Goal: Information Seeking & Learning: Find contact information

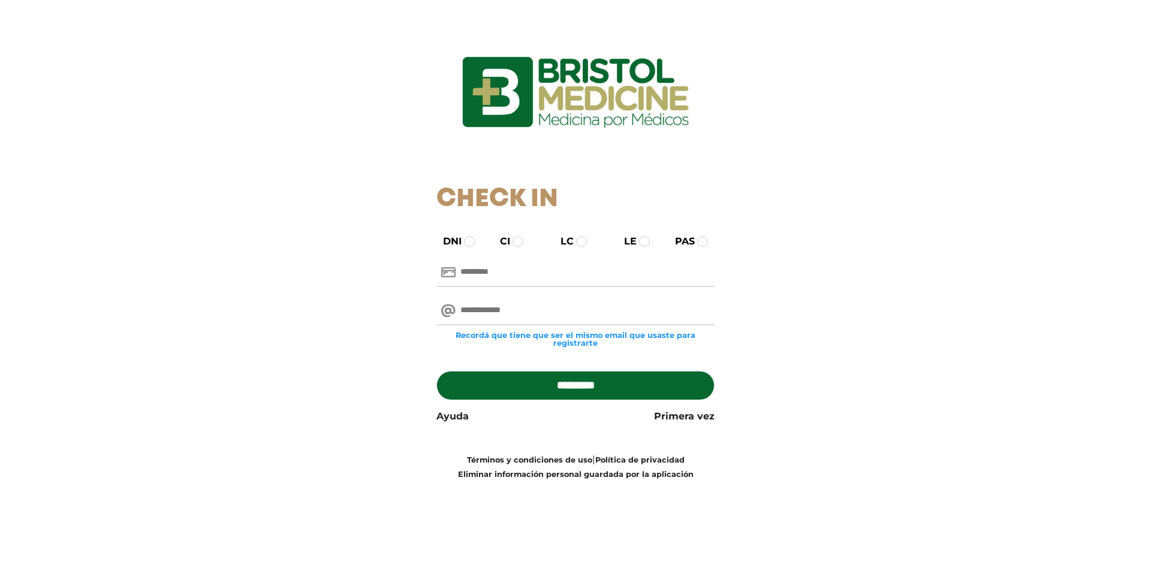
click at [510, 271] on input "text" at bounding box center [575, 272] width 279 height 29
type input "********"
click at [509, 306] on input "email" at bounding box center [575, 311] width 279 height 29
type input "**********"
click at [550, 388] on input "*********" at bounding box center [575, 385] width 279 height 29
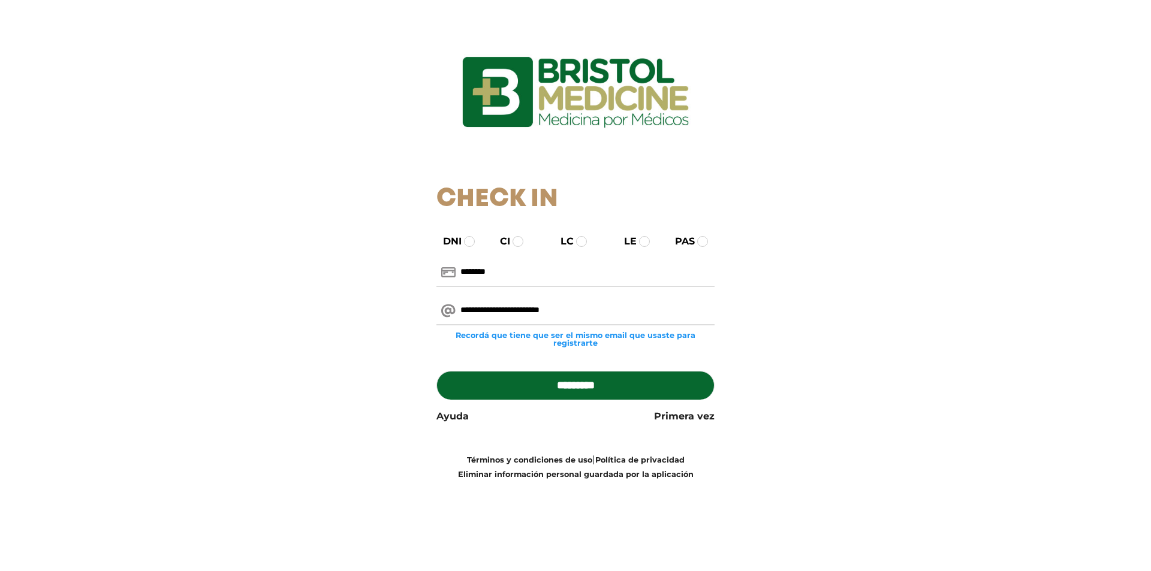
type input "**********"
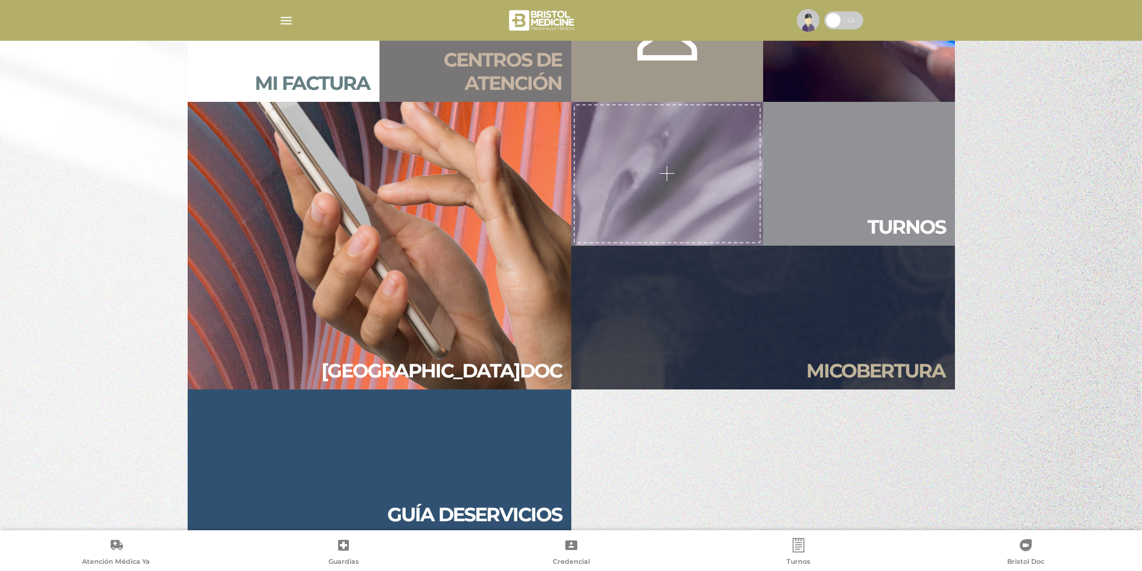
scroll to position [1151, 0]
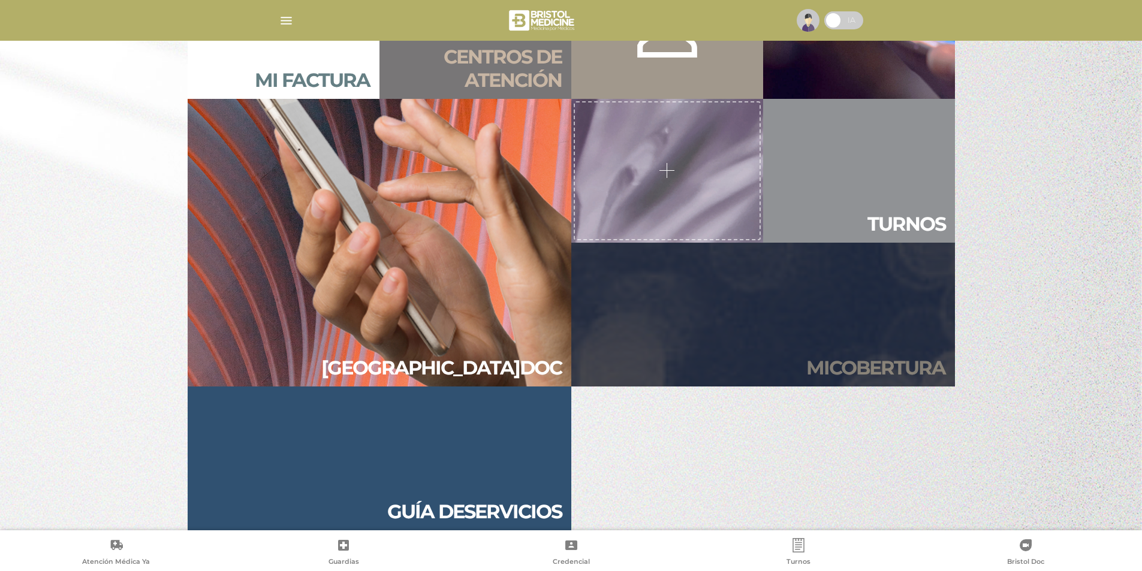
click at [848, 347] on link "Mi cober tura" at bounding box center [763, 315] width 384 height 144
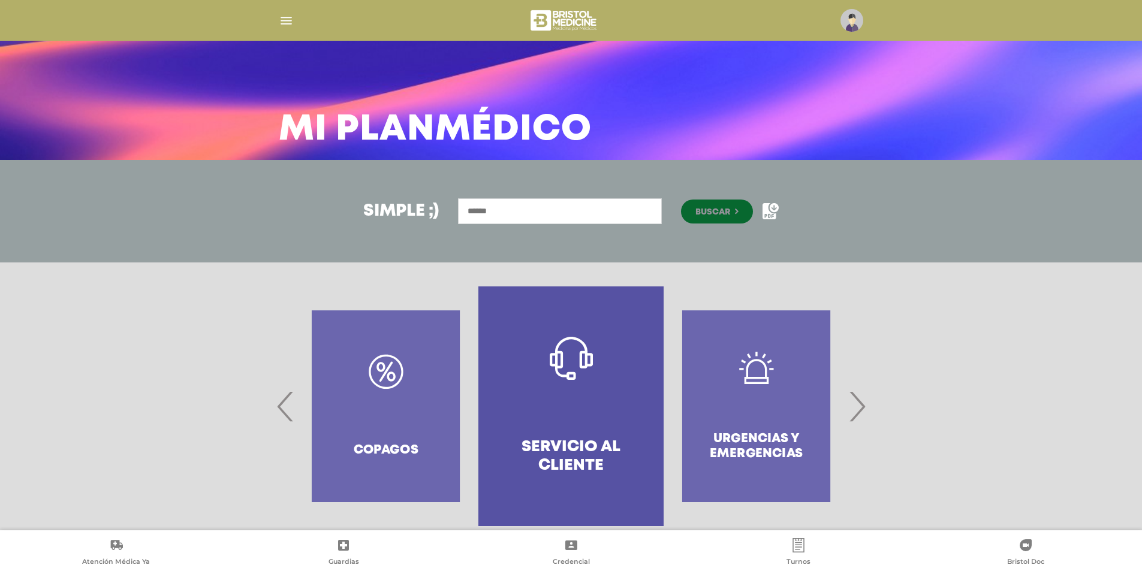
scroll to position [44, 0]
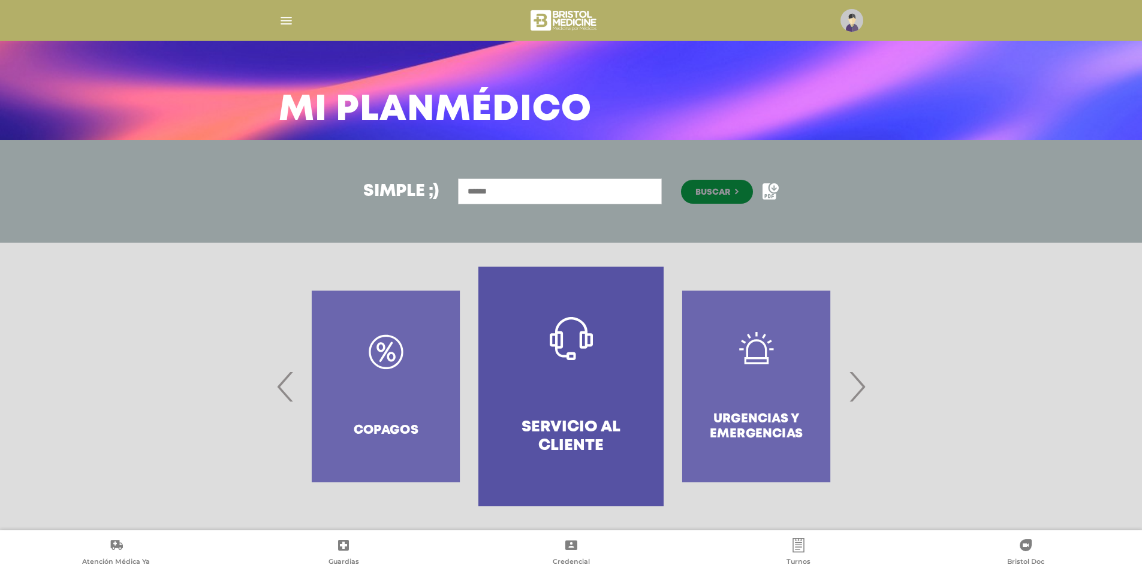
click at [857, 387] on span "›" at bounding box center [856, 386] width 23 height 65
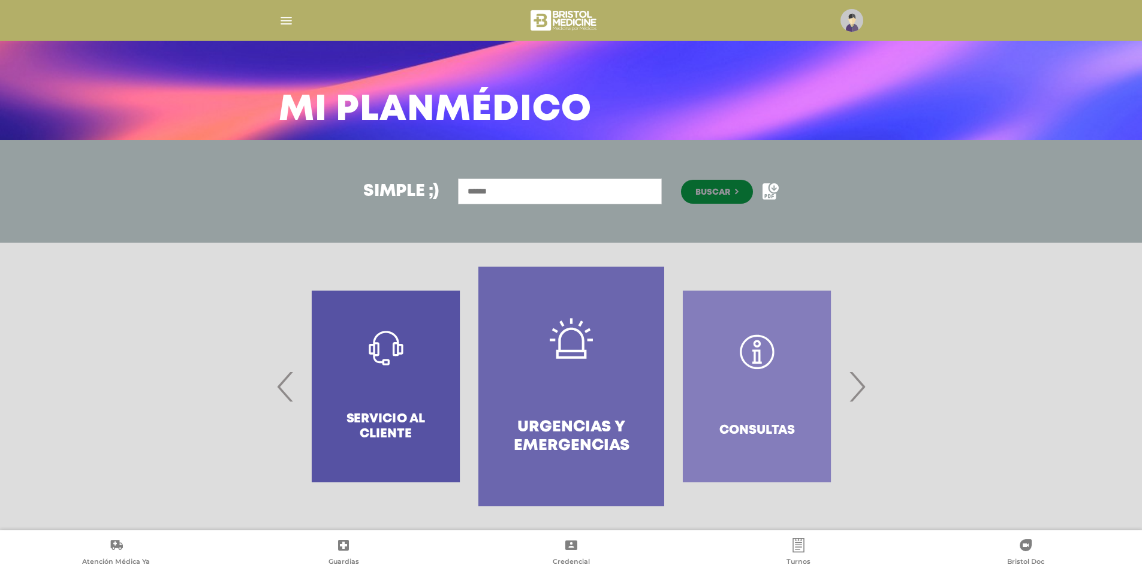
click at [857, 387] on span "›" at bounding box center [856, 386] width 23 height 65
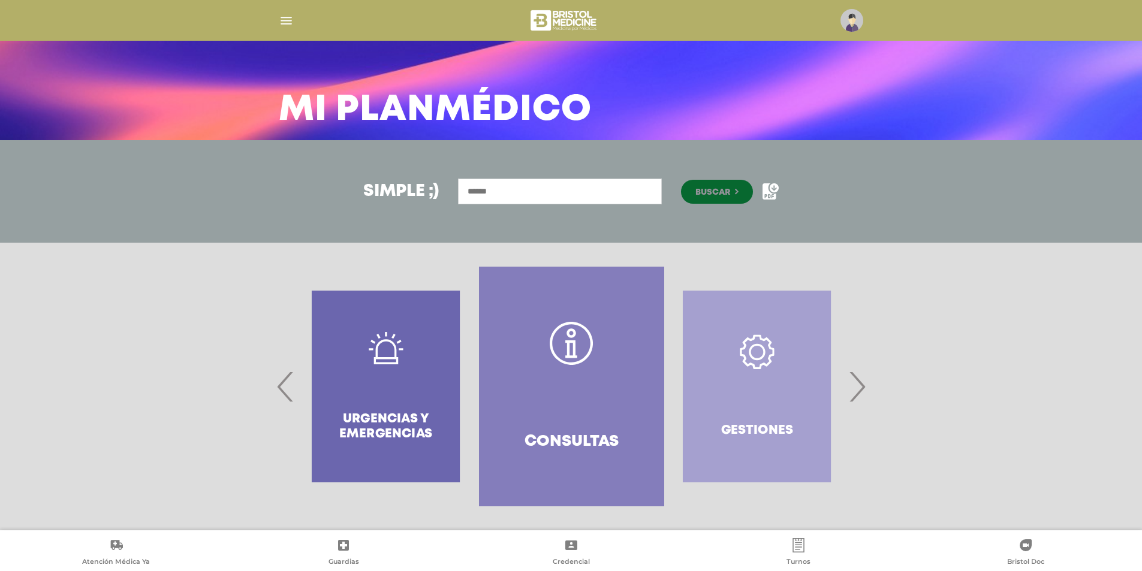
click at [857, 387] on span "›" at bounding box center [856, 386] width 23 height 65
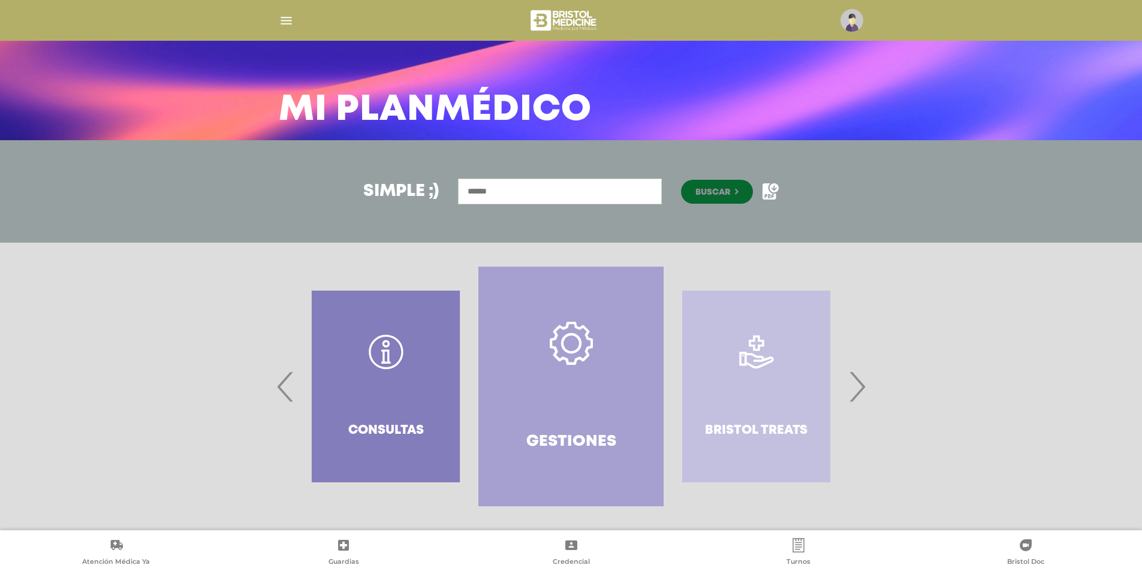
click at [857, 387] on span "›" at bounding box center [856, 386] width 23 height 65
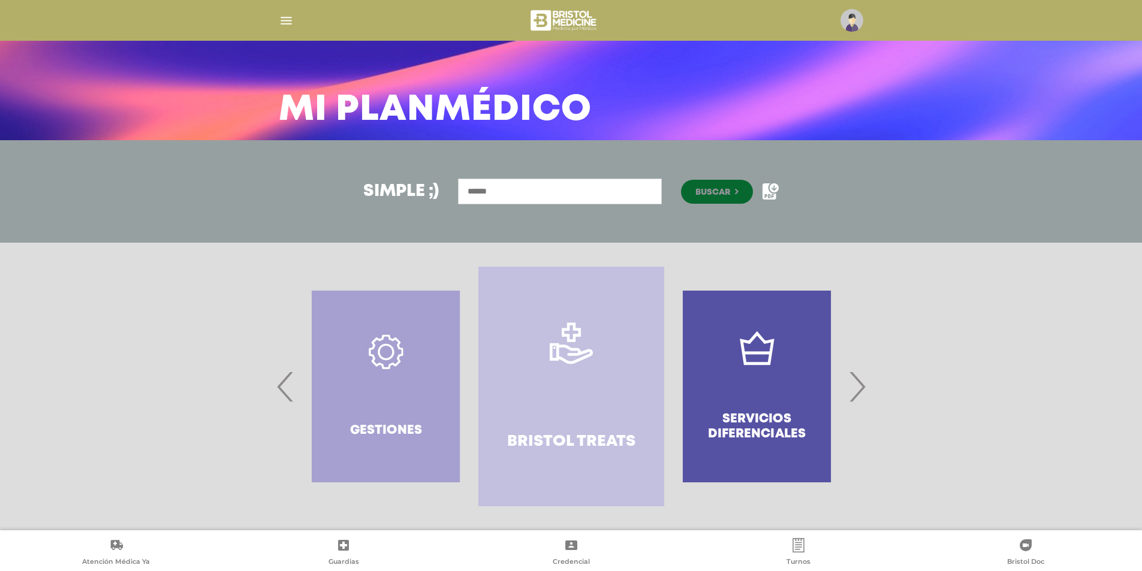
click at [857, 387] on span "›" at bounding box center [856, 386] width 23 height 65
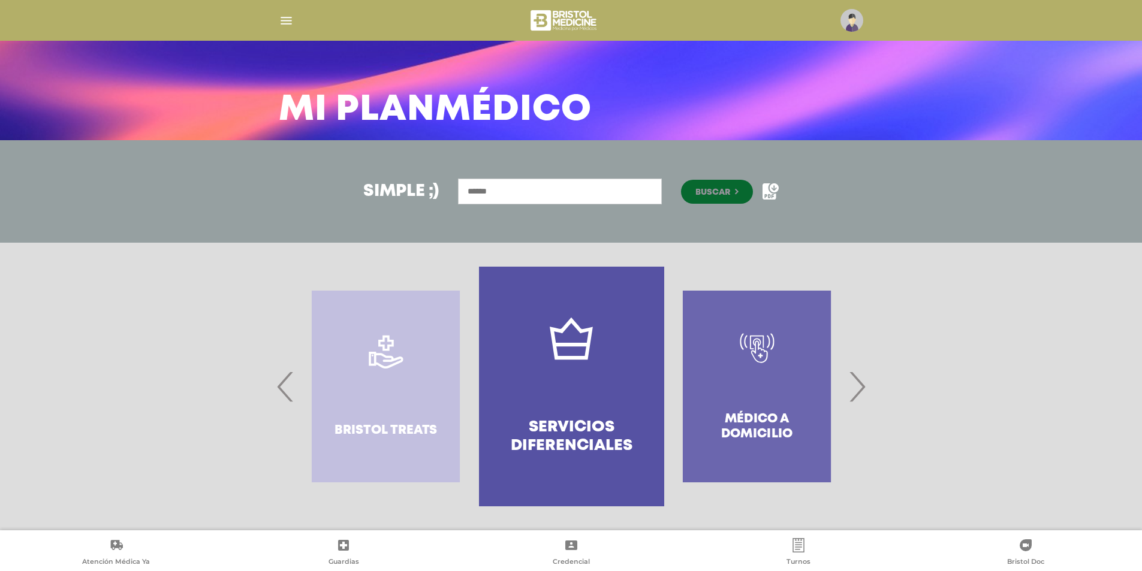
click at [857, 387] on span "›" at bounding box center [856, 386] width 23 height 65
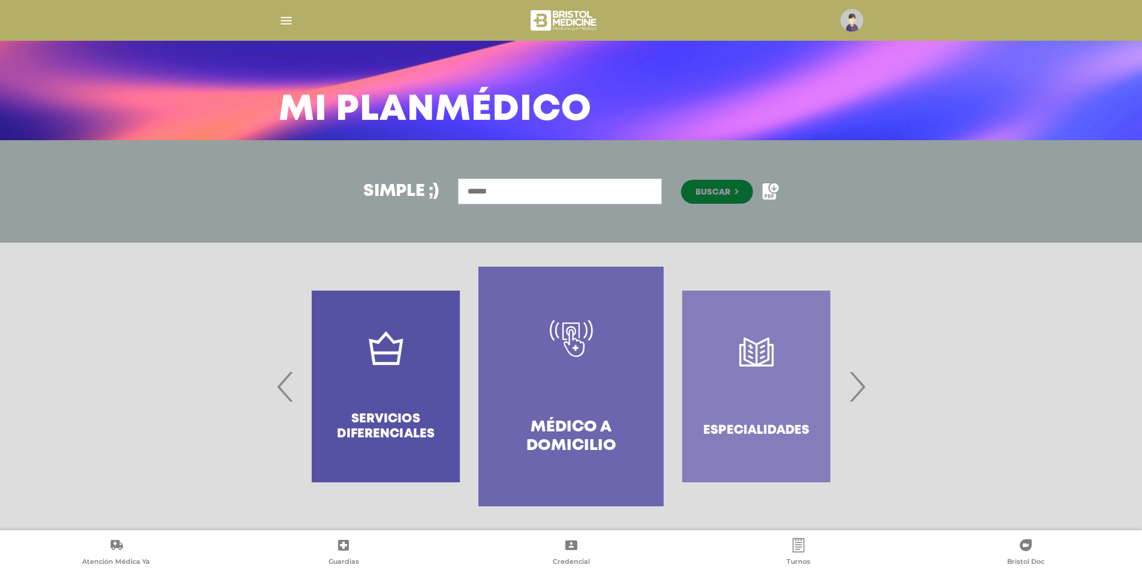
click at [857, 387] on span "›" at bounding box center [856, 386] width 23 height 65
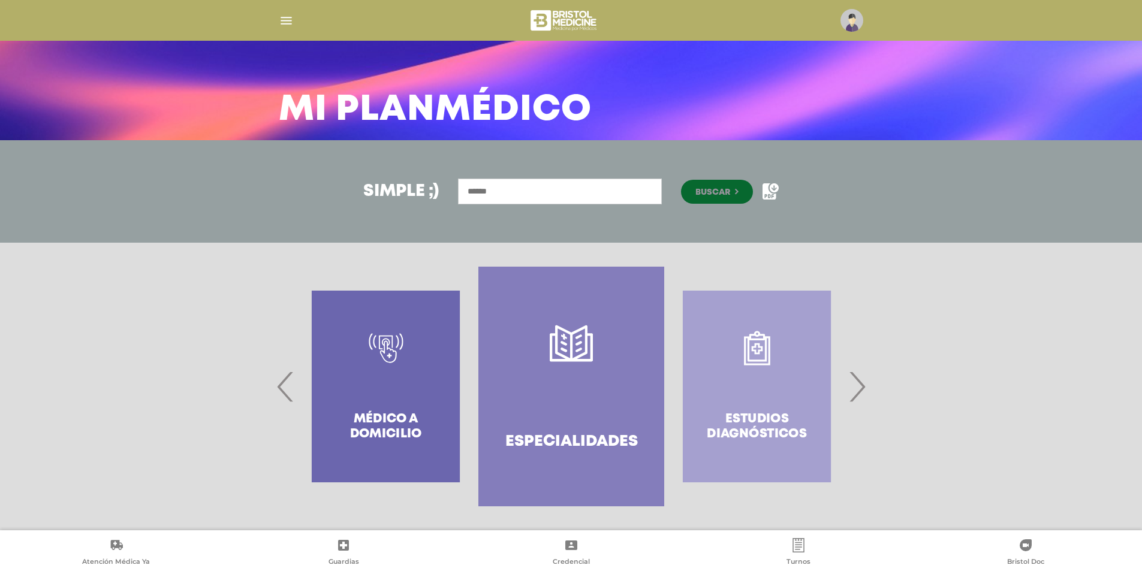
click at [857, 387] on span "›" at bounding box center [856, 386] width 23 height 65
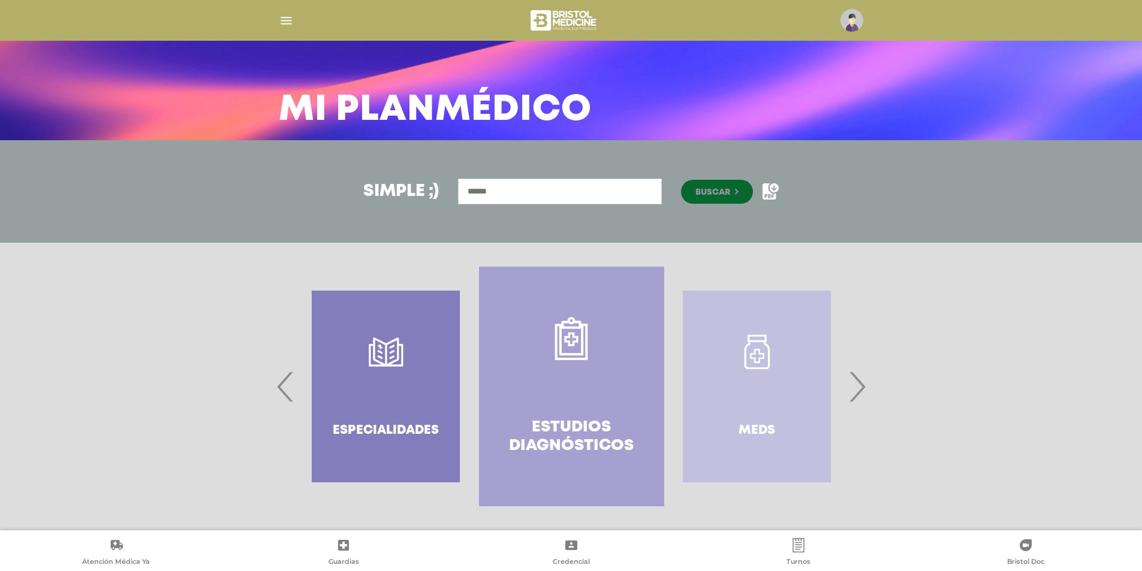
click at [857, 387] on span "›" at bounding box center [856, 386] width 23 height 65
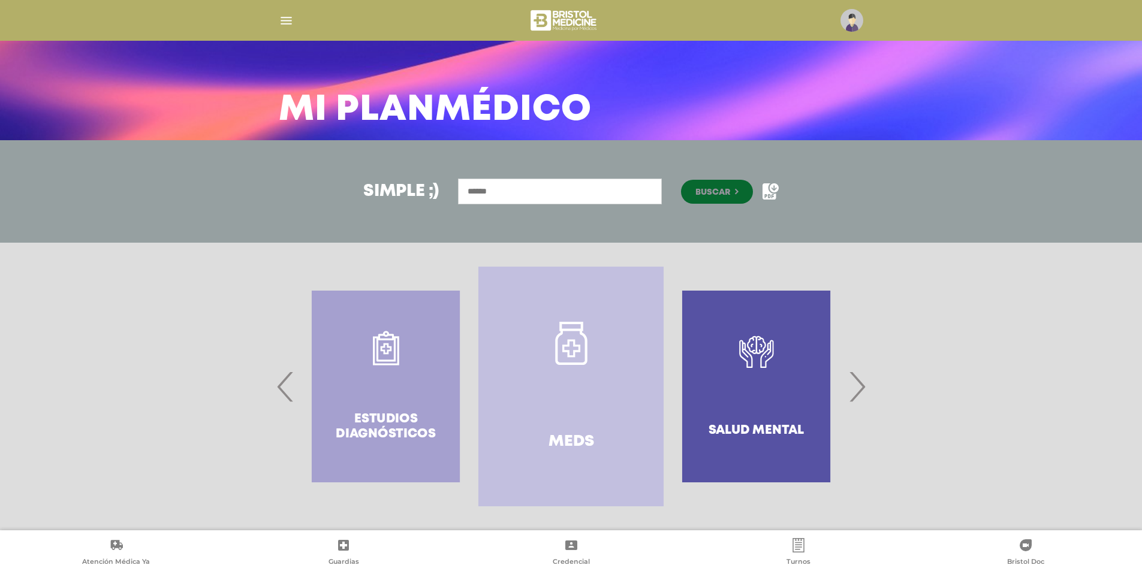
click at [857, 387] on span "›" at bounding box center [856, 386] width 23 height 65
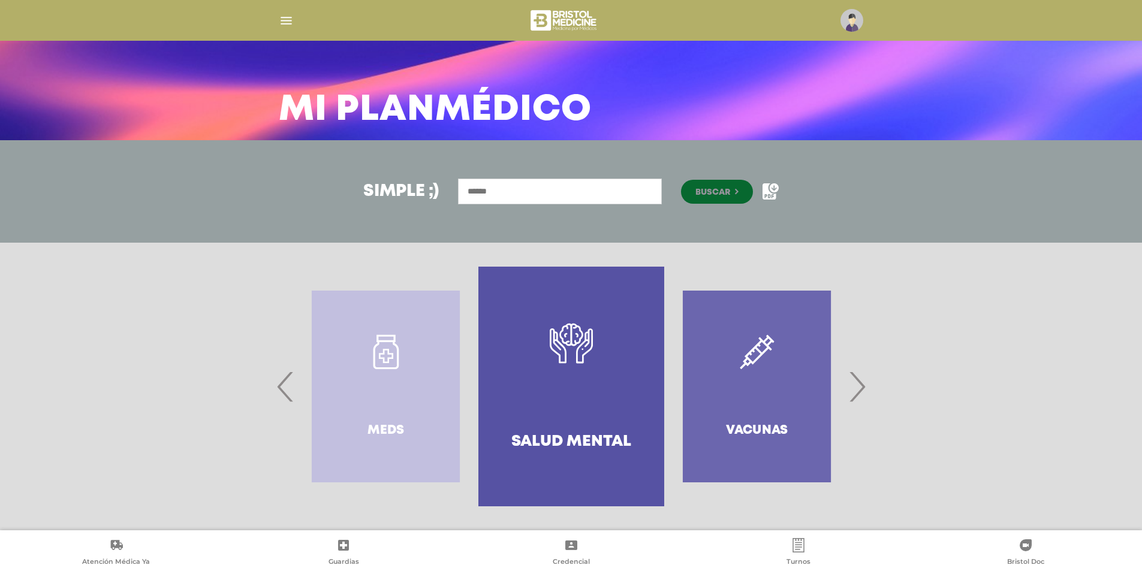
click at [278, 379] on span "‹" at bounding box center [285, 386] width 23 height 65
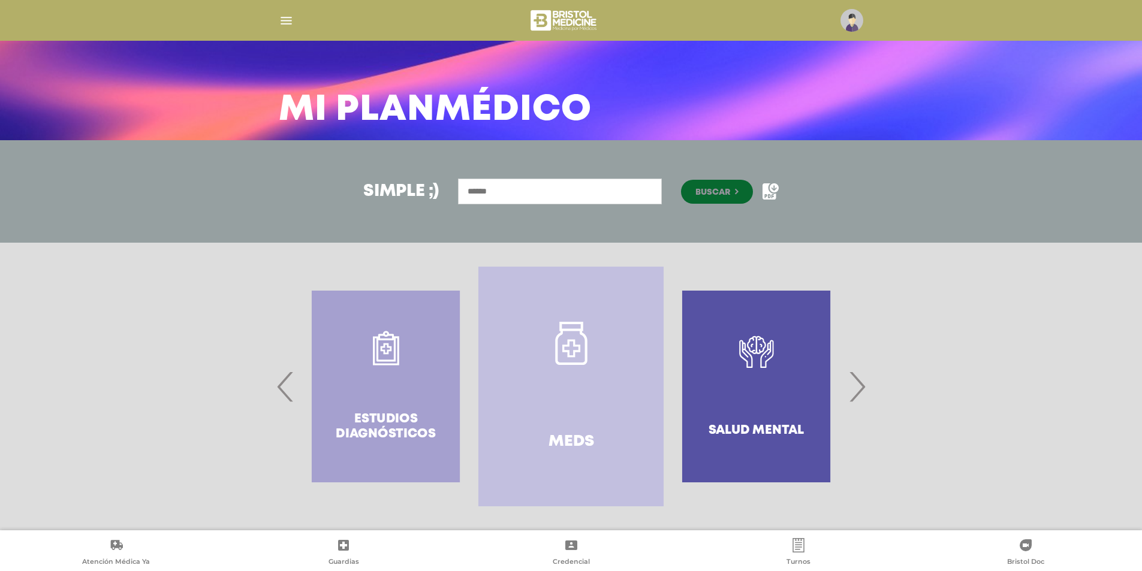
click at [557, 392] on link "Meds" at bounding box center [570, 387] width 185 height 240
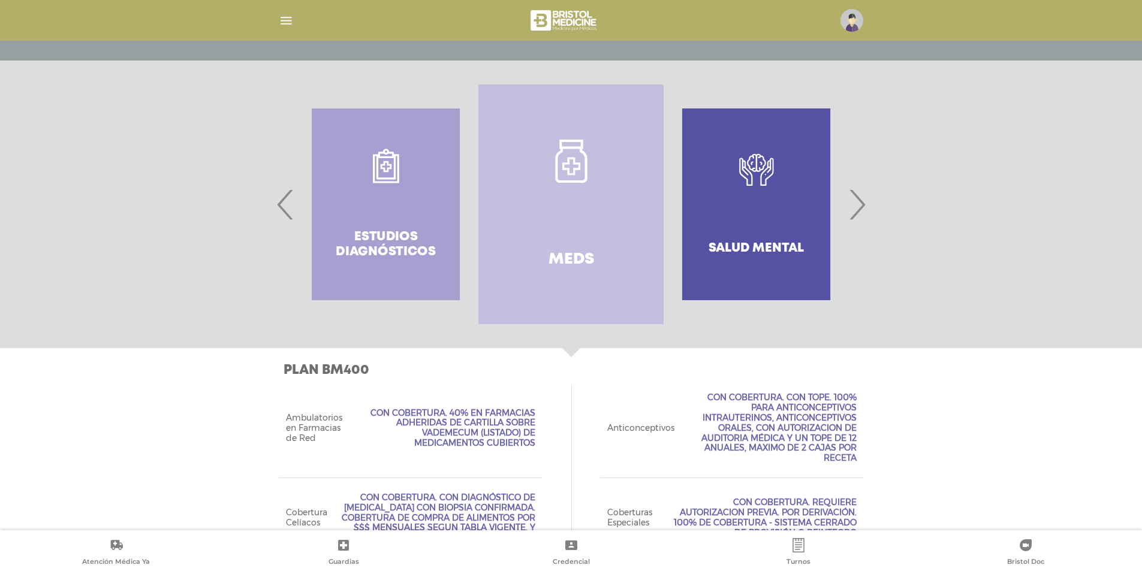
scroll to position [207, 0]
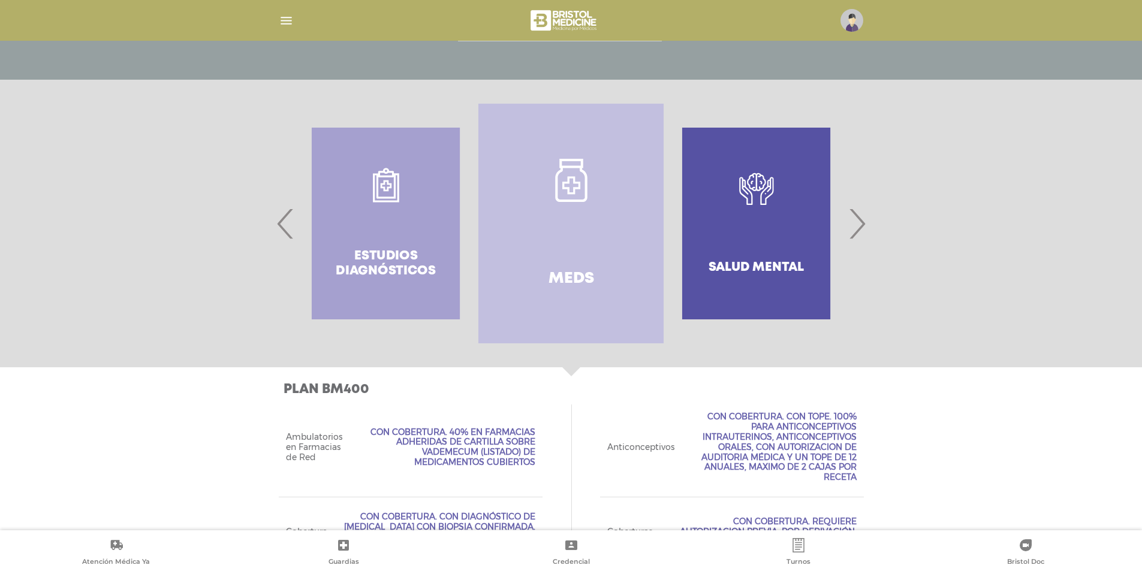
click at [858, 230] on span "›" at bounding box center [856, 223] width 23 height 65
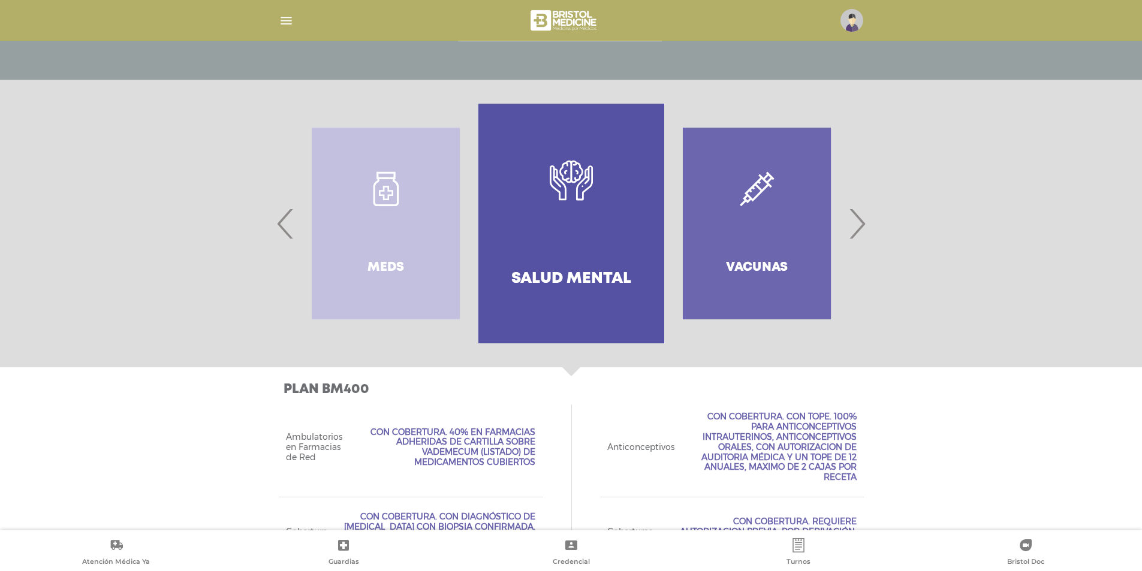
click at [858, 230] on span "›" at bounding box center [856, 223] width 23 height 65
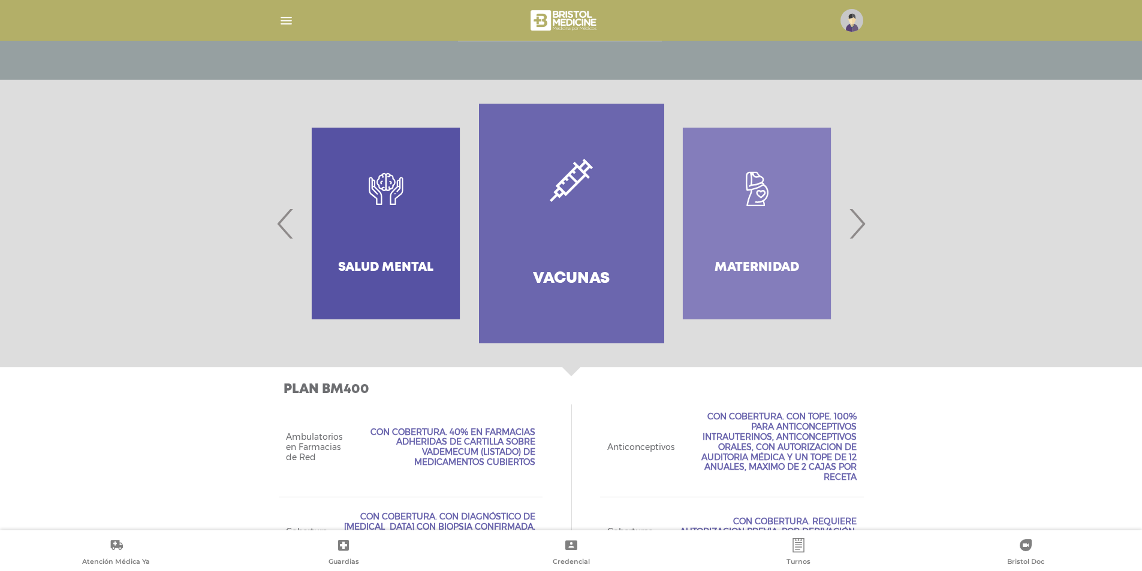
click at [858, 230] on span "›" at bounding box center [856, 223] width 23 height 65
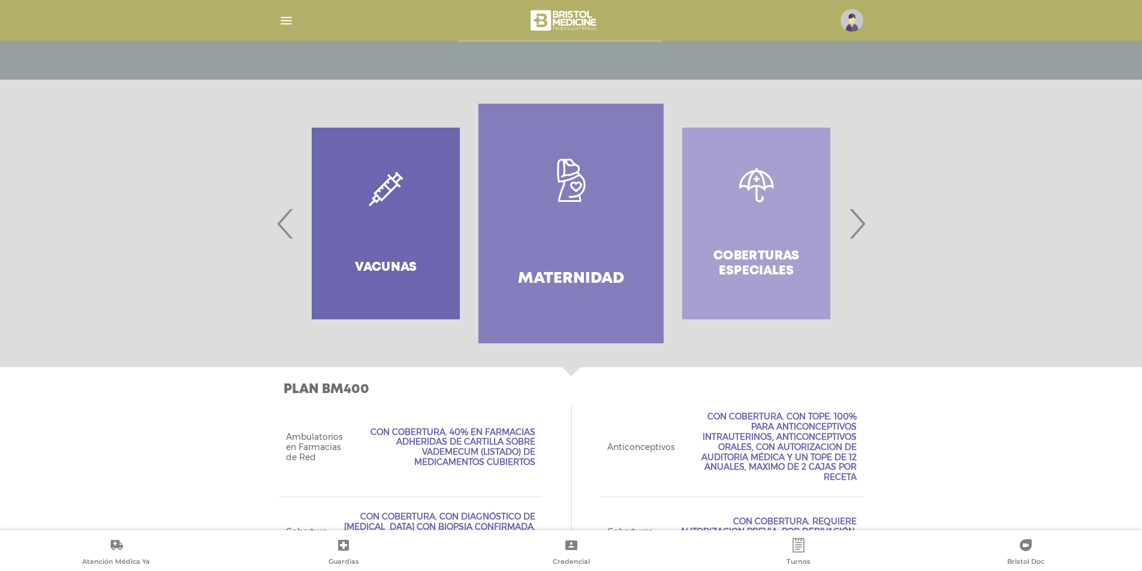
click at [858, 230] on span "›" at bounding box center [856, 223] width 23 height 65
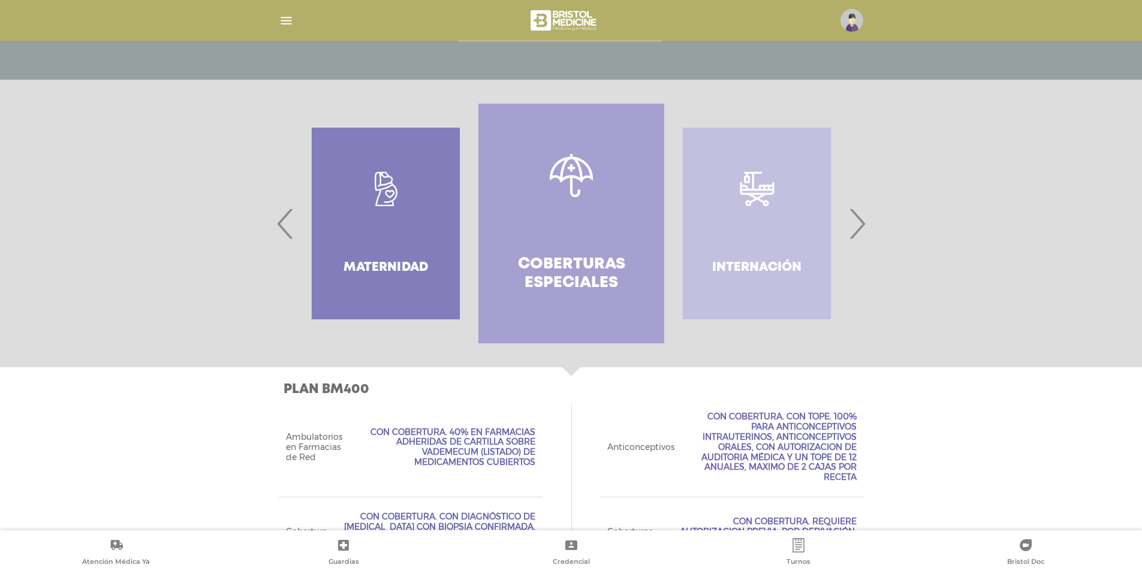
click at [858, 230] on span "›" at bounding box center [856, 223] width 23 height 65
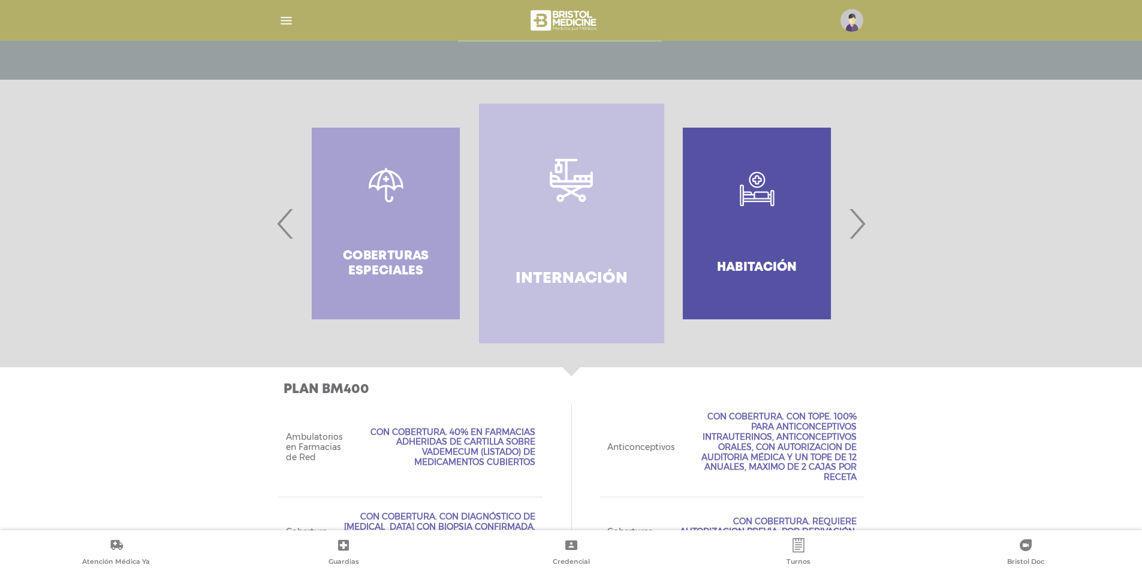
click at [858, 230] on span "›" at bounding box center [856, 223] width 23 height 65
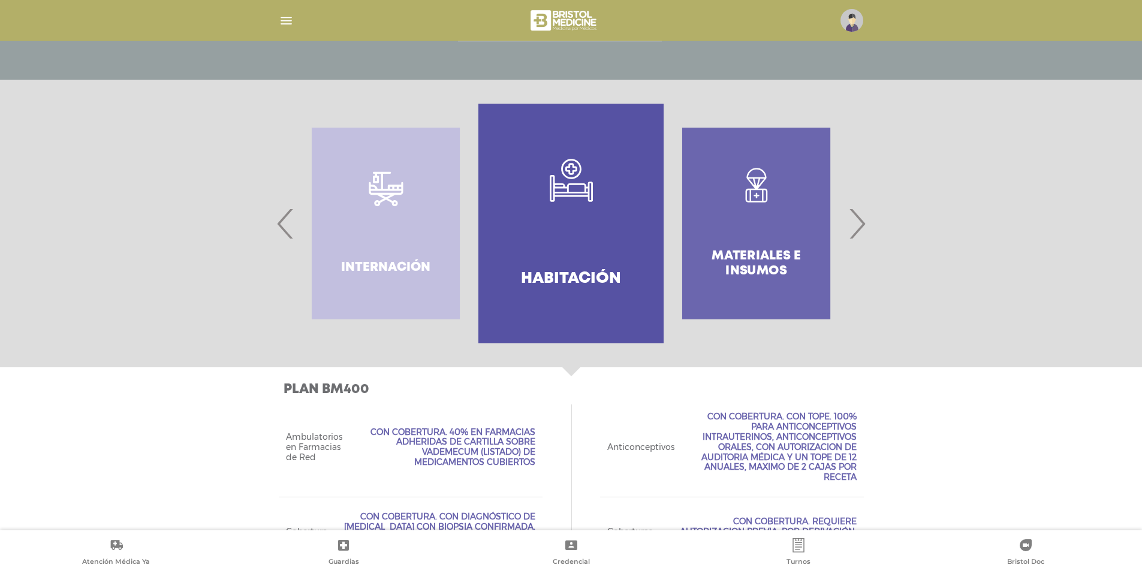
click at [858, 230] on span "›" at bounding box center [856, 223] width 23 height 65
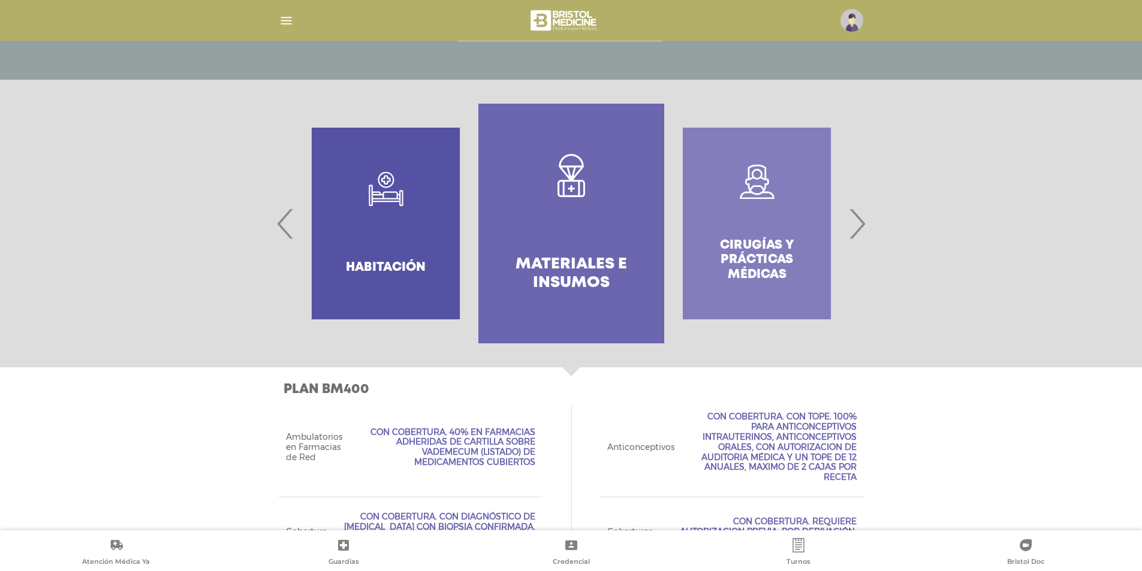
click at [858, 230] on span "›" at bounding box center [856, 223] width 23 height 65
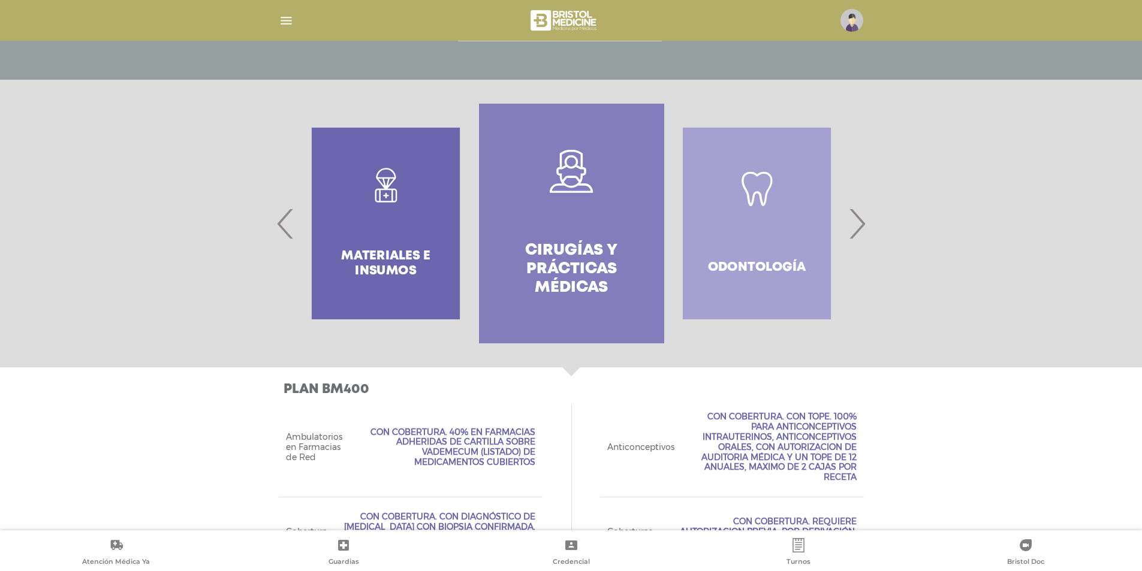
click at [858, 230] on span "›" at bounding box center [856, 223] width 23 height 65
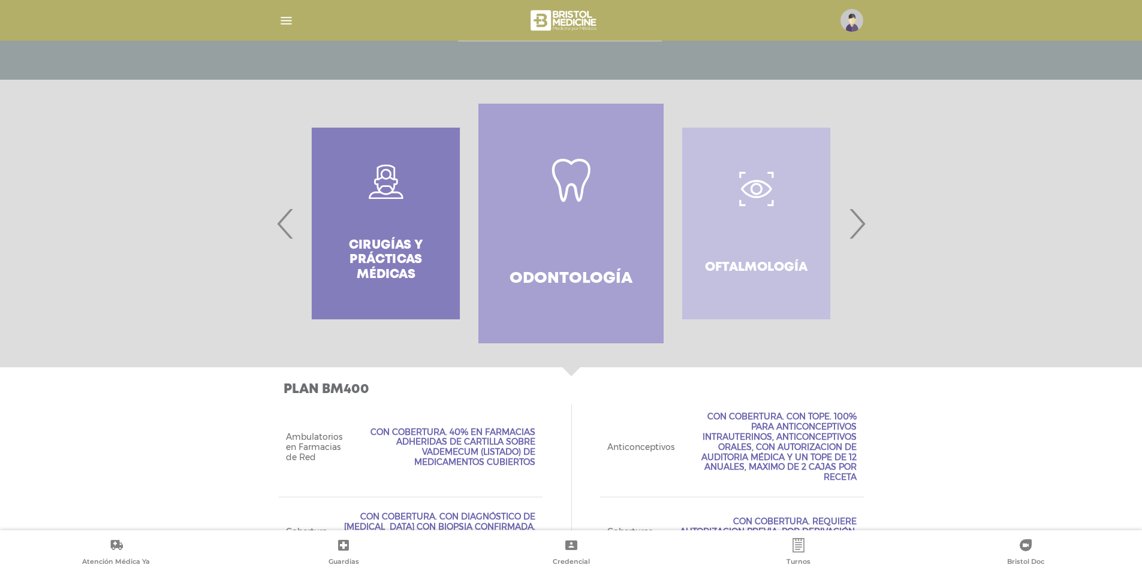
click at [858, 230] on span "›" at bounding box center [856, 223] width 23 height 65
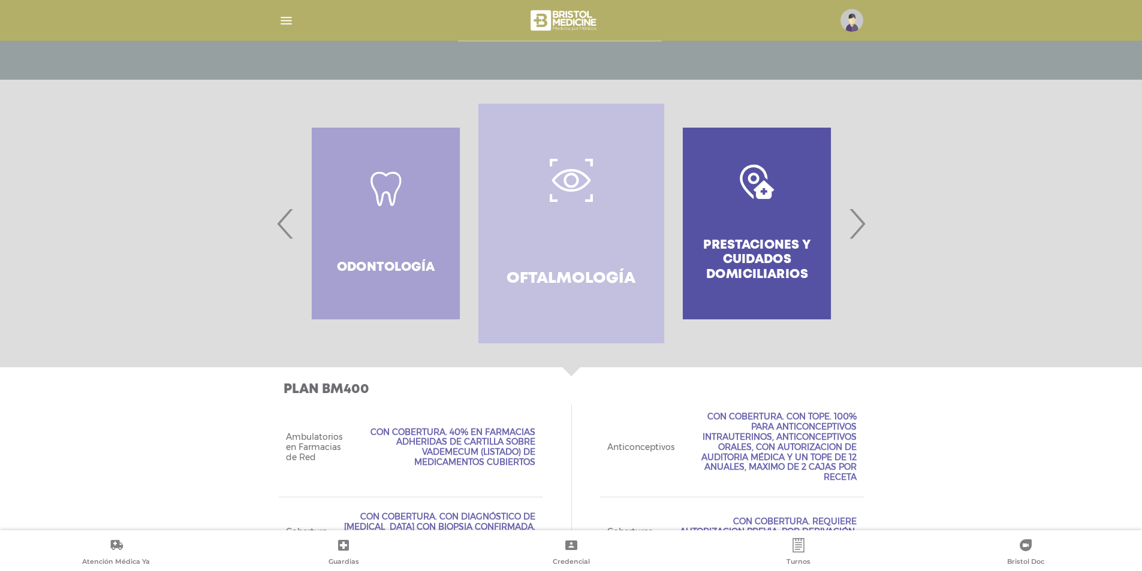
click at [858, 230] on span "›" at bounding box center [856, 223] width 23 height 65
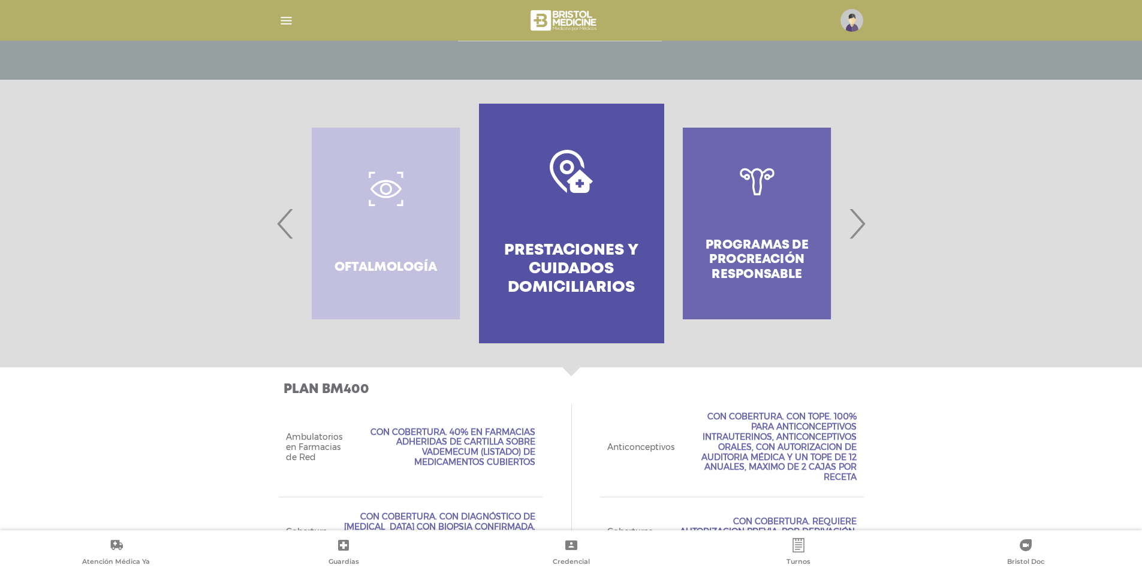
click at [858, 230] on span "›" at bounding box center [856, 223] width 23 height 65
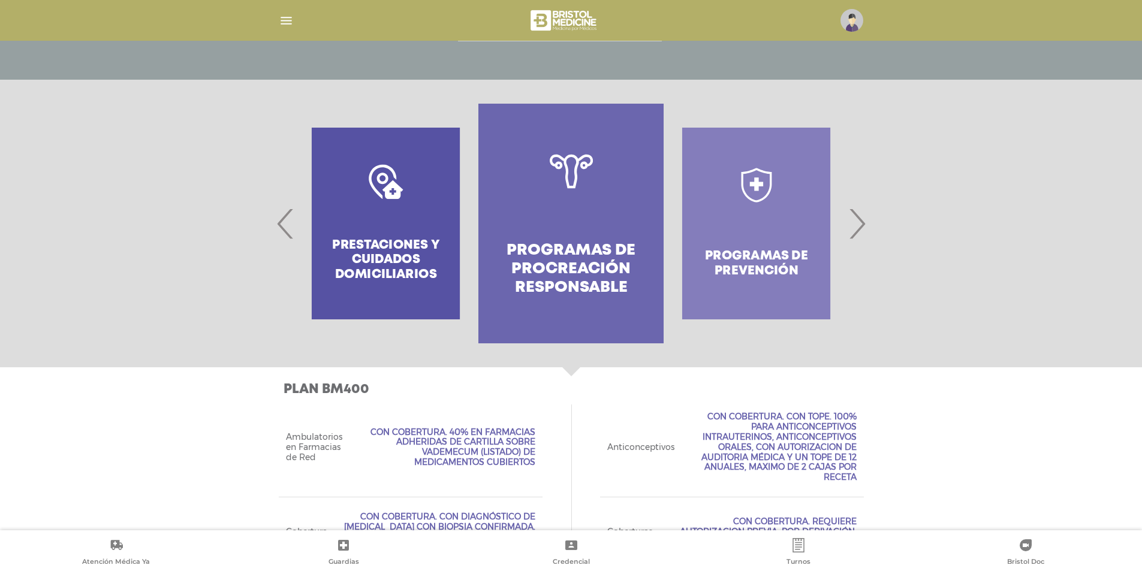
click at [858, 230] on span "›" at bounding box center [856, 223] width 23 height 65
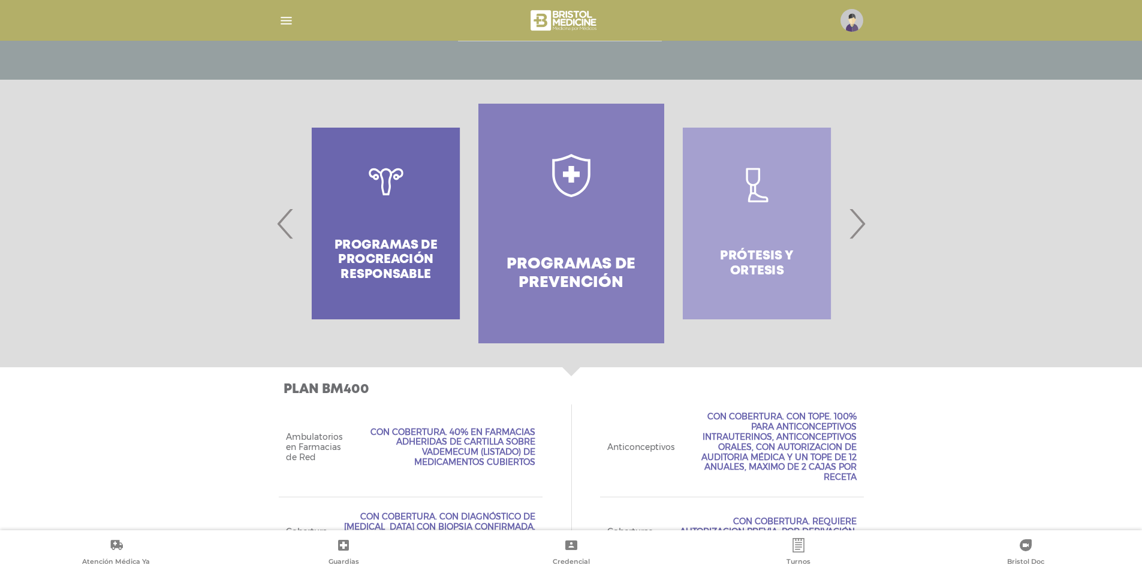
click at [858, 230] on span "›" at bounding box center [856, 223] width 23 height 65
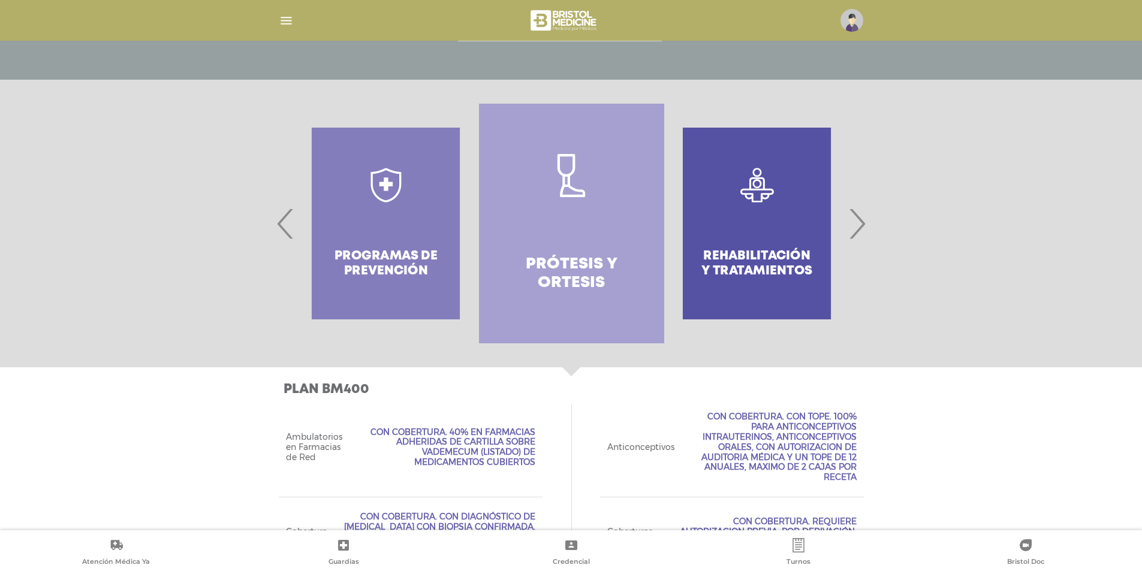
click at [858, 230] on span "›" at bounding box center [856, 223] width 23 height 65
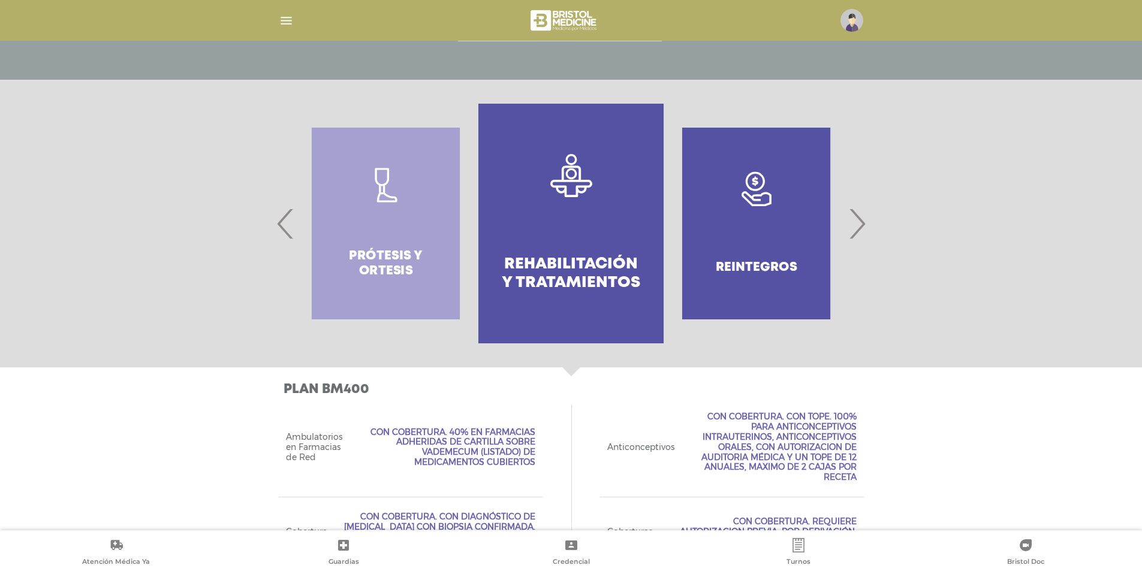
click at [858, 230] on span "›" at bounding box center [856, 223] width 23 height 65
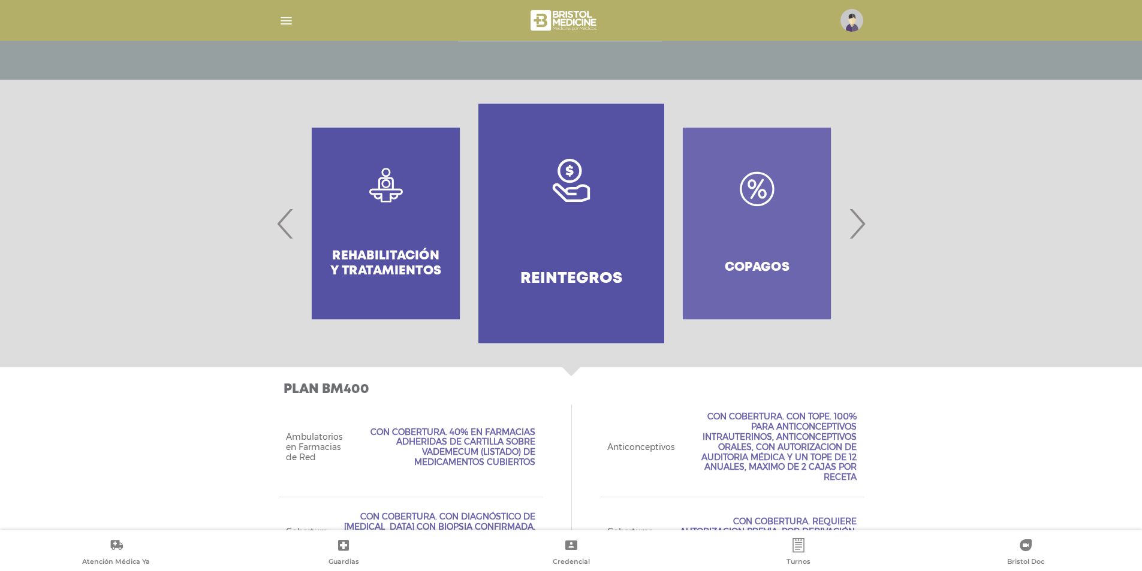
click at [858, 230] on span "›" at bounding box center [856, 223] width 23 height 65
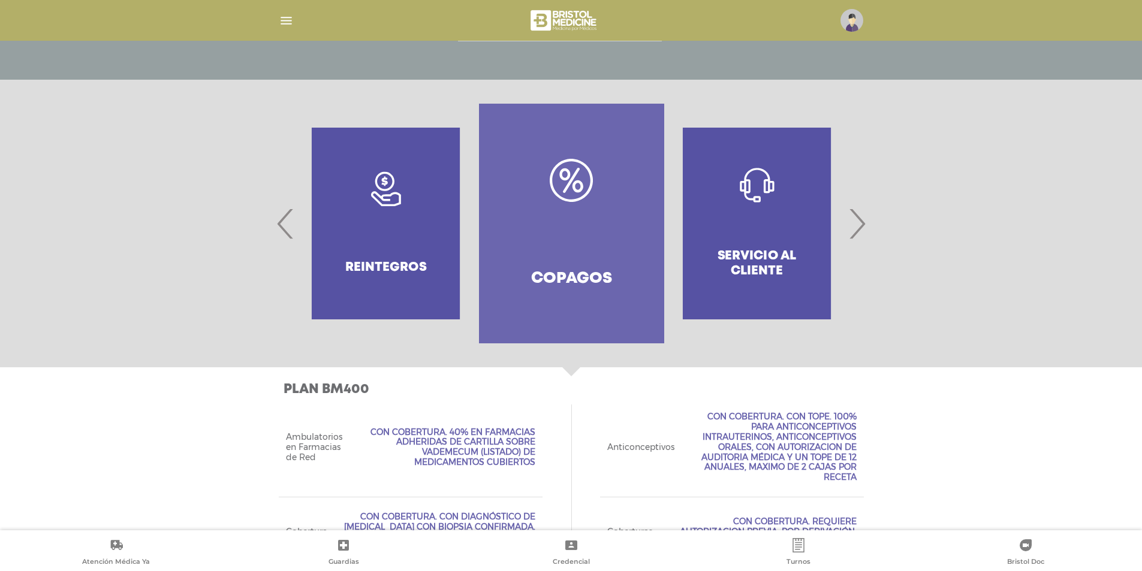
click at [858, 230] on span "›" at bounding box center [856, 223] width 23 height 65
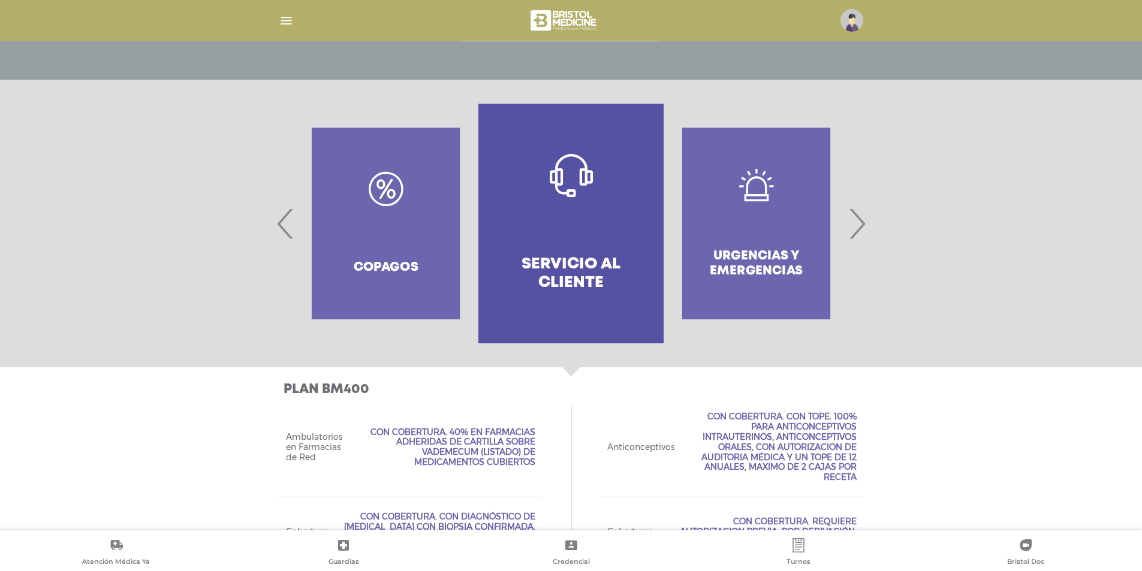
click at [858, 230] on span "›" at bounding box center [856, 223] width 23 height 65
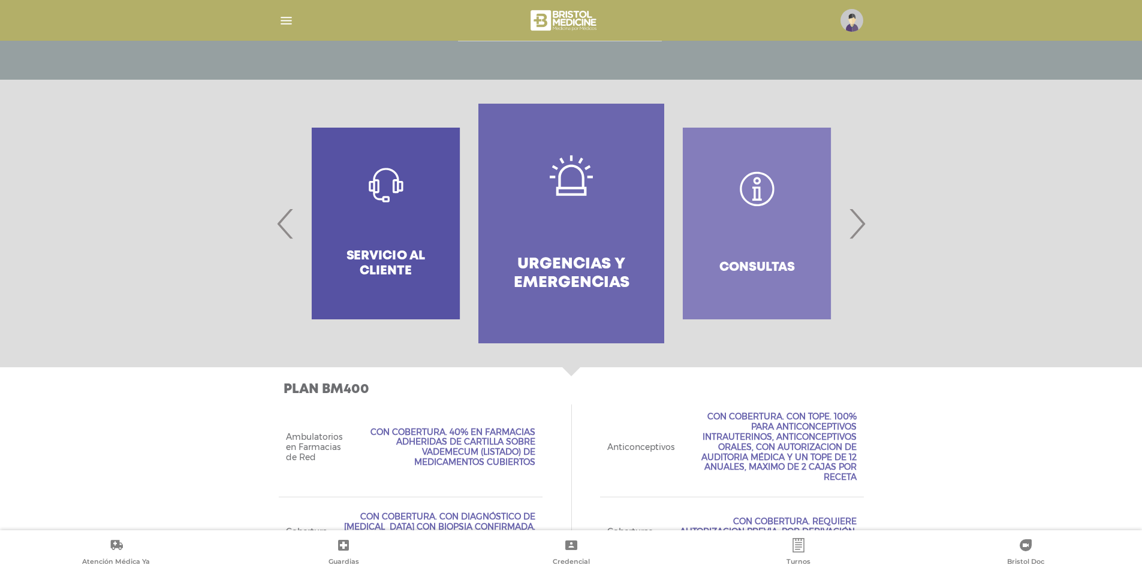
click at [858, 230] on span "›" at bounding box center [856, 223] width 23 height 65
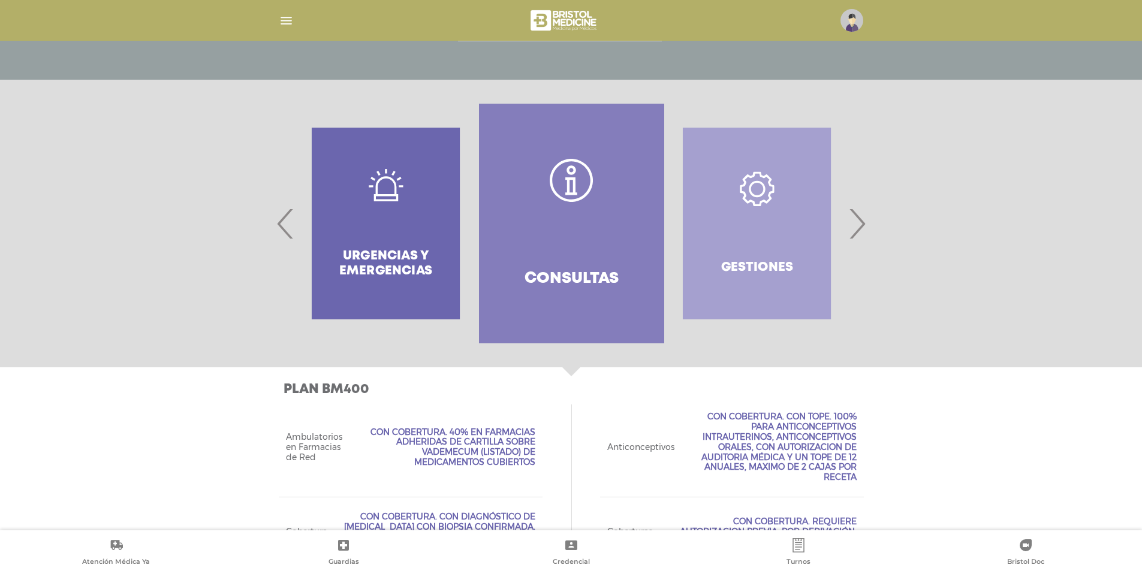
click at [628, 204] on link "Consultas" at bounding box center [571, 224] width 185 height 240
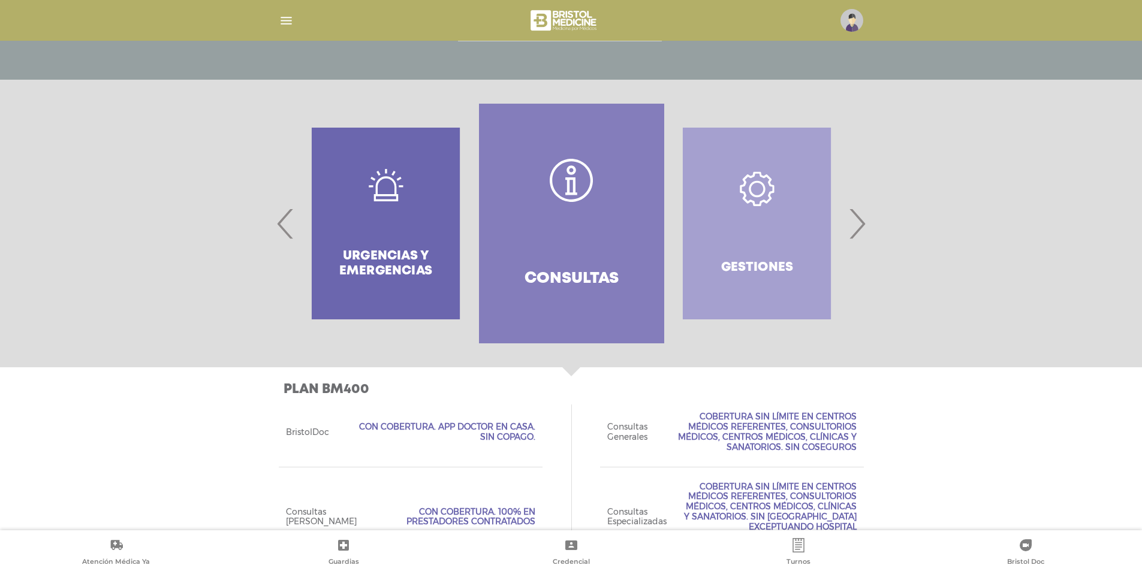
scroll to position [357, 0]
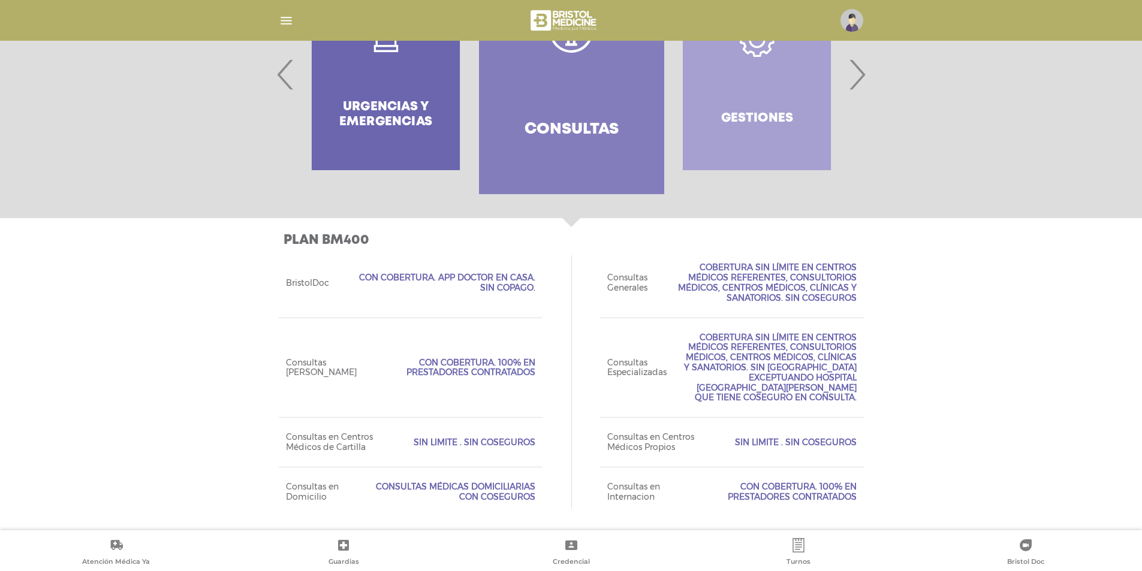
click at [531, 99] on link "Consultas" at bounding box center [571, 74] width 185 height 240
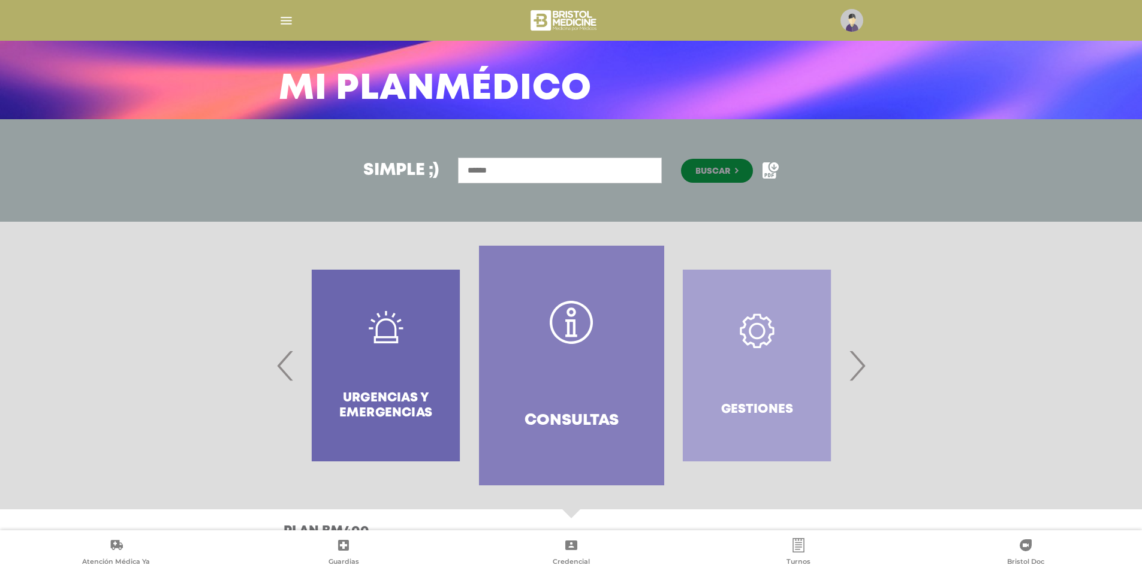
scroll to position [57, 0]
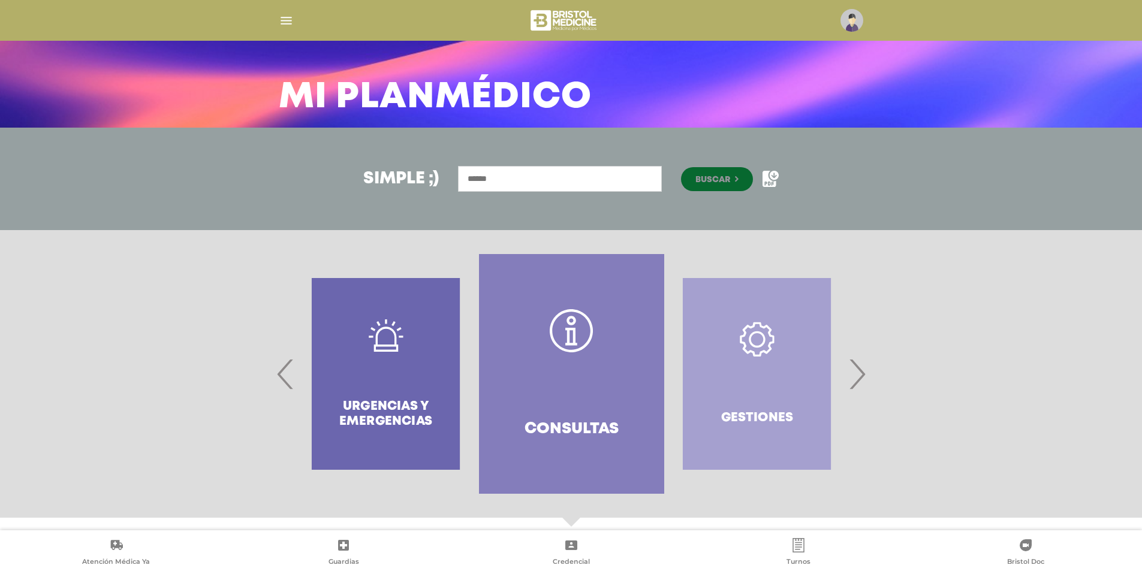
click at [858, 373] on span "›" at bounding box center [856, 374] width 23 height 65
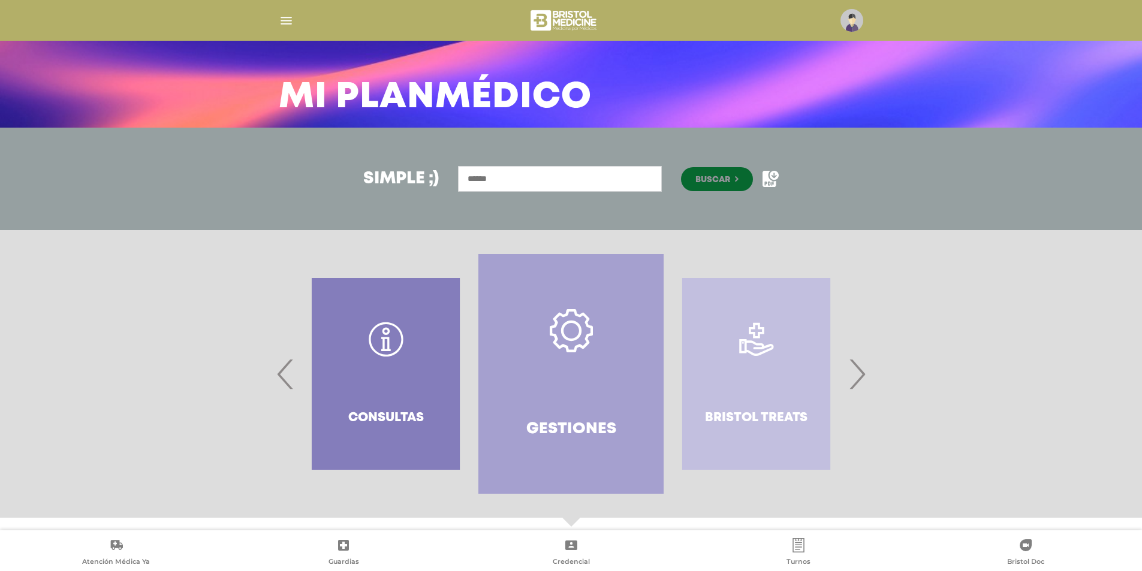
click at [621, 182] on input "text" at bounding box center [560, 179] width 204 height 26
type input "**********"
click at [681, 167] on button "Buscar" at bounding box center [717, 179] width 72 height 24
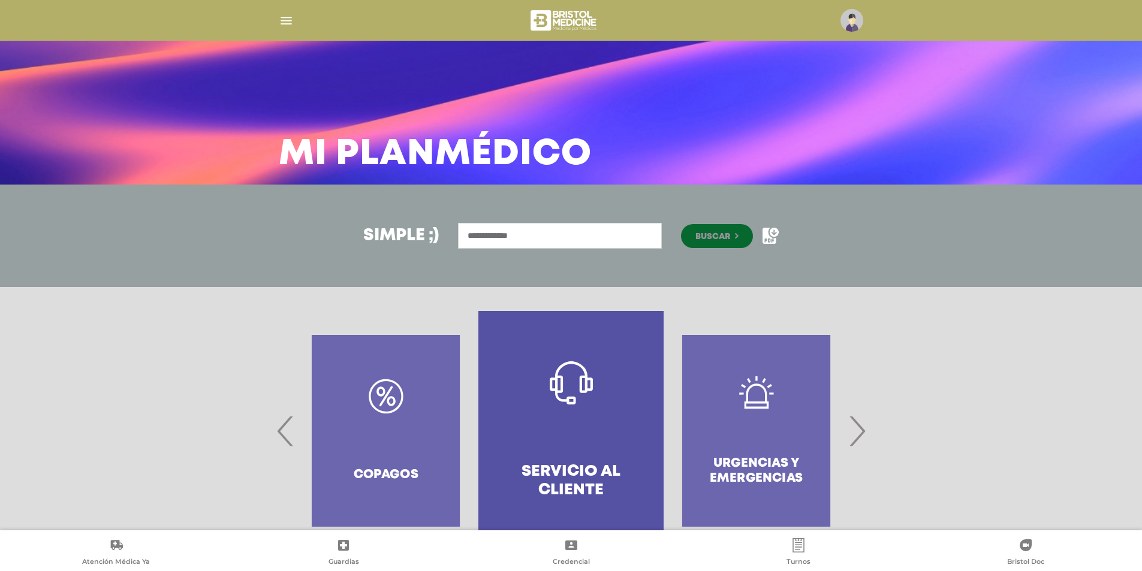
click at [578, 233] on input "**********" at bounding box center [560, 236] width 204 height 26
click at [427, 241] on h3 "Simple ;)" at bounding box center [401, 236] width 76 height 17
click at [511, 217] on div "**********" at bounding box center [571, 236] width 1142 height 102
drag, startPoint x: 567, startPoint y: 233, endPoint x: 204, endPoint y: 218, distance: 363.5
click at [204, 218] on div "**********" at bounding box center [571, 236] width 1142 height 102
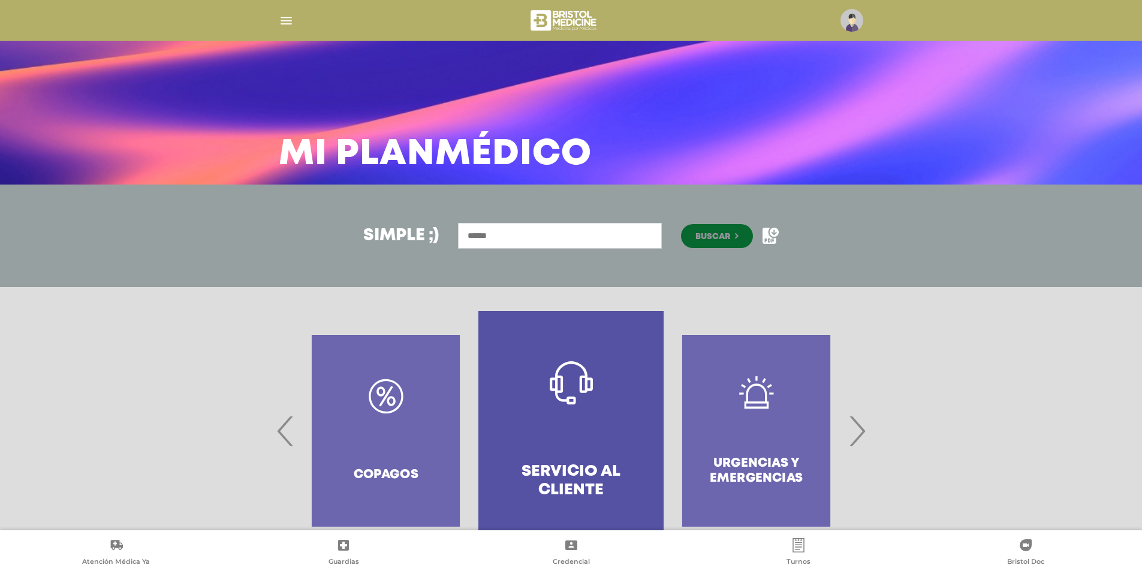
click at [613, 449] on link "Servicio al Cliente" at bounding box center [570, 431] width 185 height 240
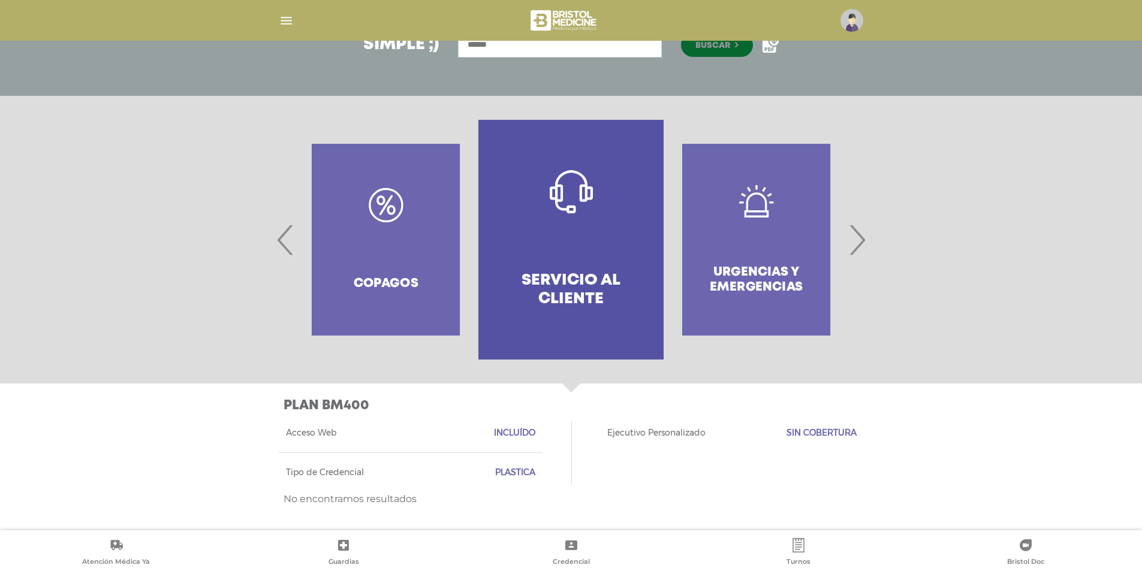
click at [856, 242] on span "›" at bounding box center [856, 239] width 23 height 65
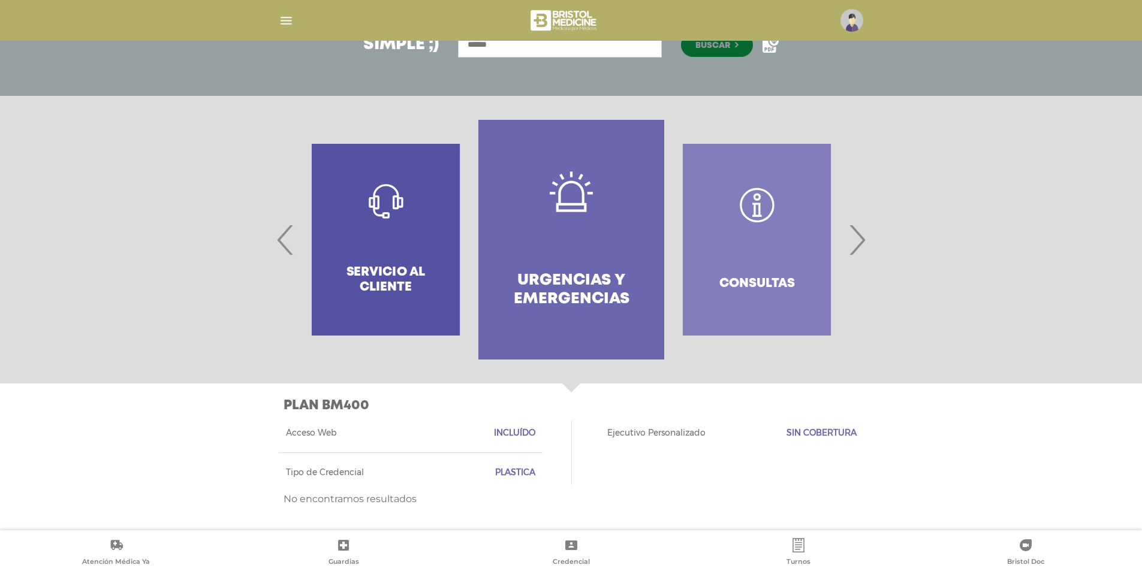
click at [865, 240] on span "›" at bounding box center [856, 239] width 23 height 65
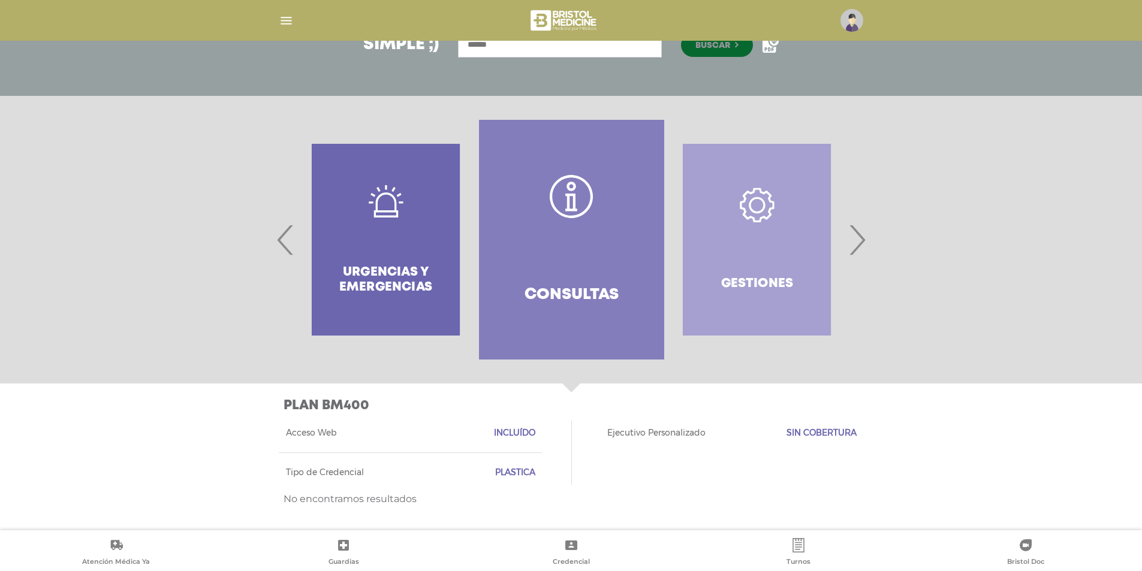
click at [864, 240] on span "›" at bounding box center [856, 239] width 23 height 65
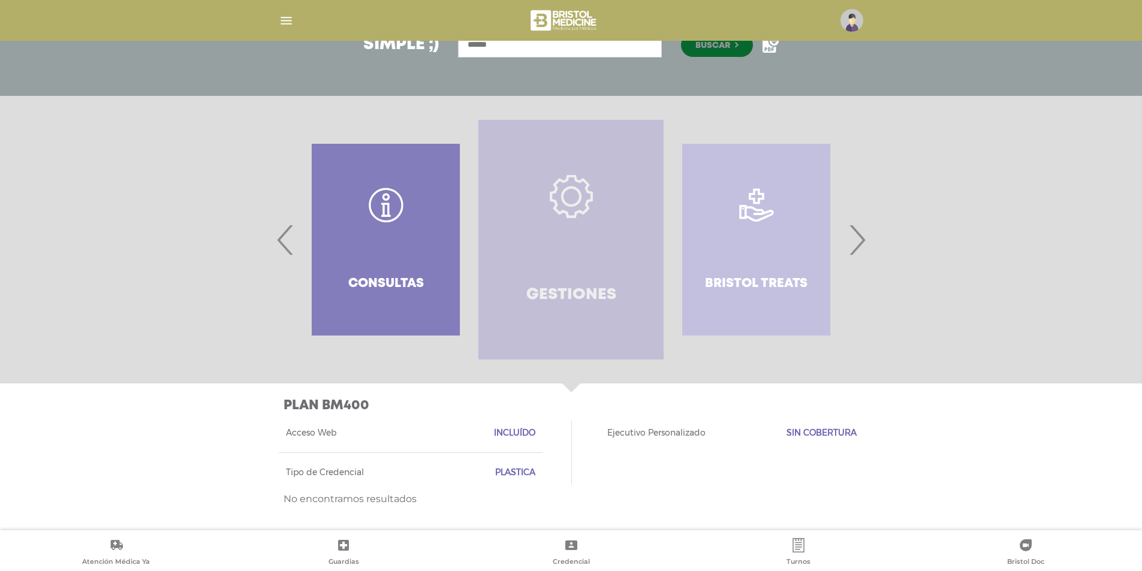
click at [564, 254] on link "Gestiones" at bounding box center [570, 240] width 185 height 240
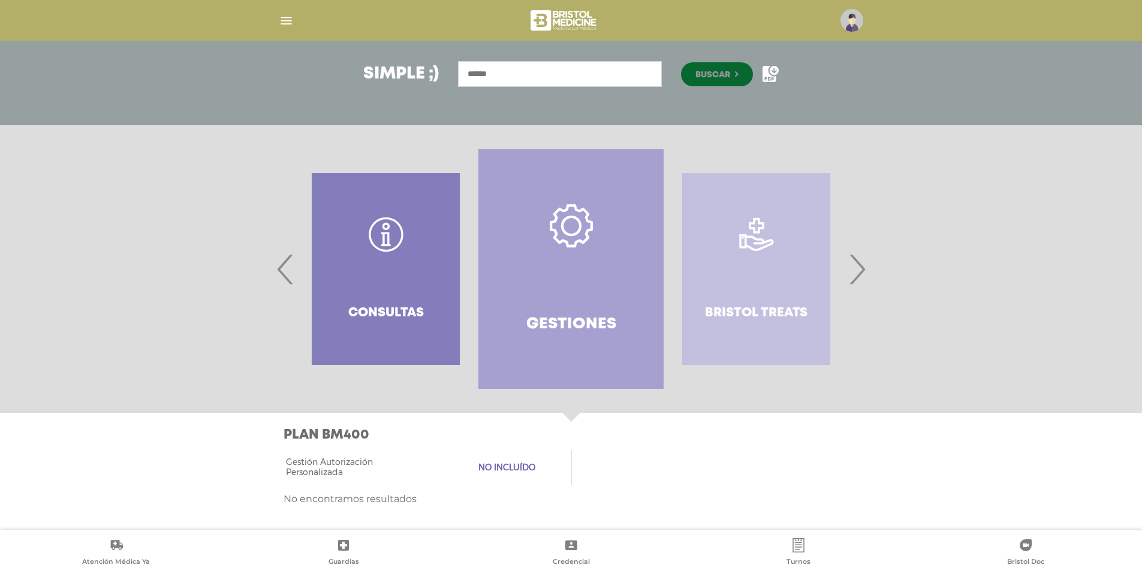
click at [853, 272] on span "›" at bounding box center [856, 269] width 23 height 65
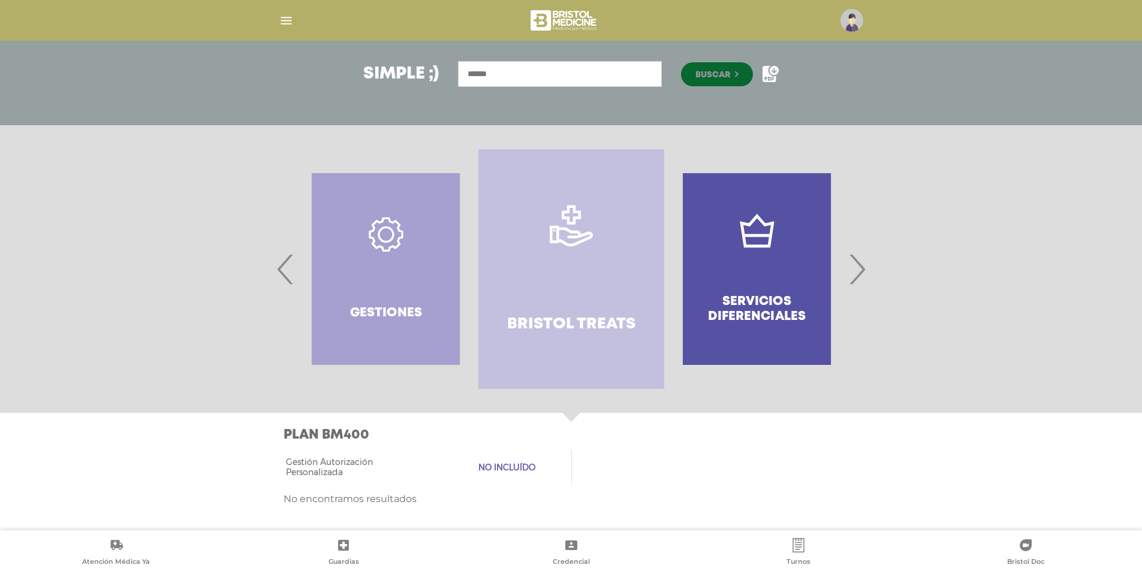
click at [544, 256] on link "Bristol Treats" at bounding box center [570, 269] width 185 height 240
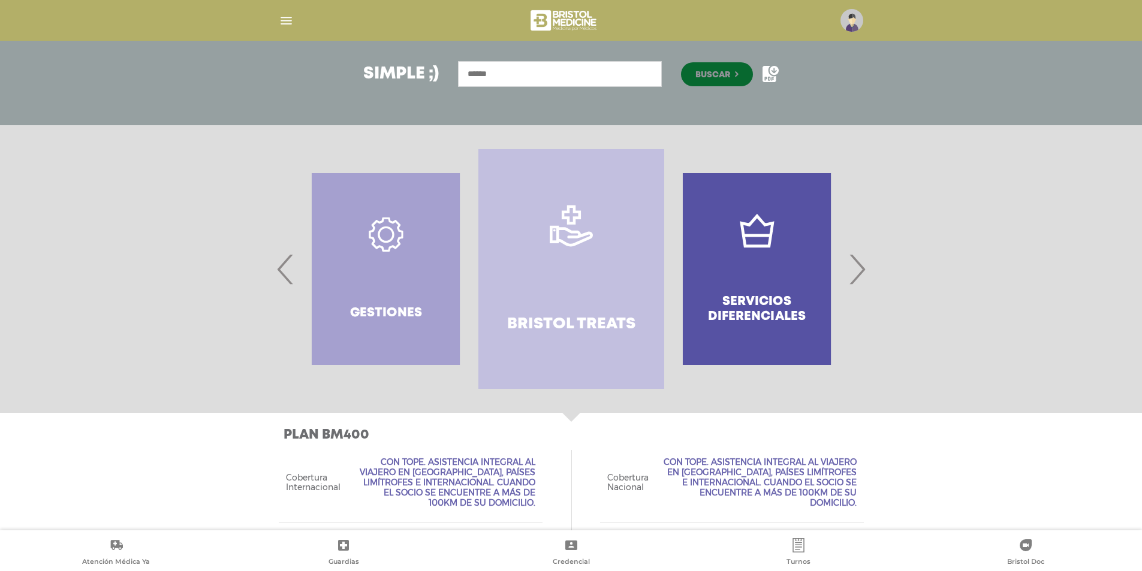
scroll to position [271, 0]
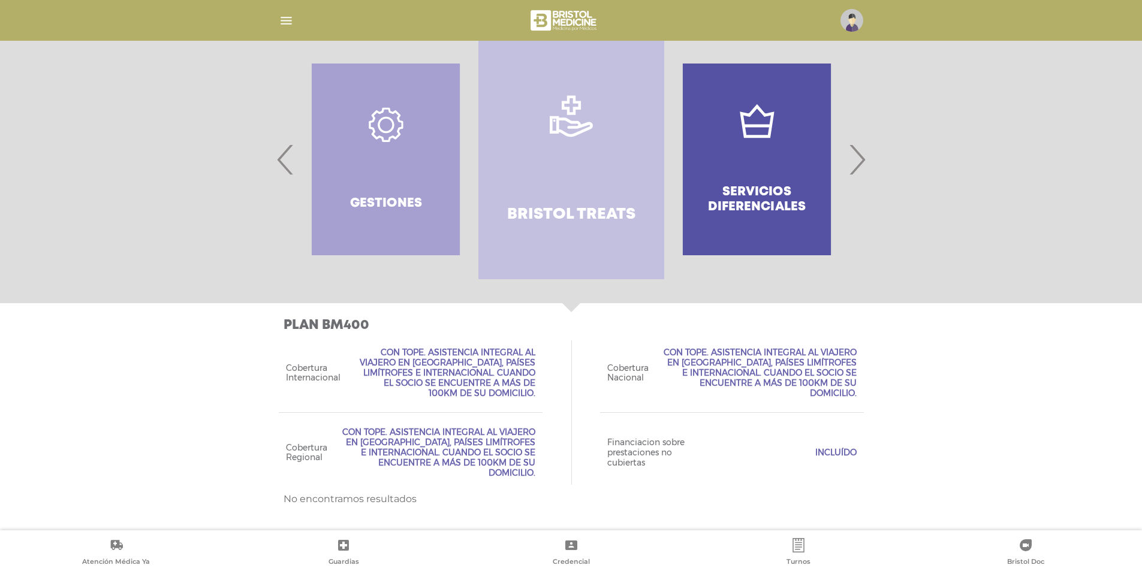
click at [795, 176] on div "Servicios diferenciales" at bounding box center [756, 160] width 185 height 240
click at [863, 158] on span "›" at bounding box center [856, 159] width 23 height 65
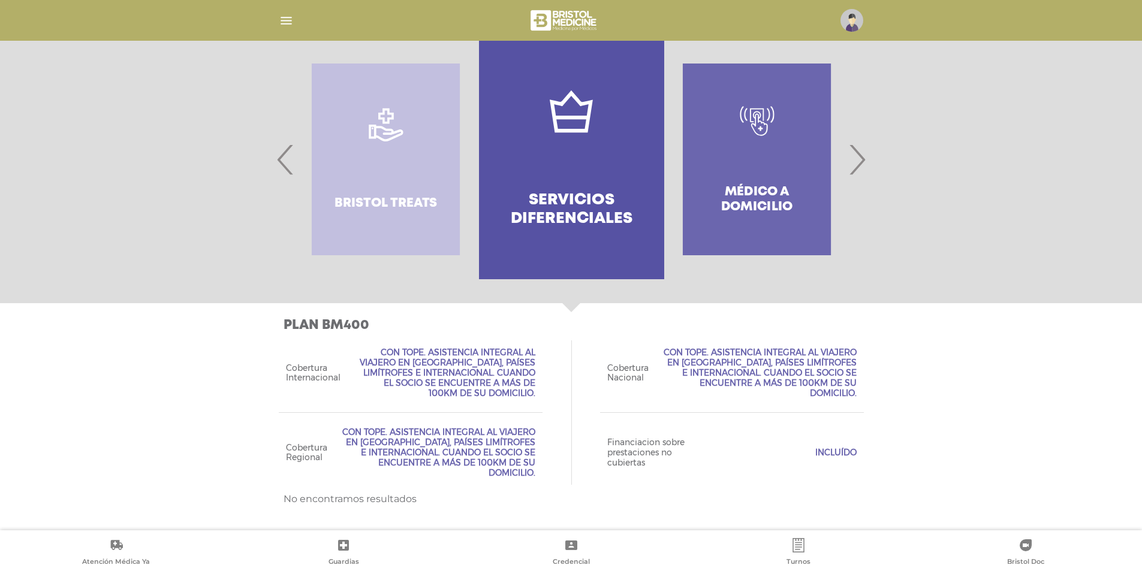
click at [582, 154] on link "Servicios diferenciales" at bounding box center [571, 160] width 185 height 240
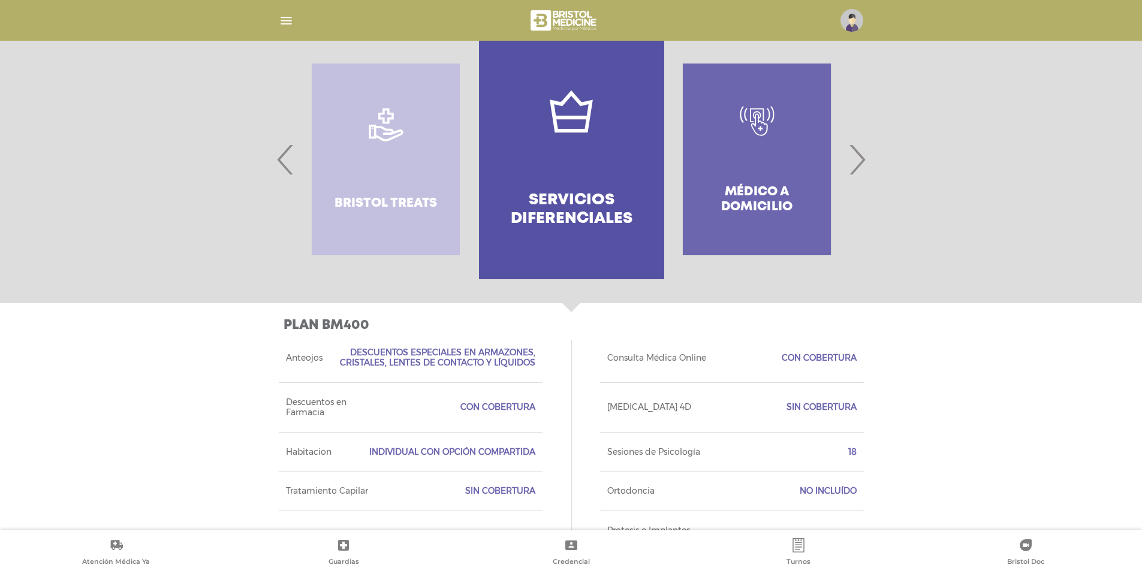
scroll to position [340, 0]
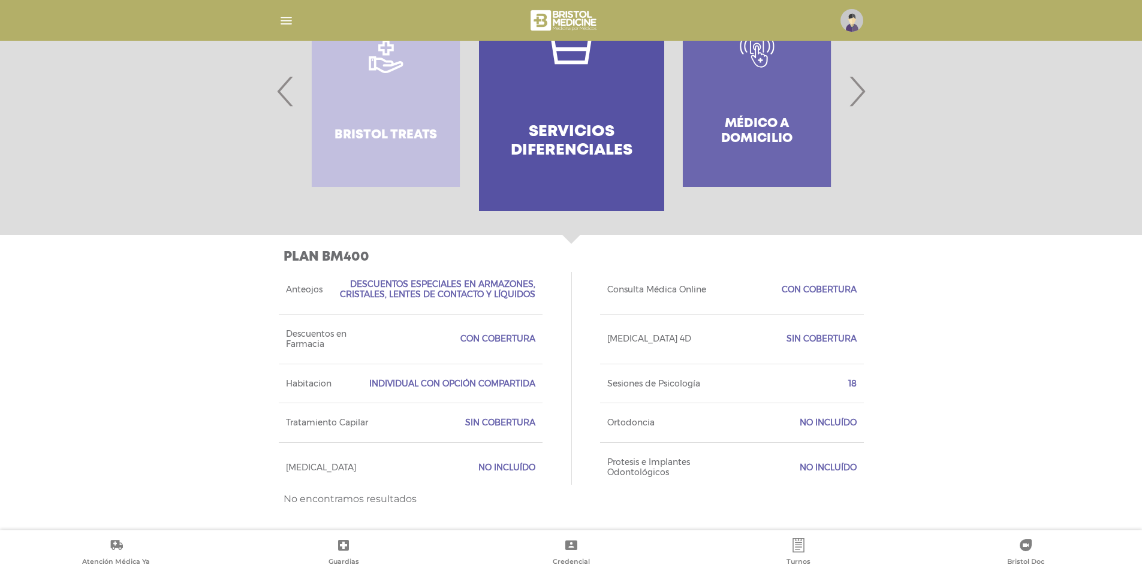
click at [859, 95] on span "›" at bounding box center [856, 91] width 23 height 65
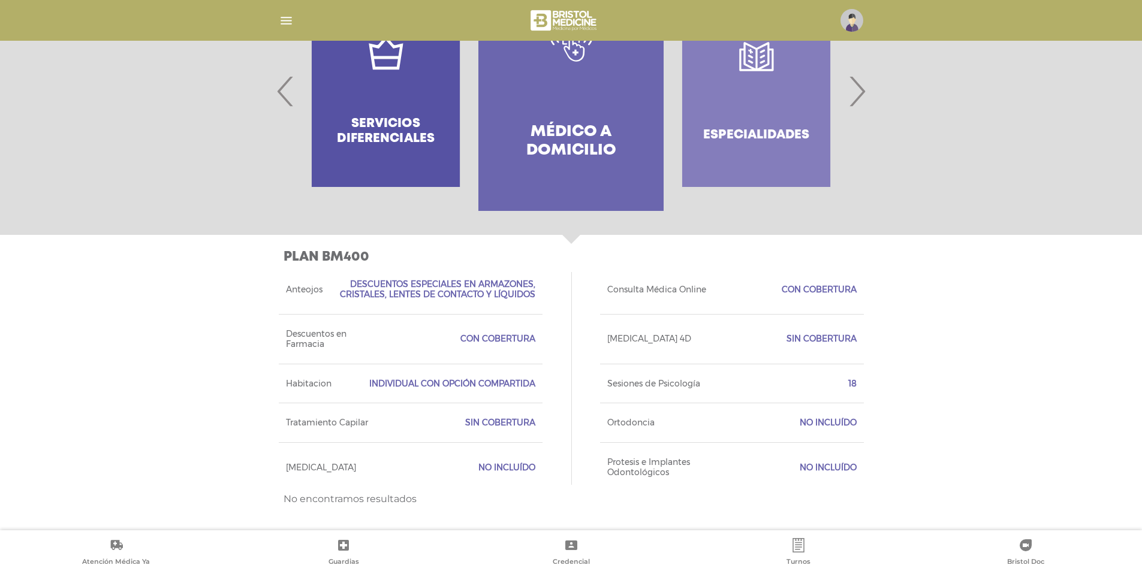
click at [859, 95] on span "›" at bounding box center [856, 91] width 23 height 65
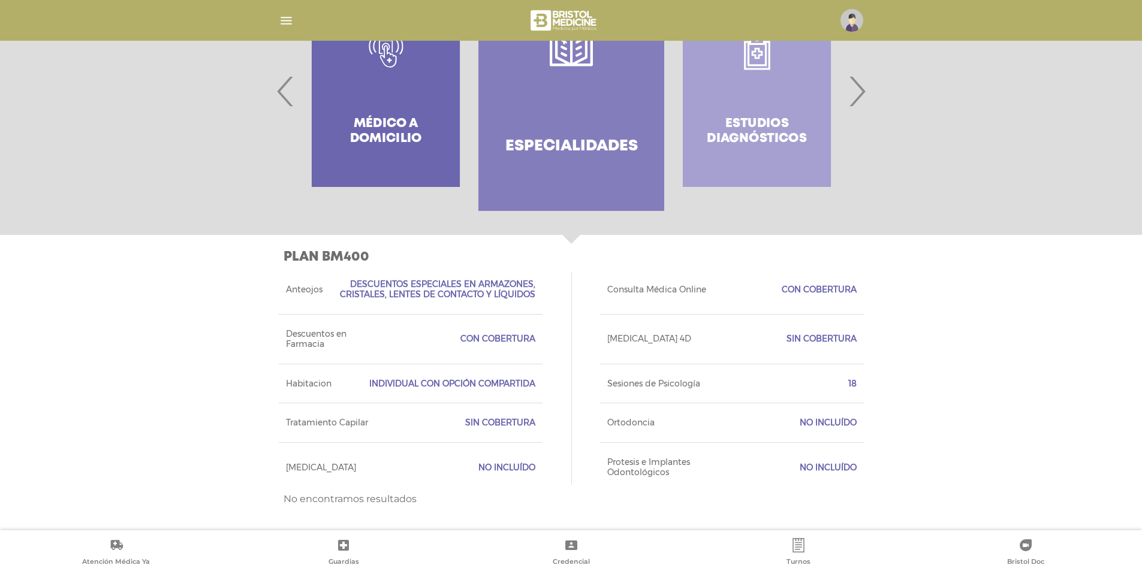
click at [599, 140] on h4 "Especialidades" at bounding box center [571, 146] width 132 height 19
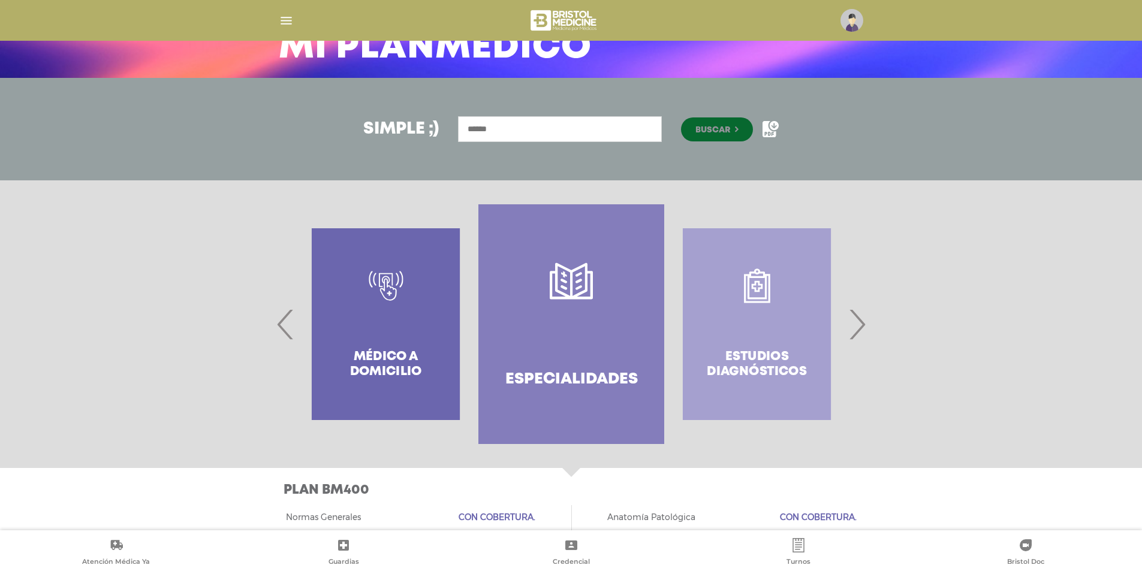
scroll to position [64, 0]
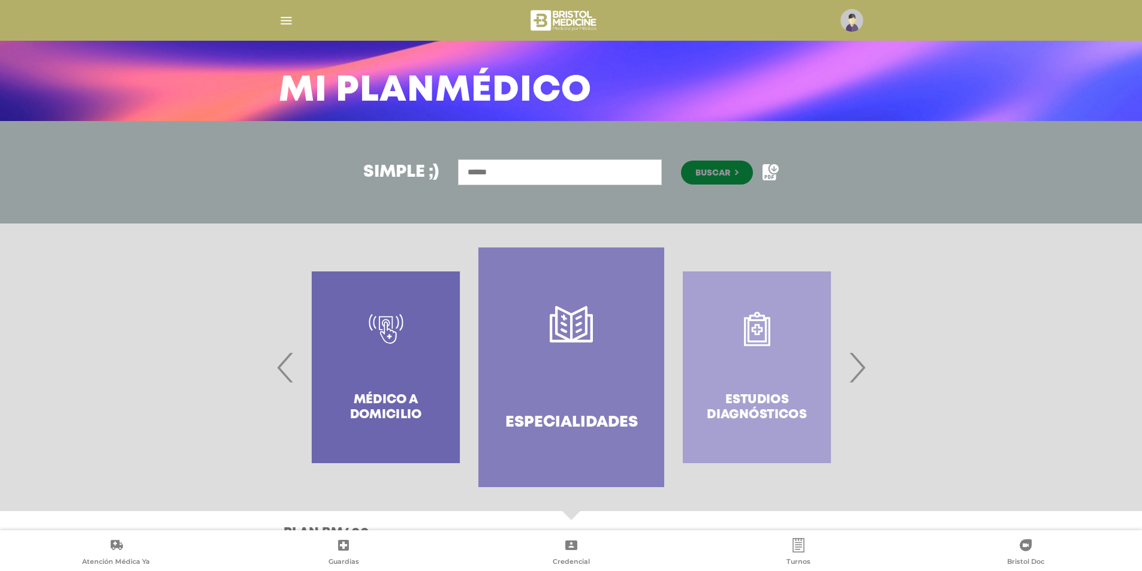
click at [855, 366] on span "›" at bounding box center [856, 367] width 23 height 65
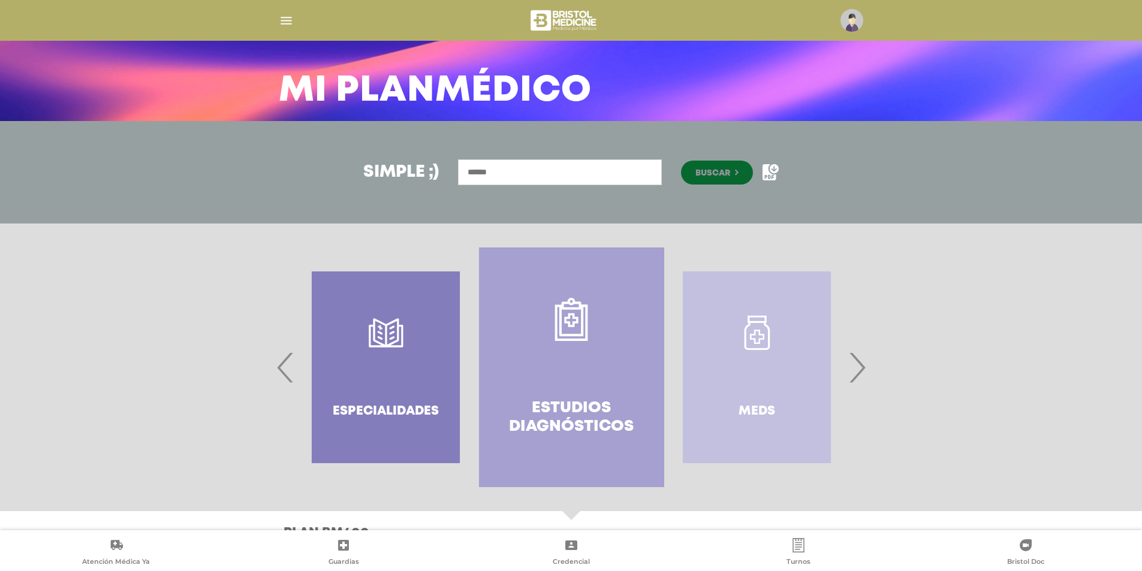
click at [514, 343] on link "Estudios diagnósticos" at bounding box center [571, 368] width 185 height 240
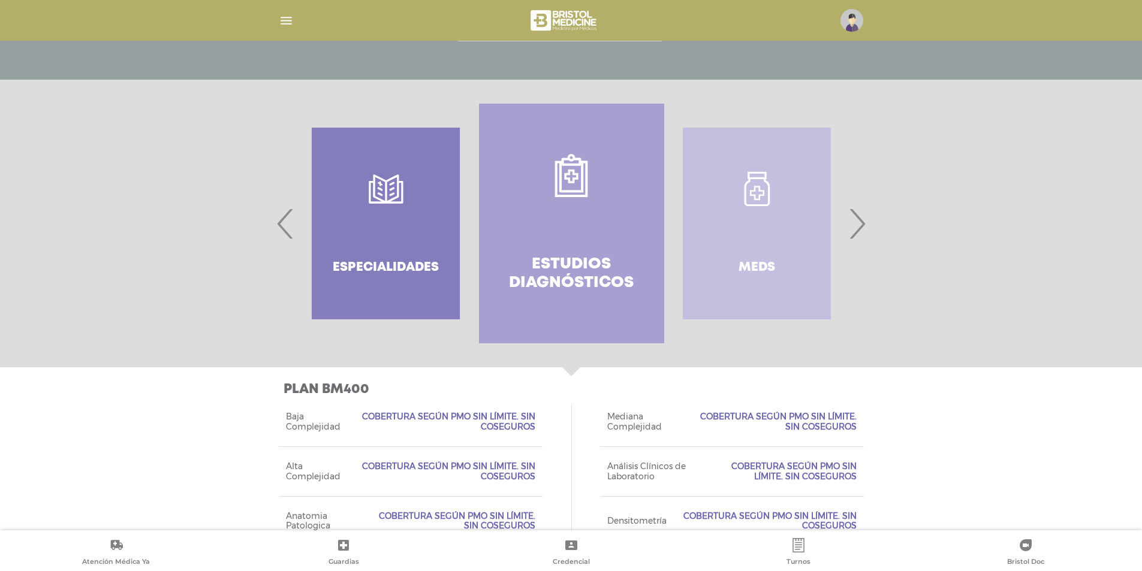
scroll to position [167, 0]
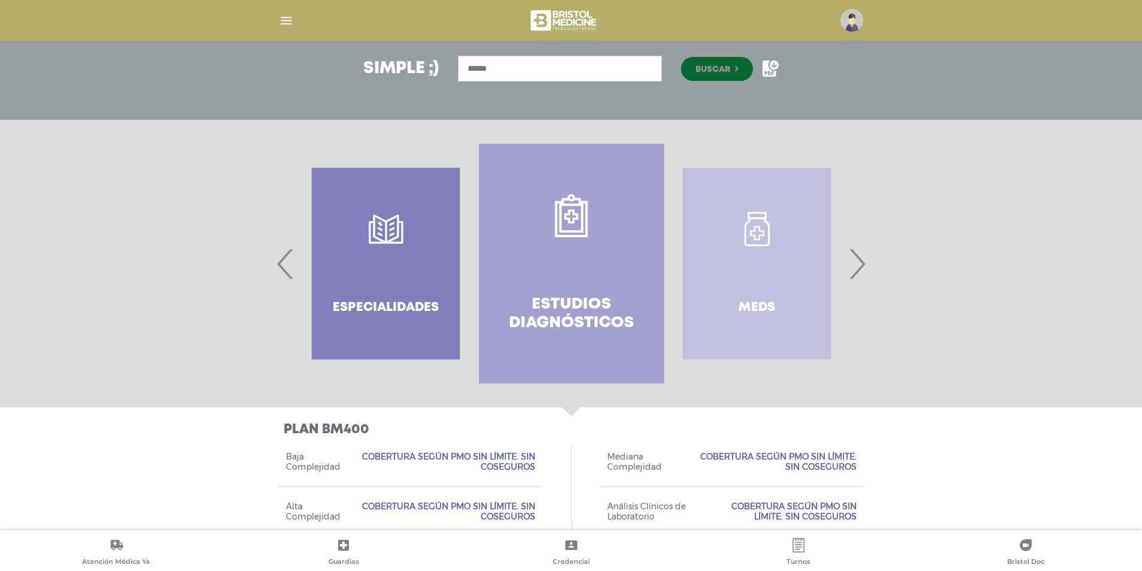
click at [838, 256] on div "Meds" at bounding box center [756, 264] width 185 height 240
click at [799, 260] on div "Meds" at bounding box center [756, 264] width 185 height 240
click at [863, 260] on span "›" at bounding box center [856, 263] width 23 height 65
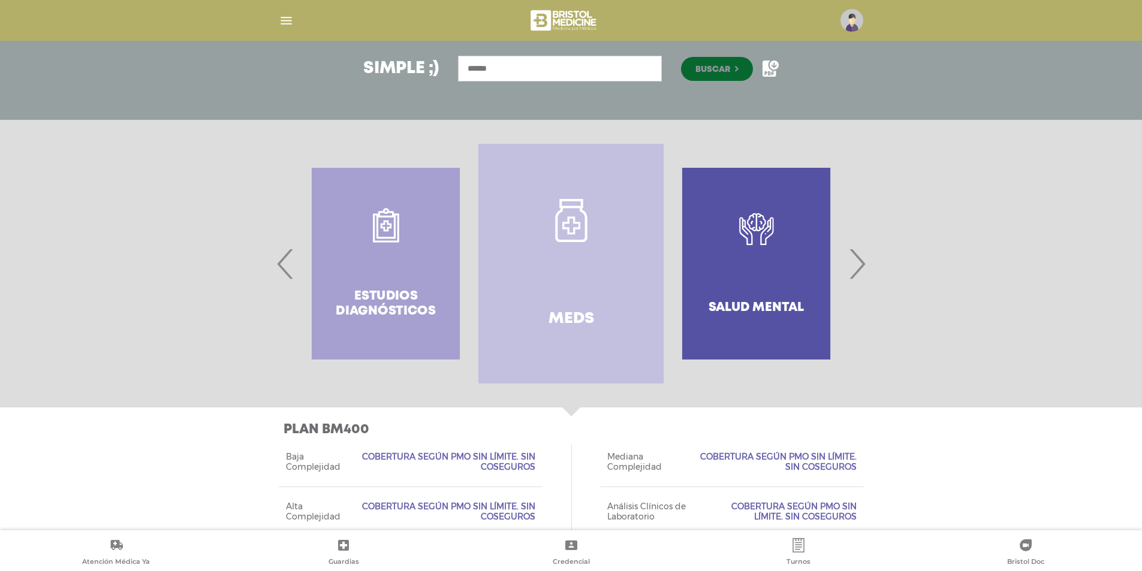
click at [600, 251] on link "Meds" at bounding box center [570, 264] width 185 height 240
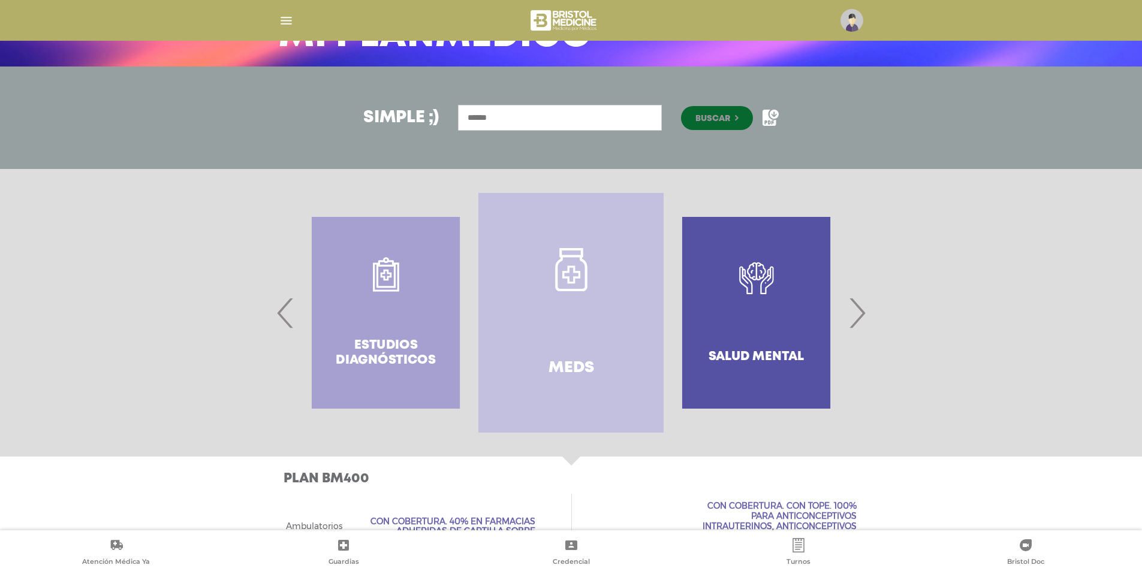
scroll to position [111, 0]
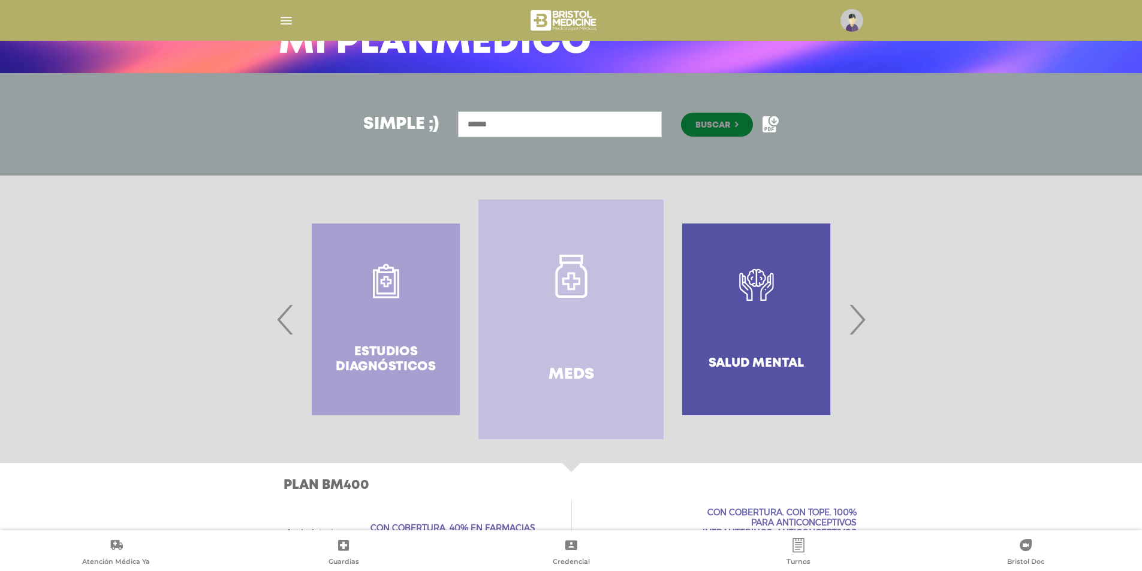
click at [847, 332] on div "Salud mental" at bounding box center [755, 320] width 185 height 240
click at [865, 327] on span "›" at bounding box center [856, 319] width 23 height 65
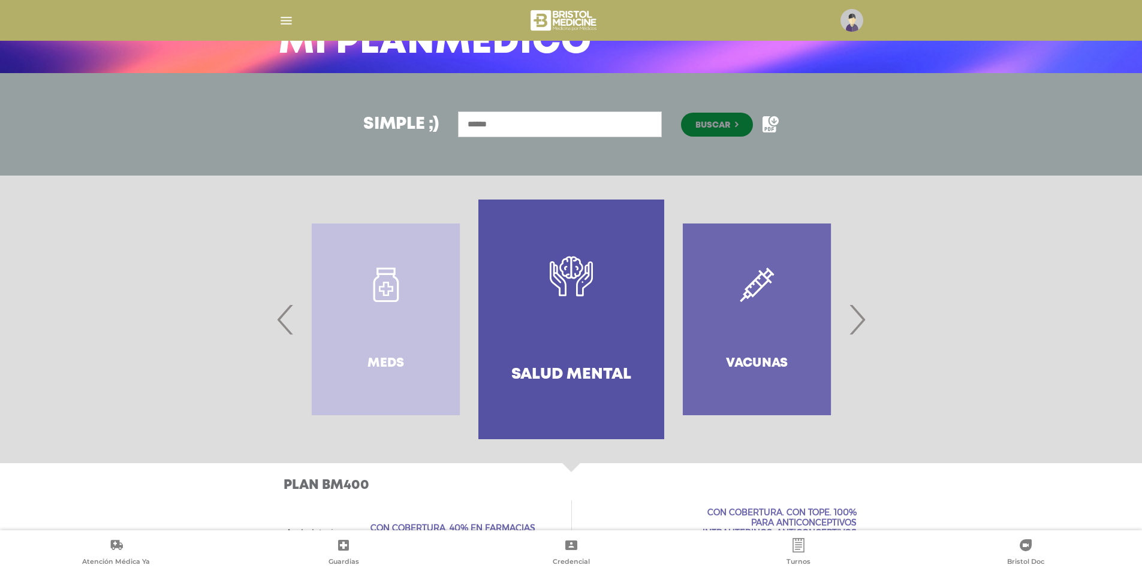
click at [857, 321] on span "›" at bounding box center [856, 319] width 23 height 65
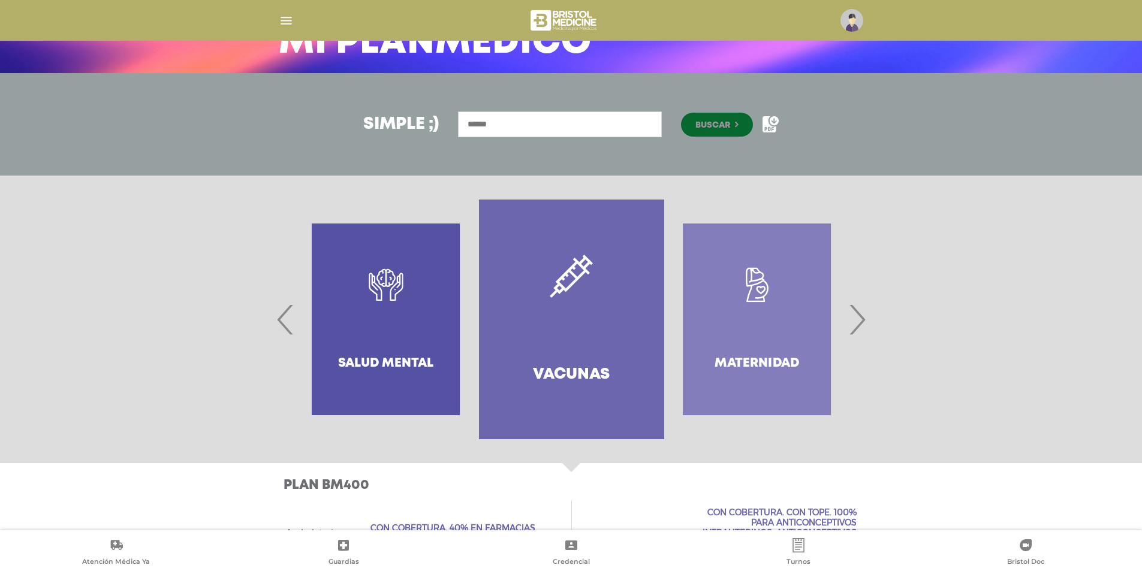
click at [857, 321] on span "›" at bounding box center [856, 319] width 23 height 65
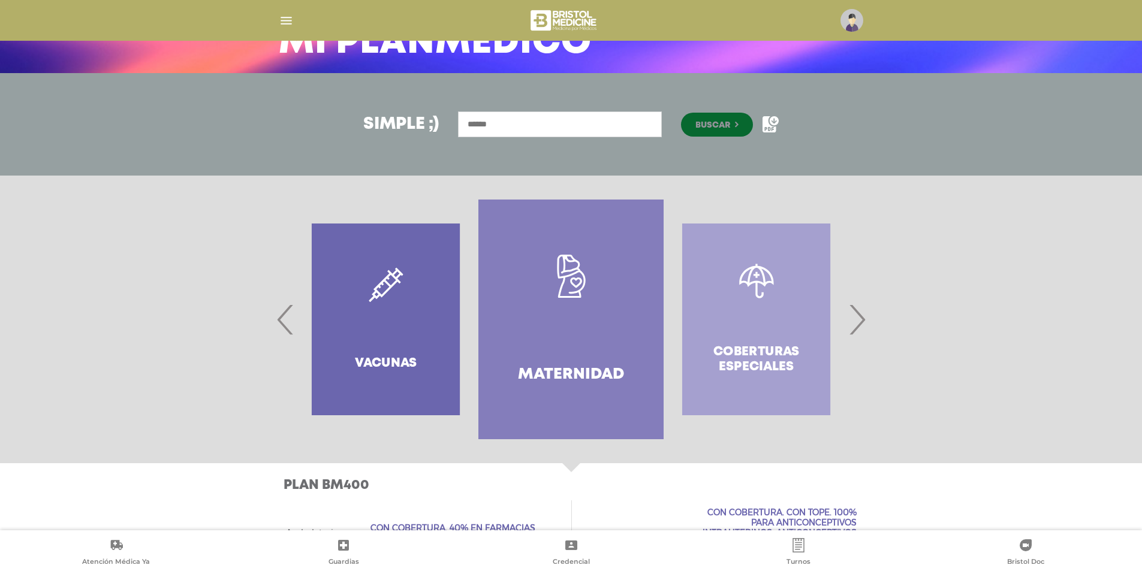
click at [857, 321] on span "›" at bounding box center [856, 319] width 23 height 65
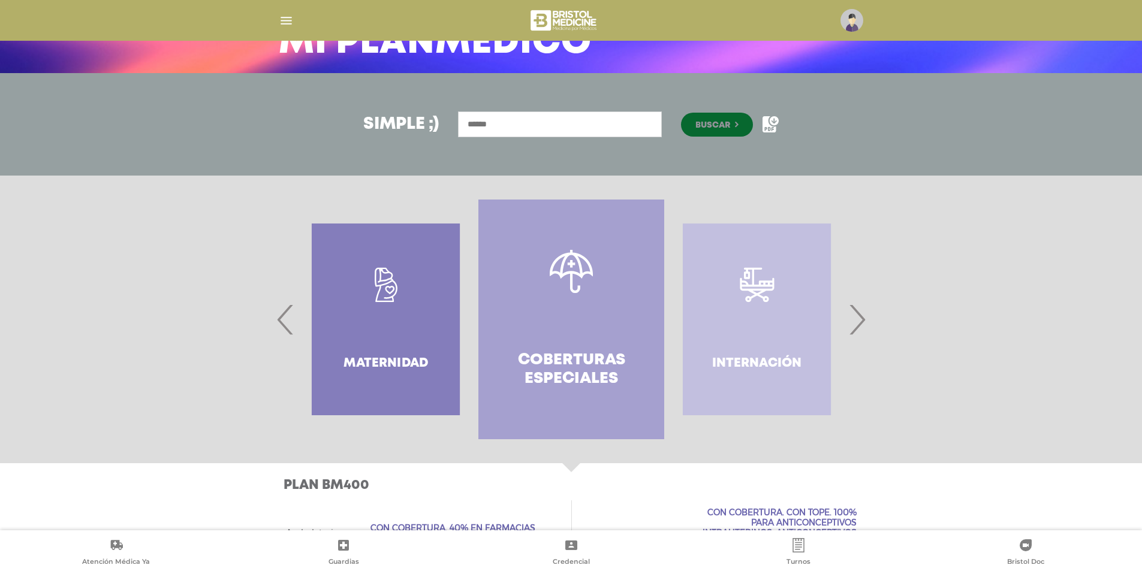
click at [857, 321] on span "›" at bounding box center [856, 319] width 23 height 65
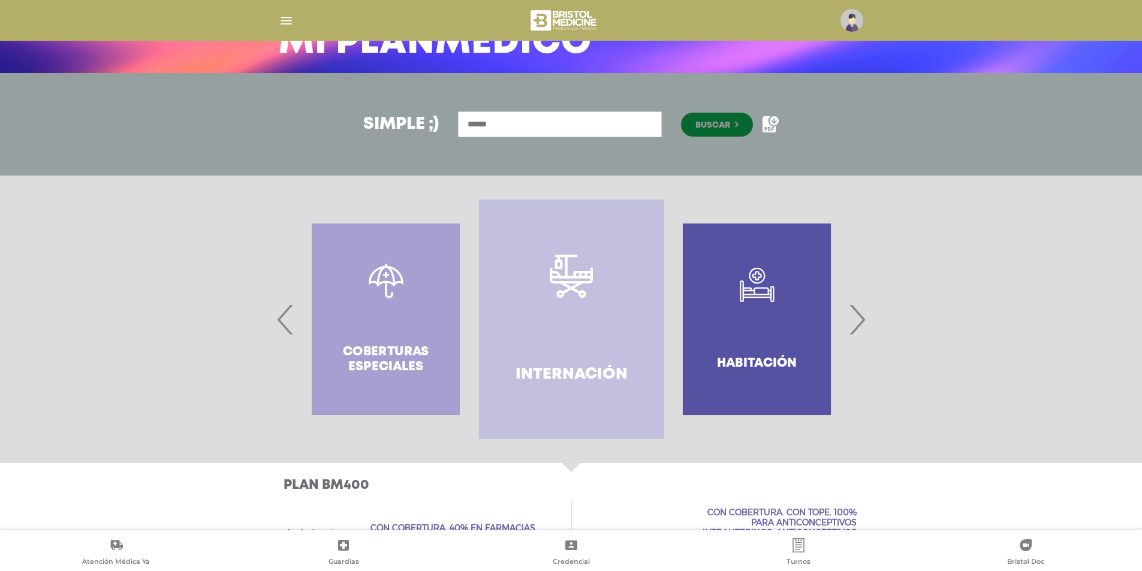
click at [623, 301] on link "Internación" at bounding box center [571, 320] width 185 height 240
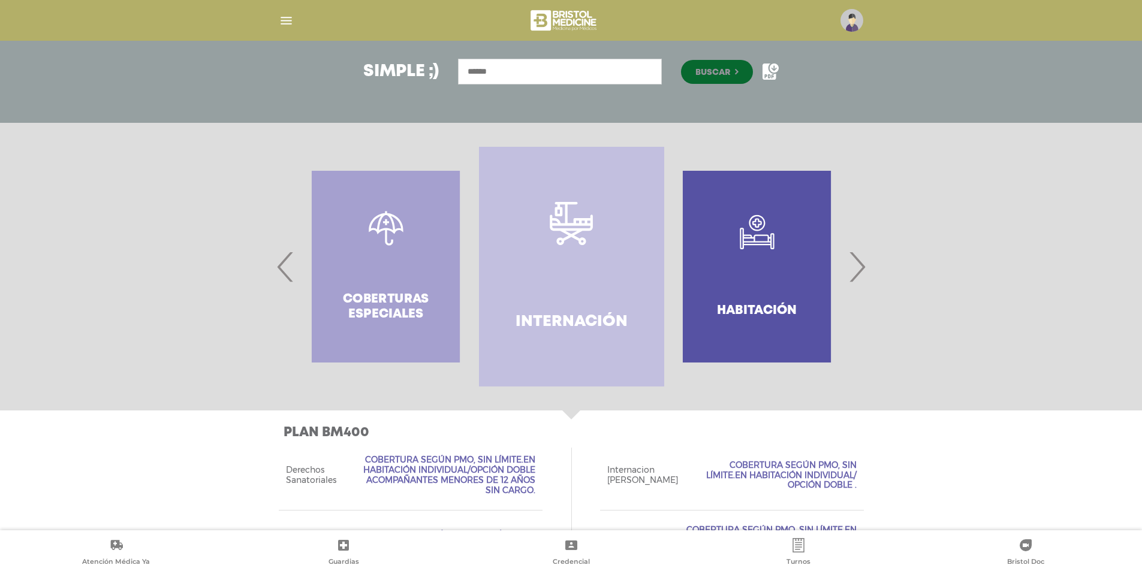
scroll to position [161, 0]
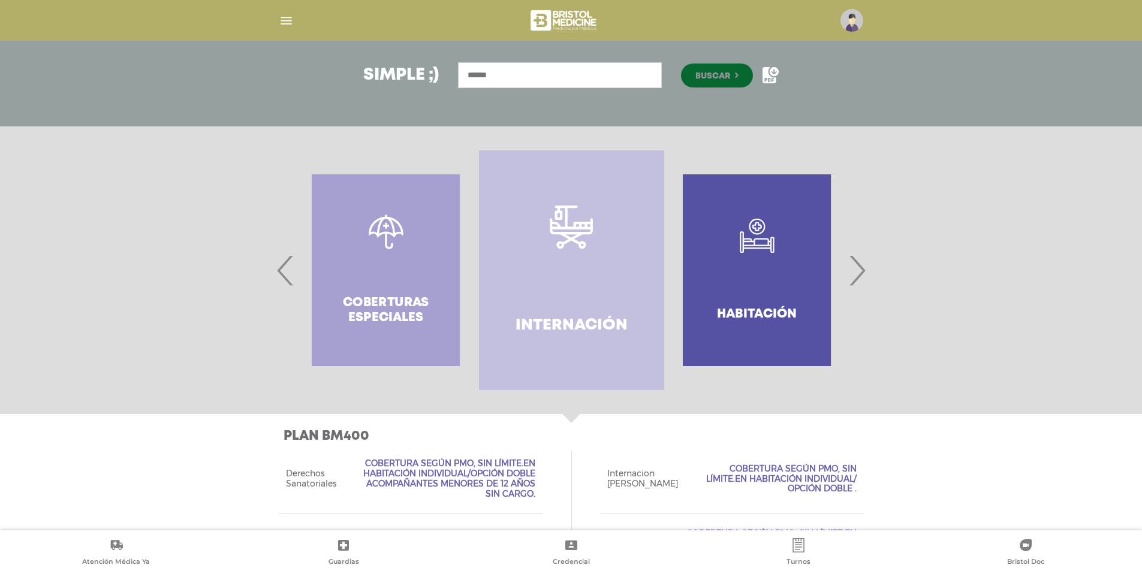
click at [870, 264] on div at bounding box center [571, 270] width 614 height 240
click at [866, 279] on span "›" at bounding box center [856, 270] width 23 height 65
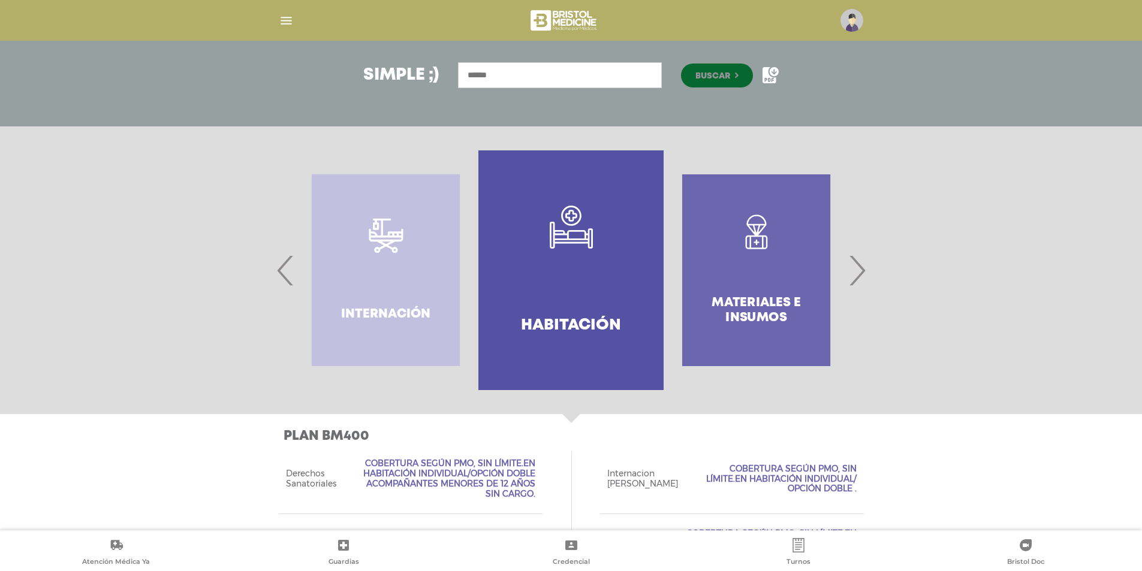
click at [865, 272] on span "›" at bounding box center [856, 270] width 23 height 65
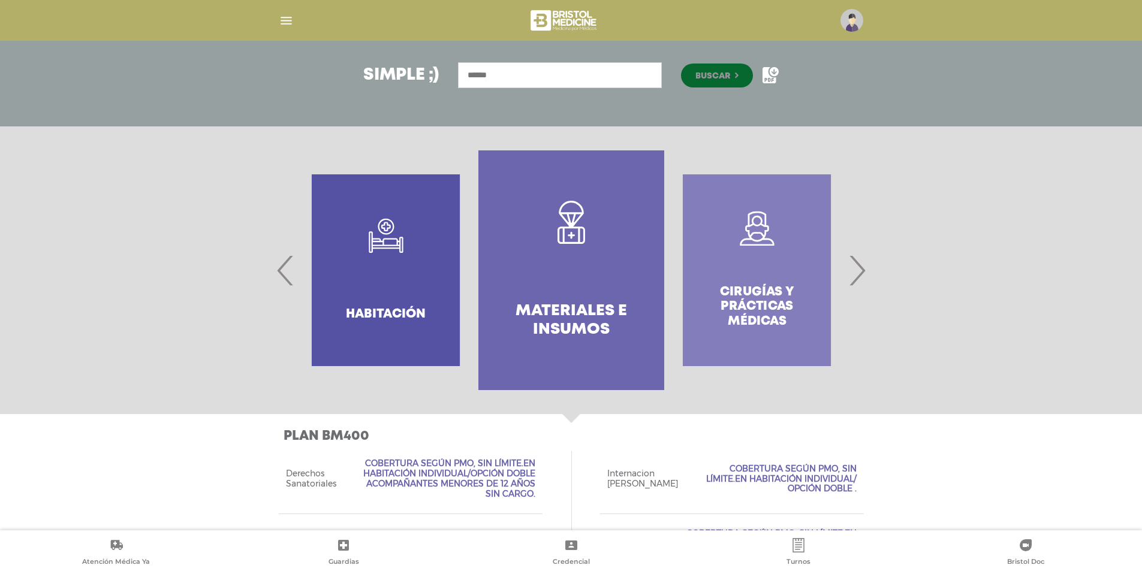
click at [603, 286] on link "Materiales e Insumos" at bounding box center [570, 270] width 185 height 240
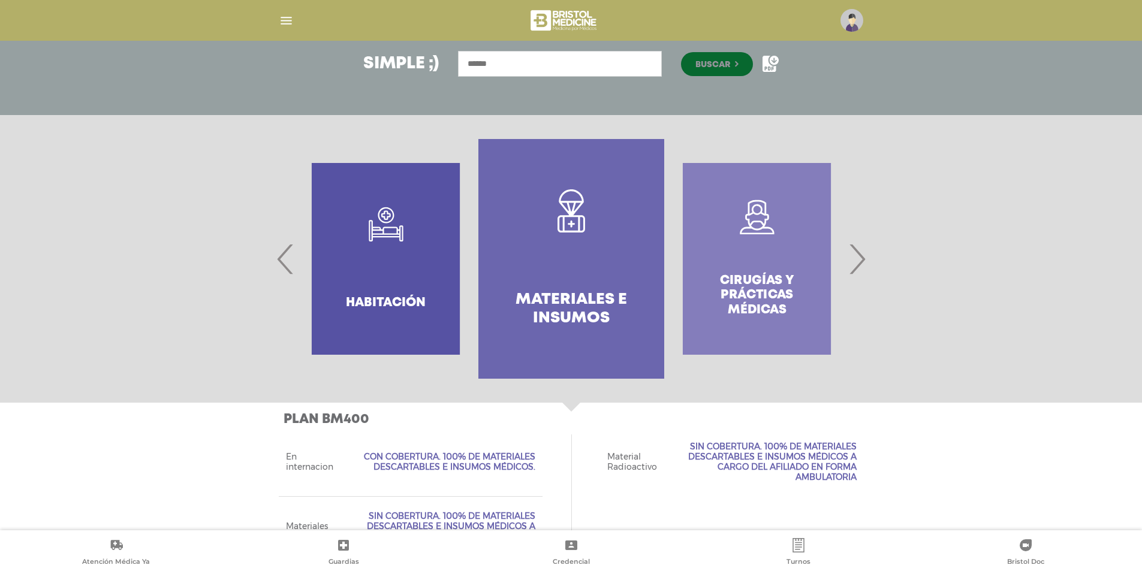
scroll to position [252, 0]
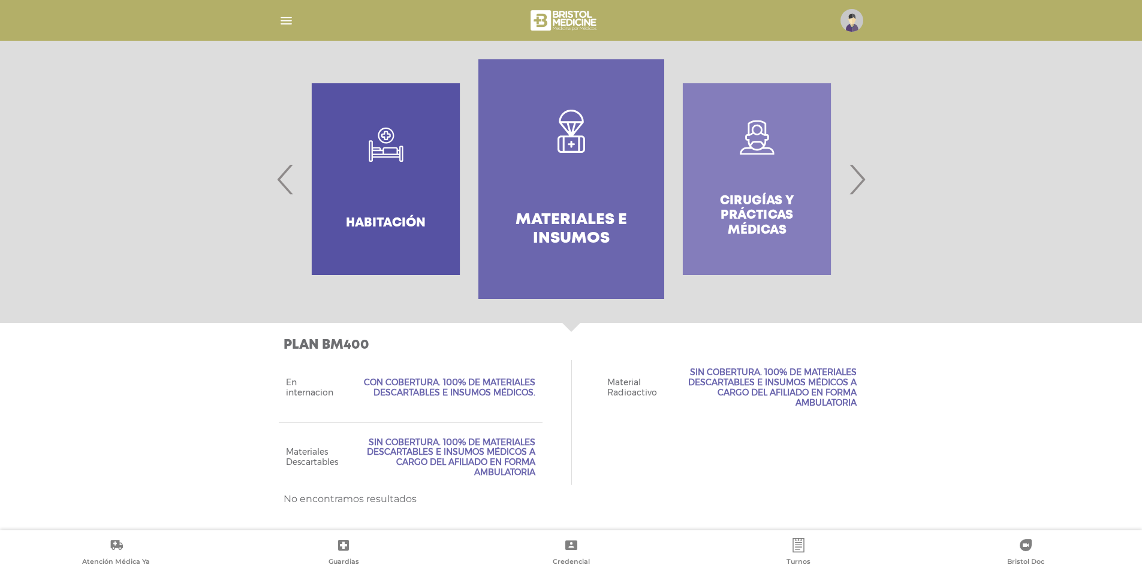
click at [863, 183] on span "›" at bounding box center [856, 179] width 23 height 65
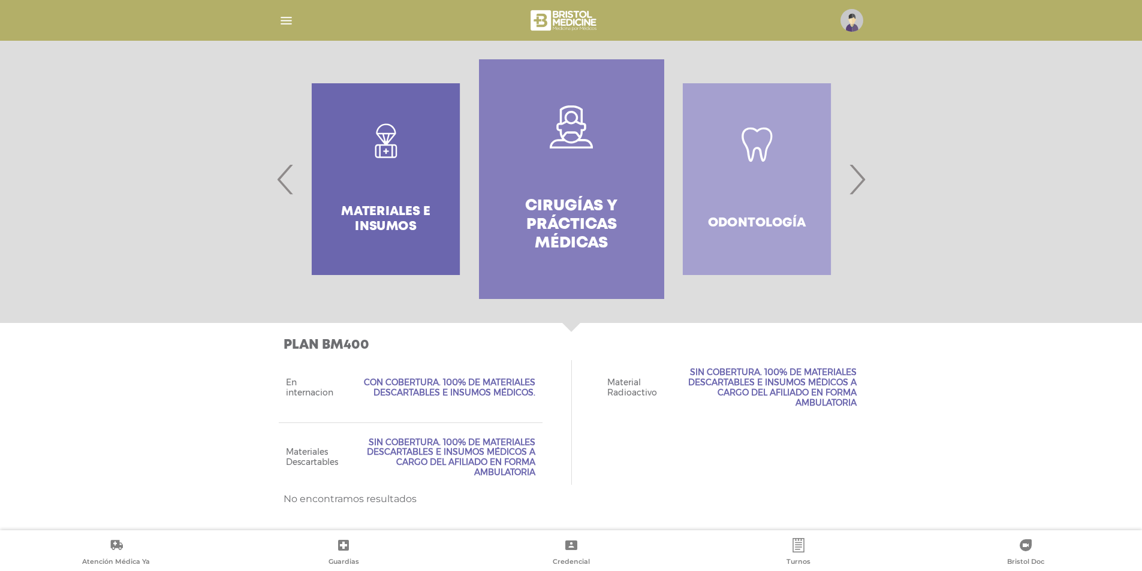
click at [586, 218] on h4 "Cirugías y Prácticas Médicas" at bounding box center [571, 225] width 142 height 56
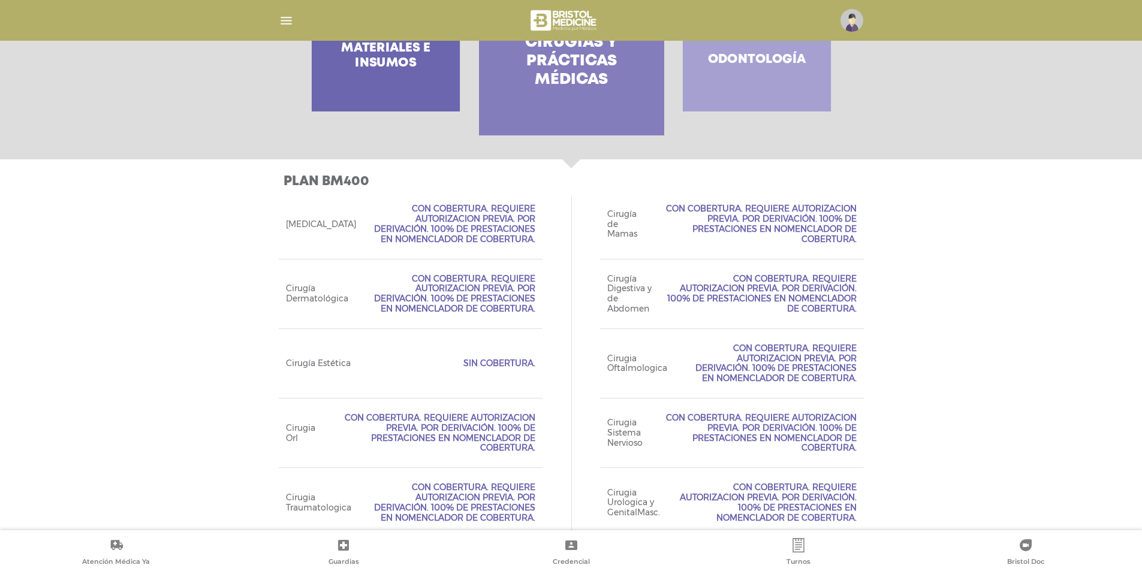
scroll to position [240, 0]
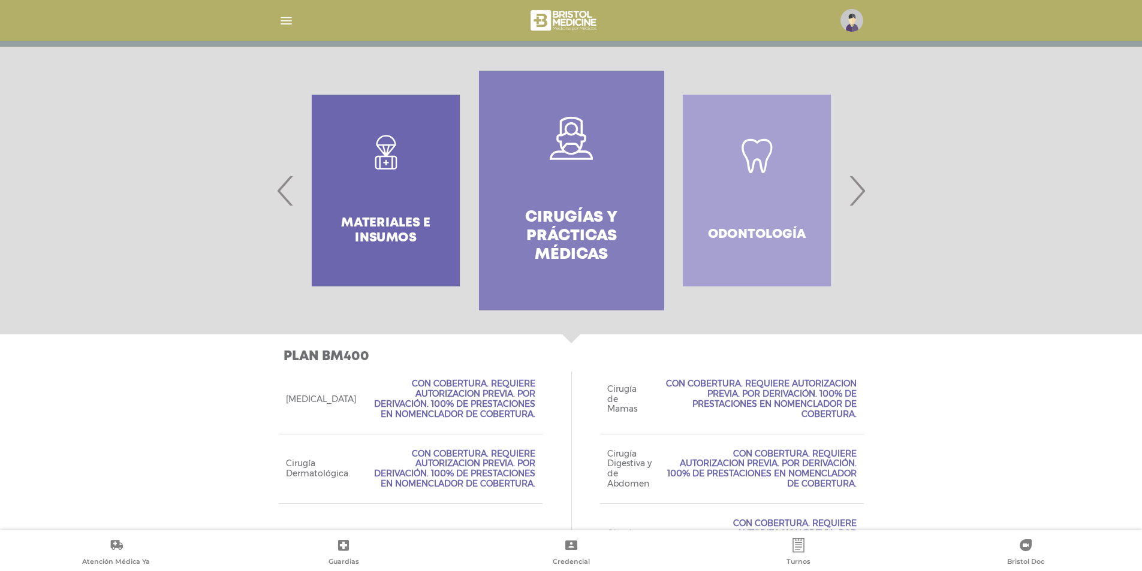
click at [856, 199] on span "›" at bounding box center [856, 190] width 23 height 65
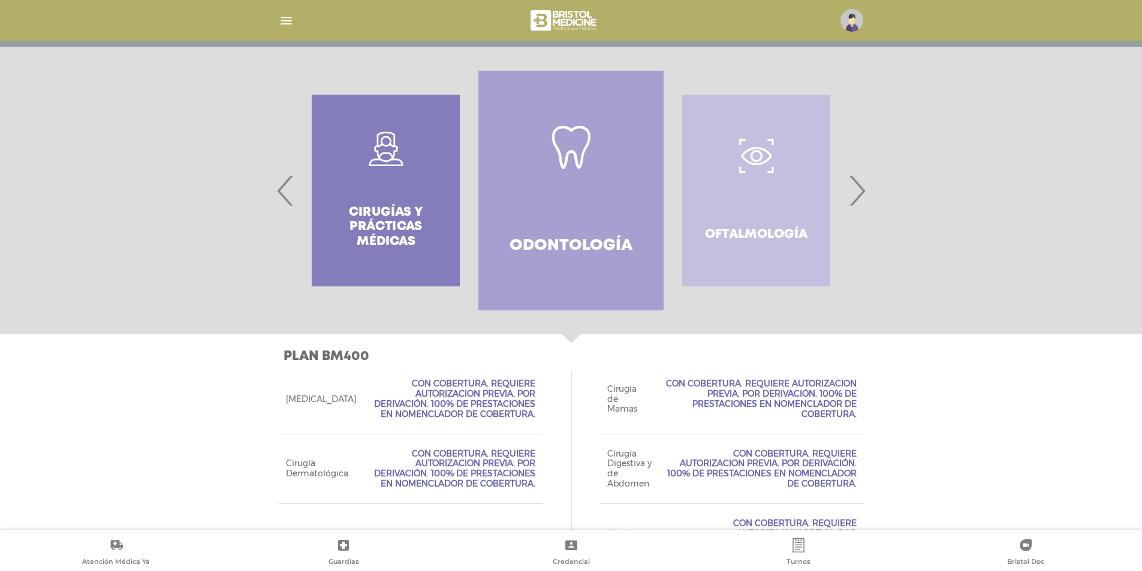
click at [858, 196] on span "›" at bounding box center [856, 190] width 23 height 65
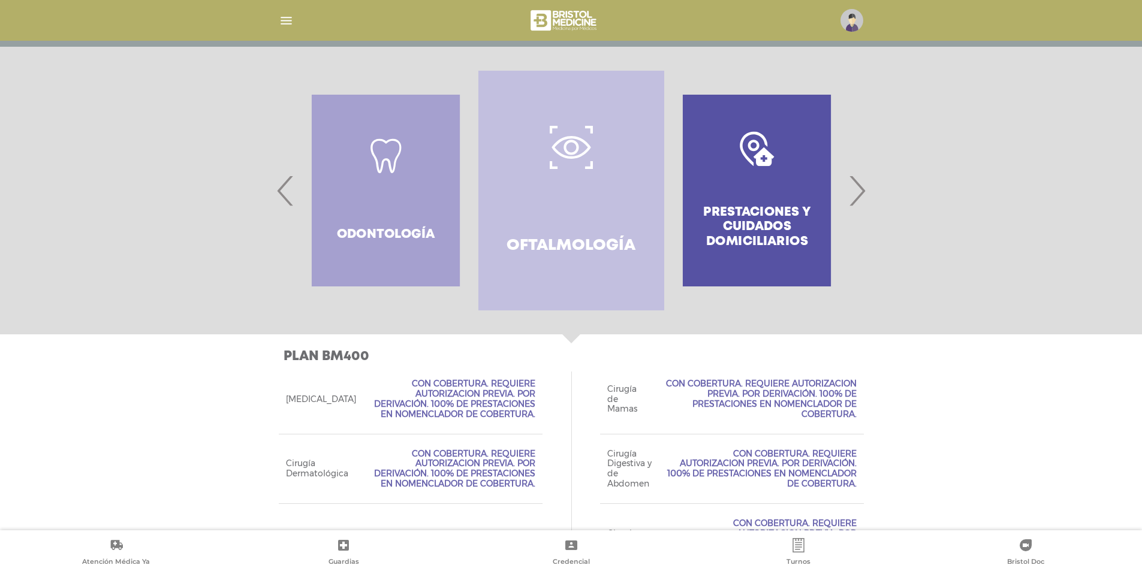
click at [858, 196] on span "›" at bounding box center [856, 190] width 23 height 65
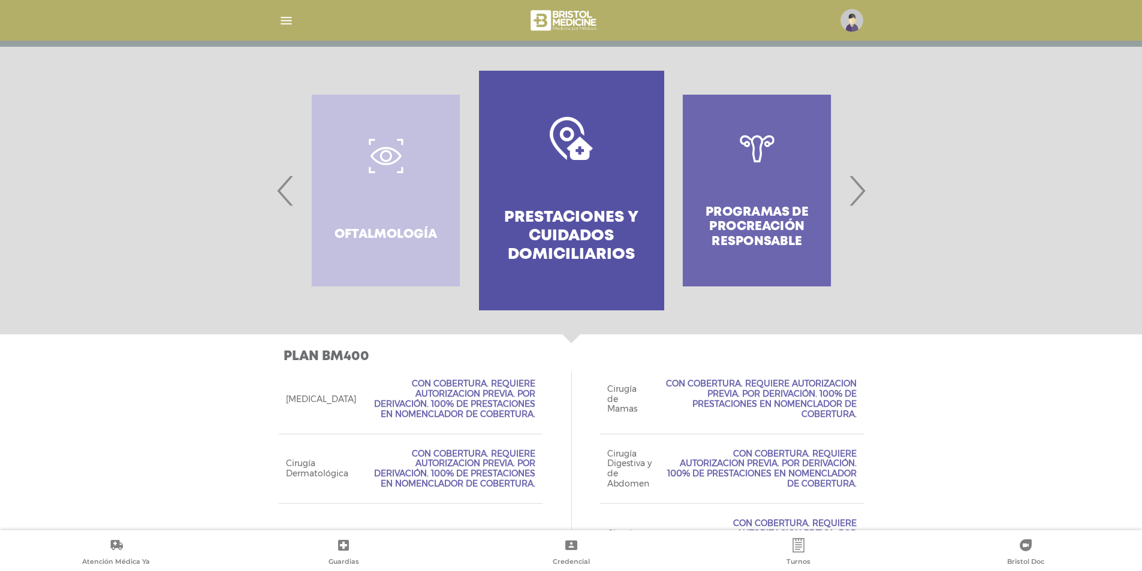
click at [859, 194] on span "›" at bounding box center [856, 190] width 23 height 65
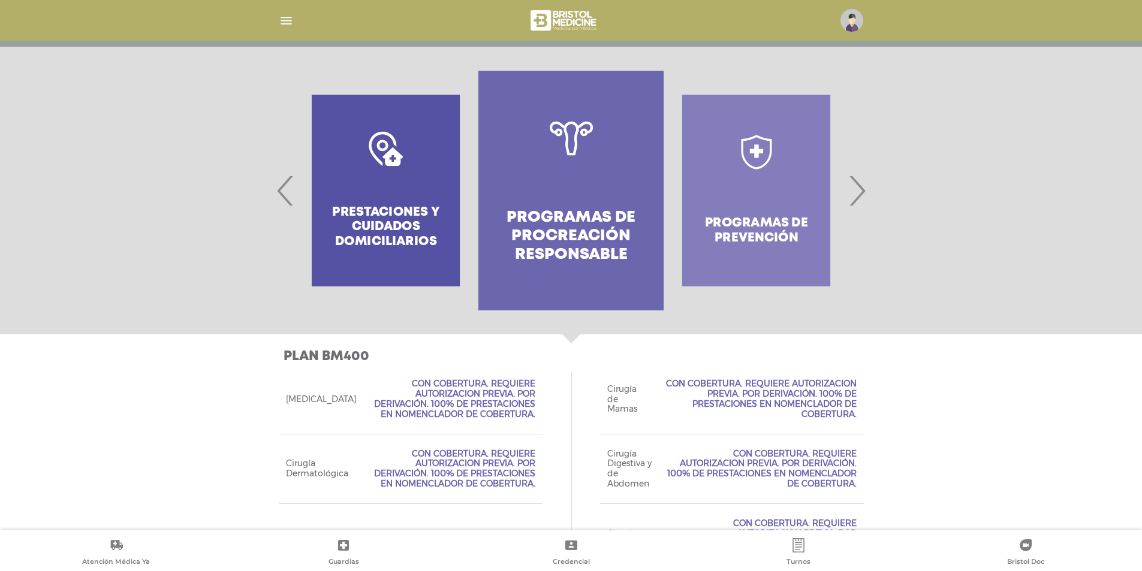
click at [279, 24] on img "button" at bounding box center [286, 20] width 15 height 15
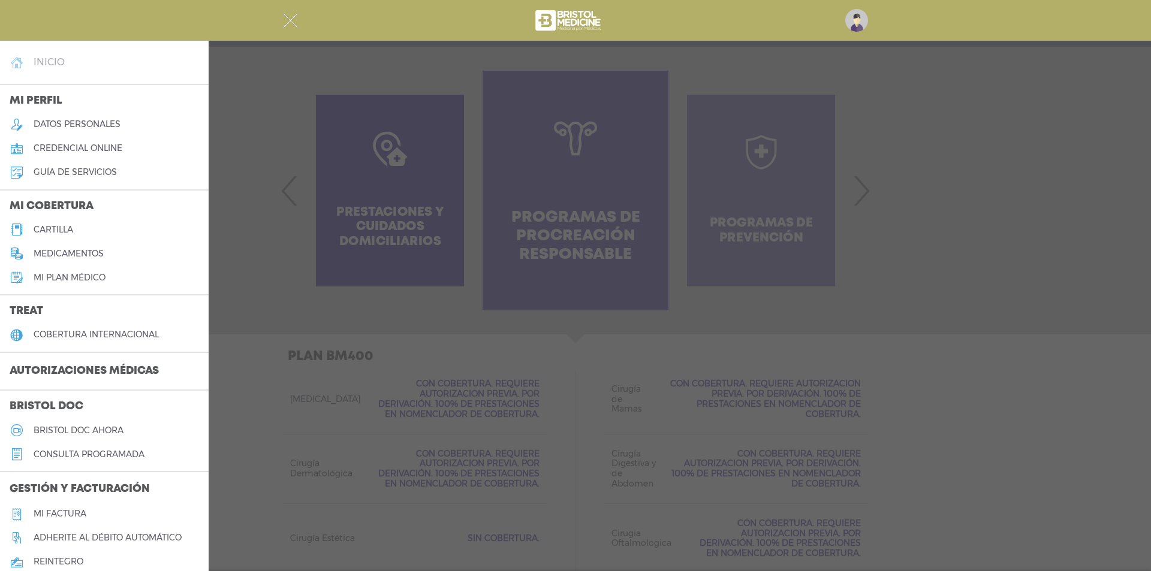
click at [55, 61] on h4 "inicio" at bounding box center [49, 61] width 31 height 11
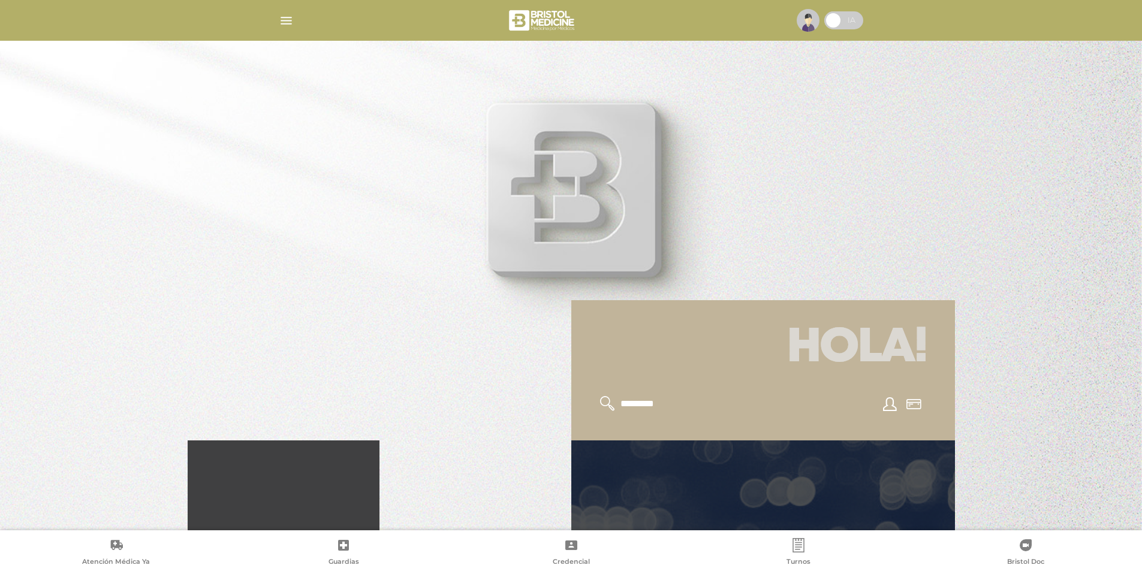
scroll to position [300, 0]
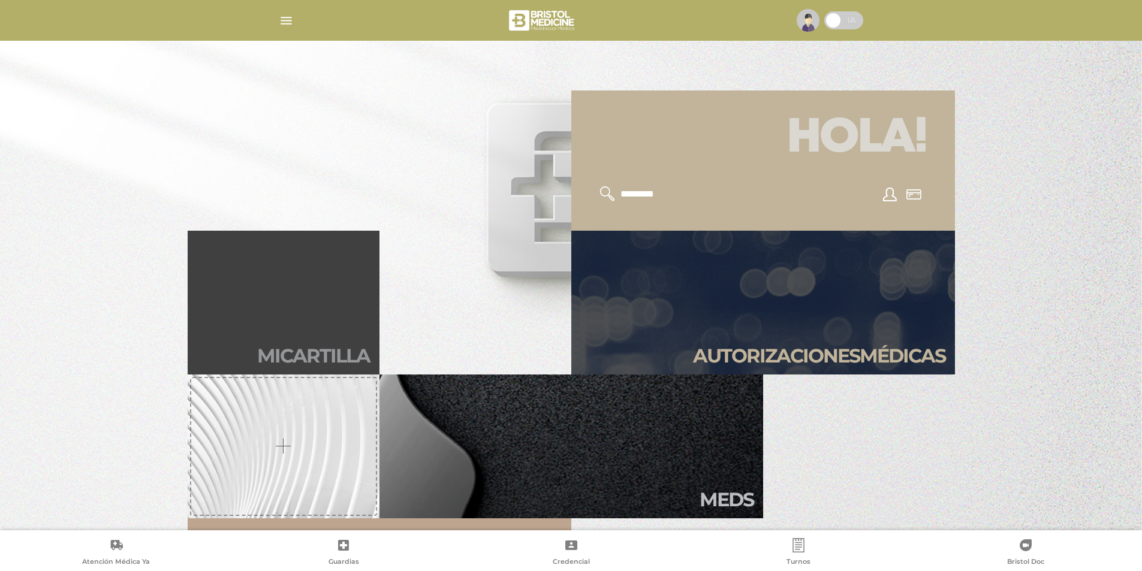
click at [362, 325] on link "Mi car tilla" at bounding box center [284, 303] width 192 height 144
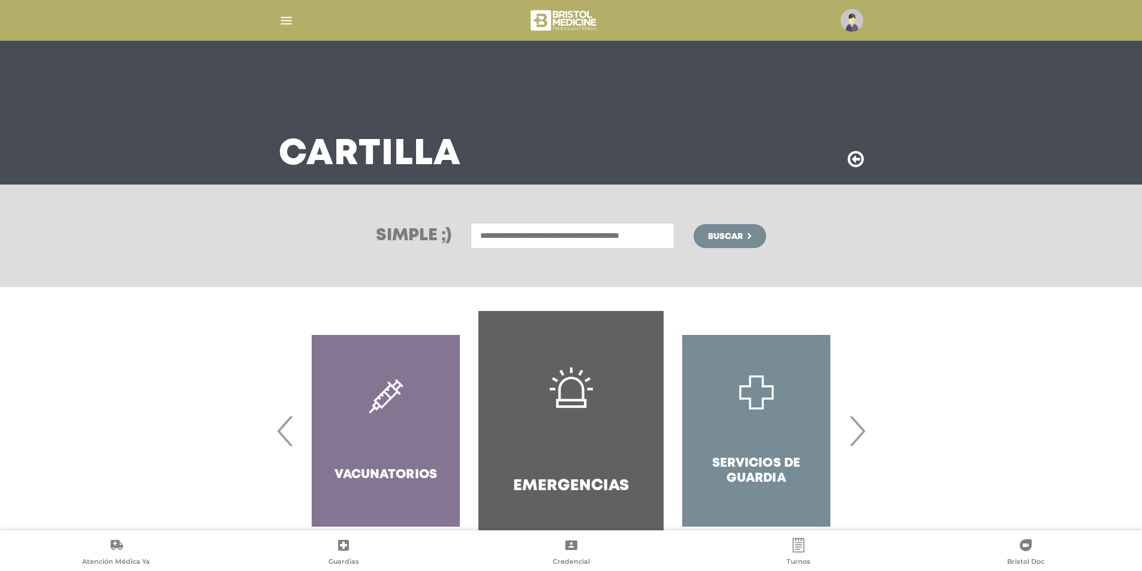
scroll to position [44, 0]
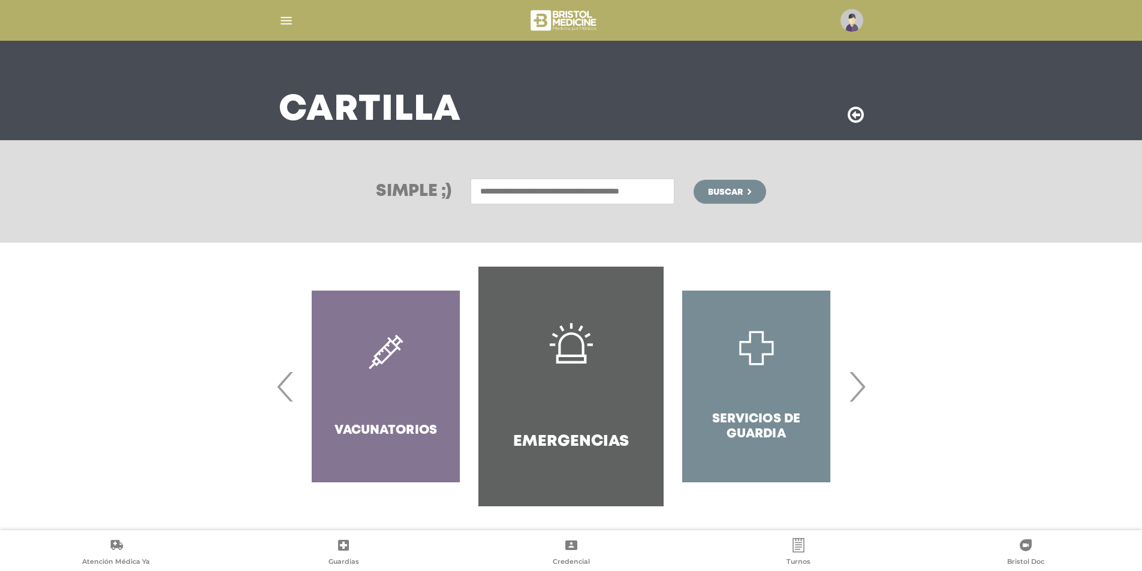
click at [867, 394] on span "›" at bounding box center [856, 386] width 23 height 65
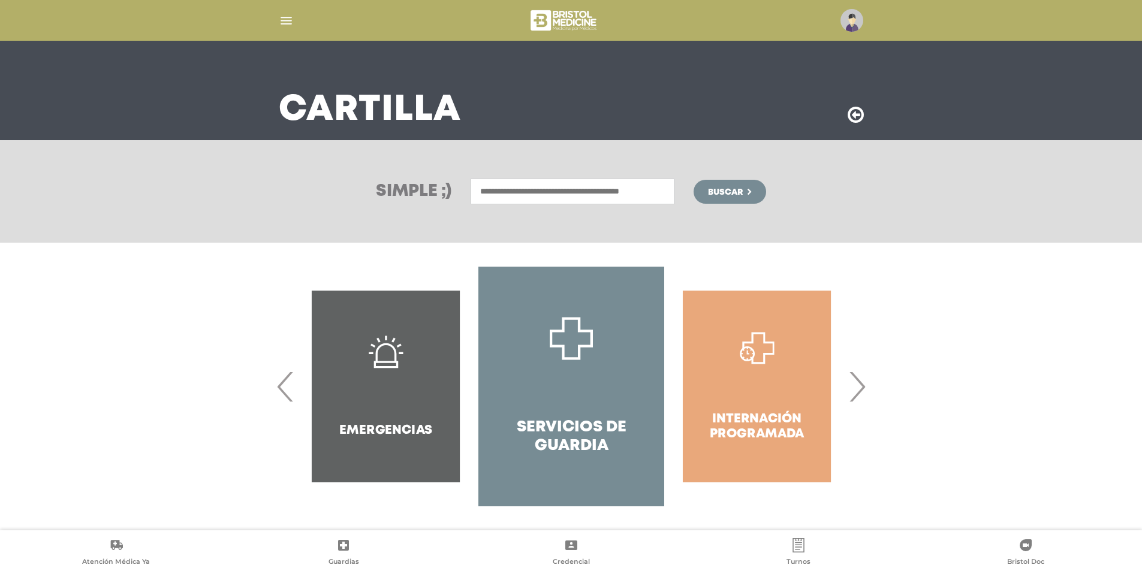
click at [856, 394] on span "›" at bounding box center [856, 386] width 23 height 65
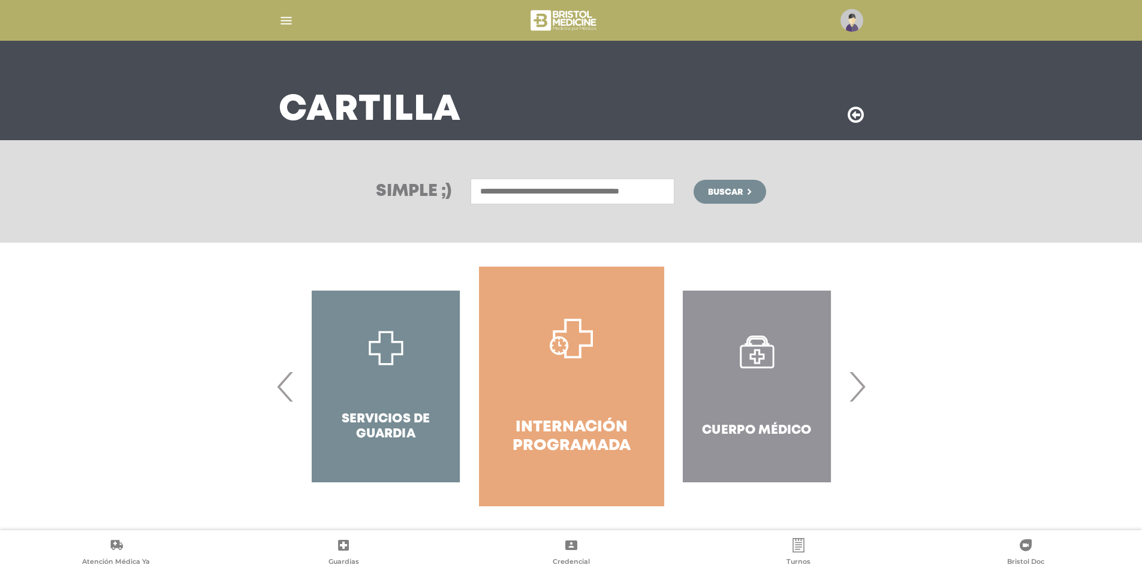
click at [856, 394] on span "›" at bounding box center [856, 386] width 23 height 65
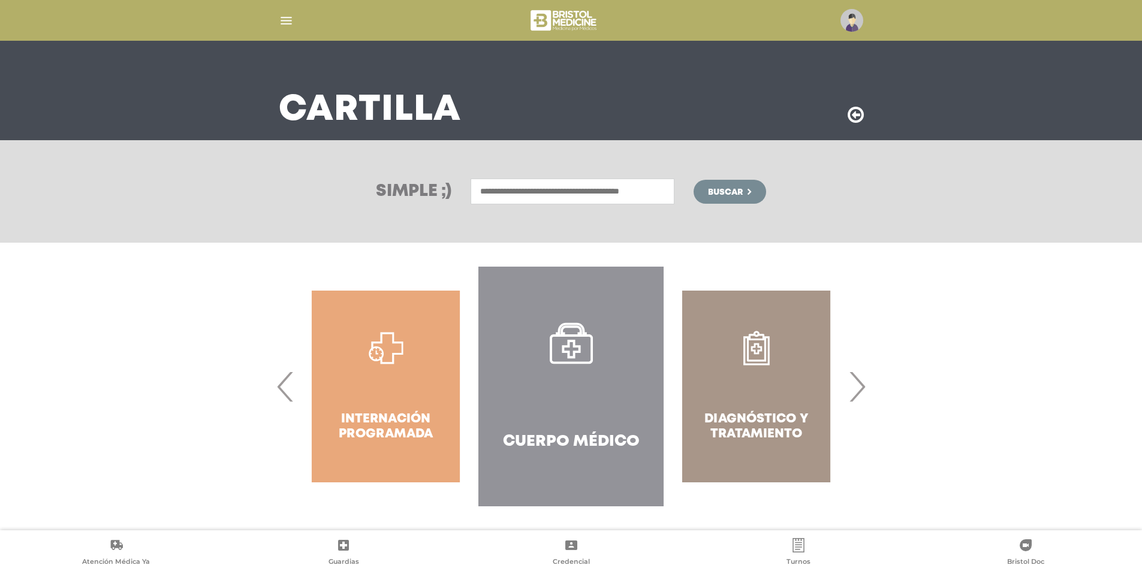
click at [856, 394] on span "›" at bounding box center [856, 386] width 23 height 65
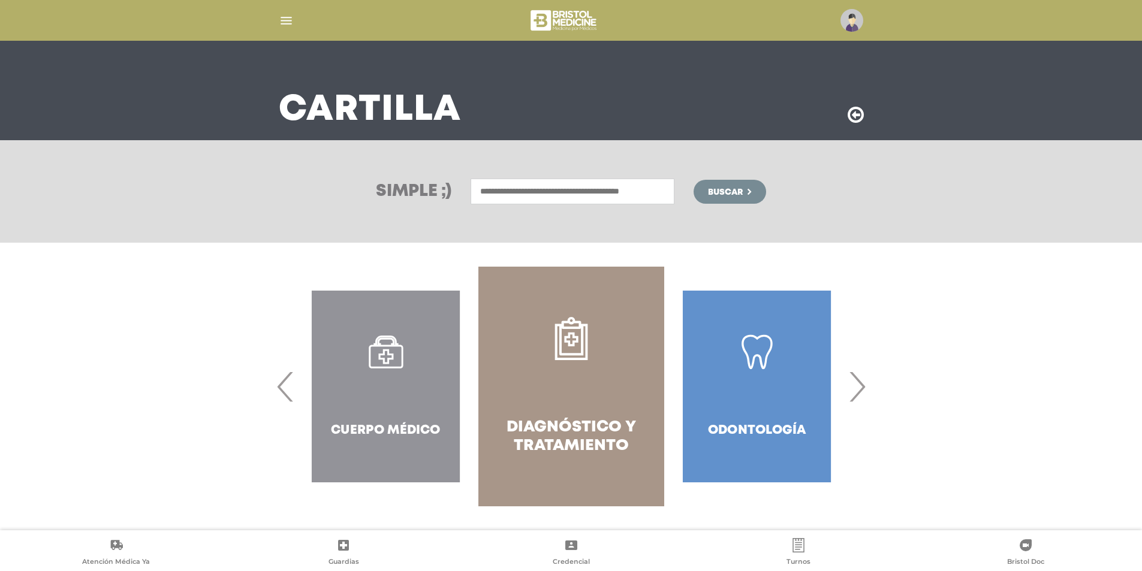
click at [281, 389] on span "‹" at bounding box center [285, 386] width 23 height 65
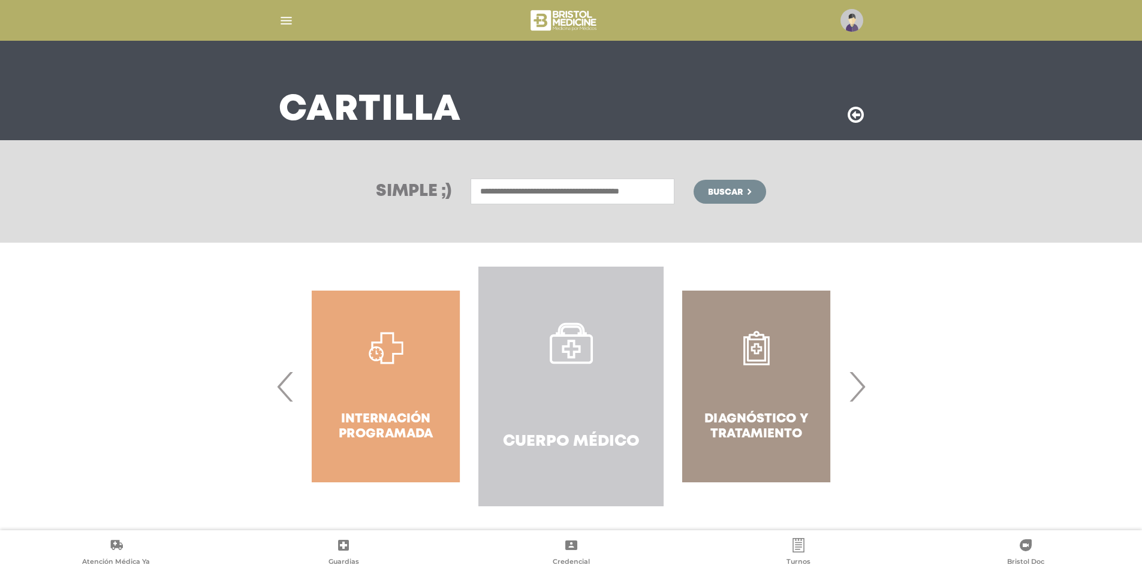
click at [553, 375] on link "Cuerpo Médico" at bounding box center [570, 387] width 185 height 240
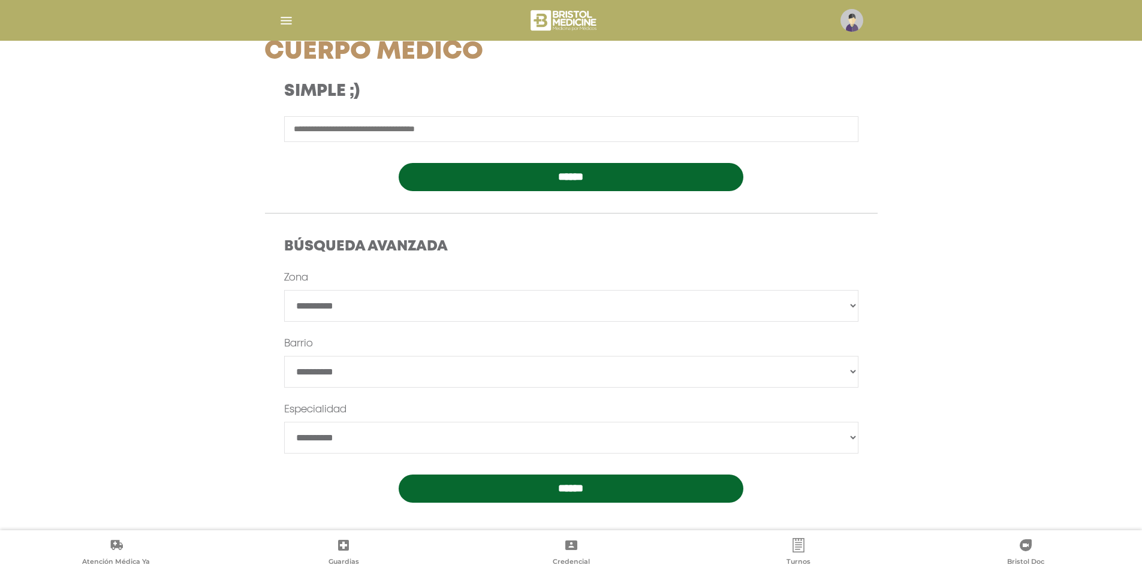
scroll to position [179, 0]
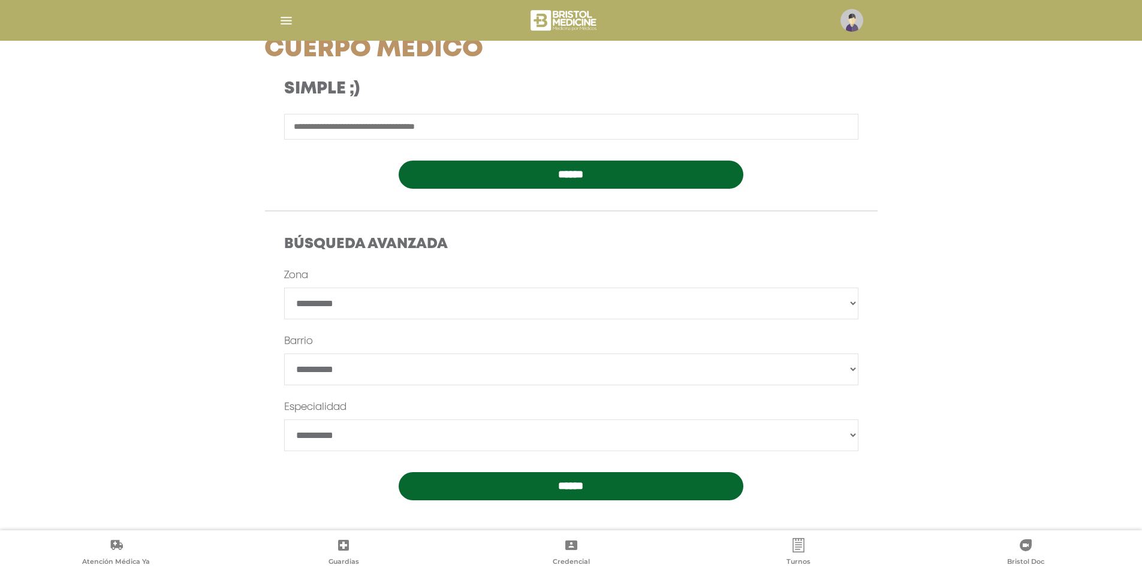
click at [412, 436] on select "**********" at bounding box center [571, 436] width 574 height 32
click at [853, 434] on select "**********" at bounding box center [571, 436] width 574 height 32
click at [851, 434] on select "**********" at bounding box center [571, 436] width 574 height 32
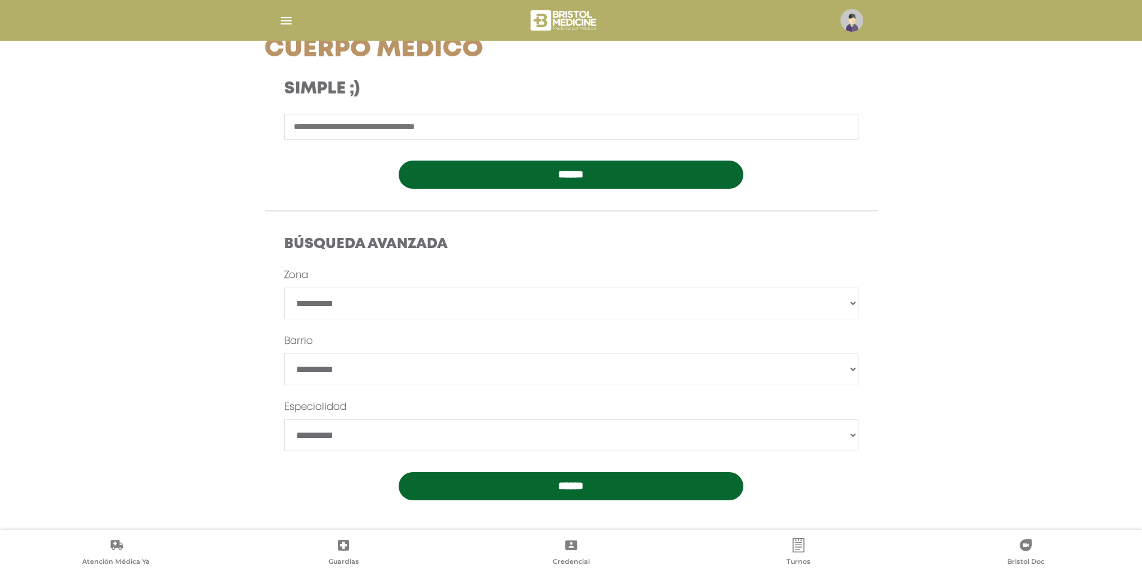
click at [856, 372] on select "**********" at bounding box center [571, 370] width 574 height 32
click at [844, 366] on select "**********" at bounding box center [571, 370] width 574 height 32
click at [853, 286] on form "**********" at bounding box center [571, 384] width 574 height 233
click at [851, 299] on select "**********" at bounding box center [571, 304] width 574 height 32
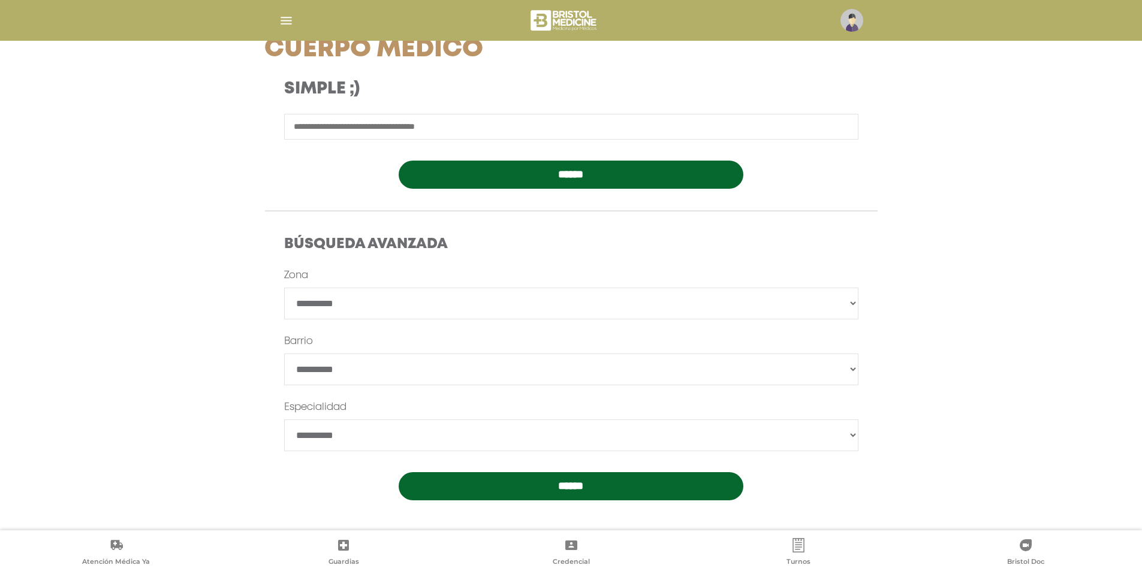
select select "*********"
click at [284, 288] on select "**********" at bounding box center [571, 304] width 574 height 32
click at [837, 351] on form "**********" at bounding box center [571, 384] width 574 height 233
click at [860, 373] on div "**********" at bounding box center [571, 395] width 632 height 254
click at [853, 369] on select "******" at bounding box center [571, 370] width 574 height 32
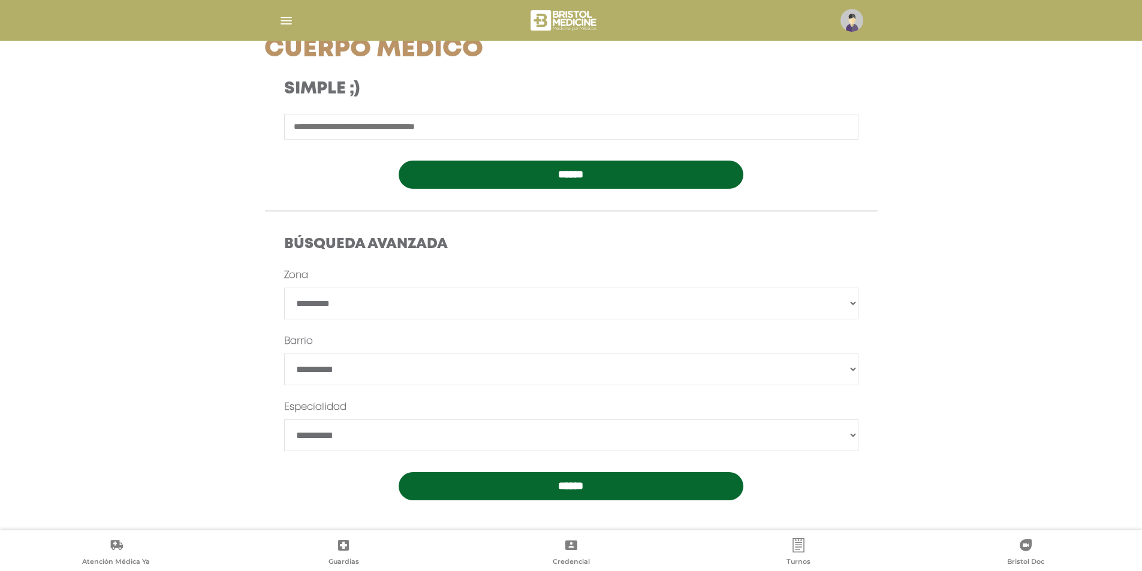
click at [850, 372] on select "******" at bounding box center [571, 370] width 574 height 32
click at [849, 333] on form "**********" at bounding box center [571, 384] width 574 height 233
click at [849, 315] on select "**********" at bounding box center [571, 304] width 574 height 32
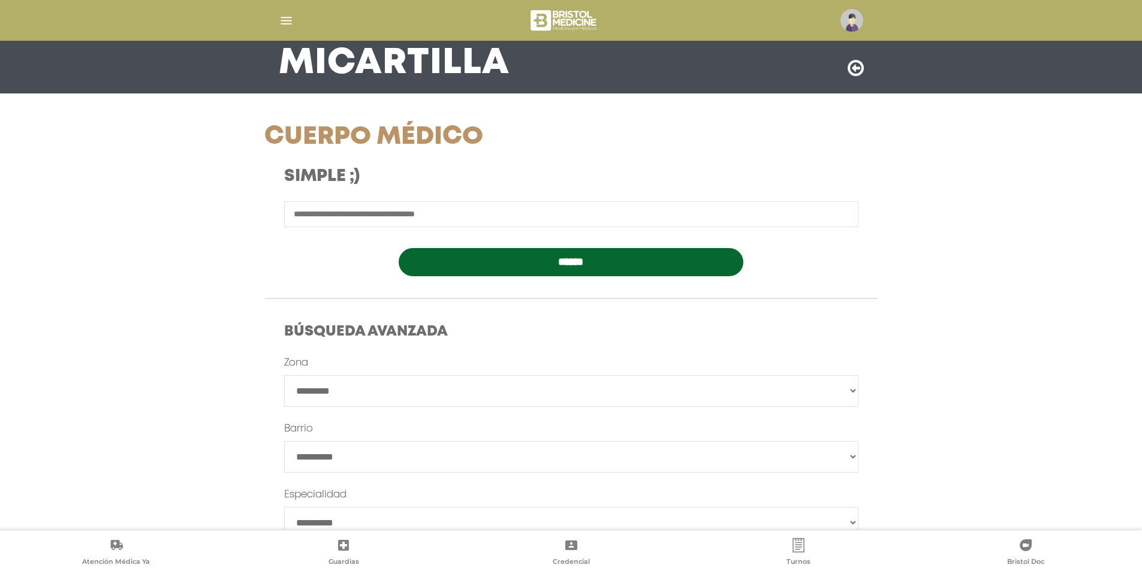
scroll to position [0, 0]
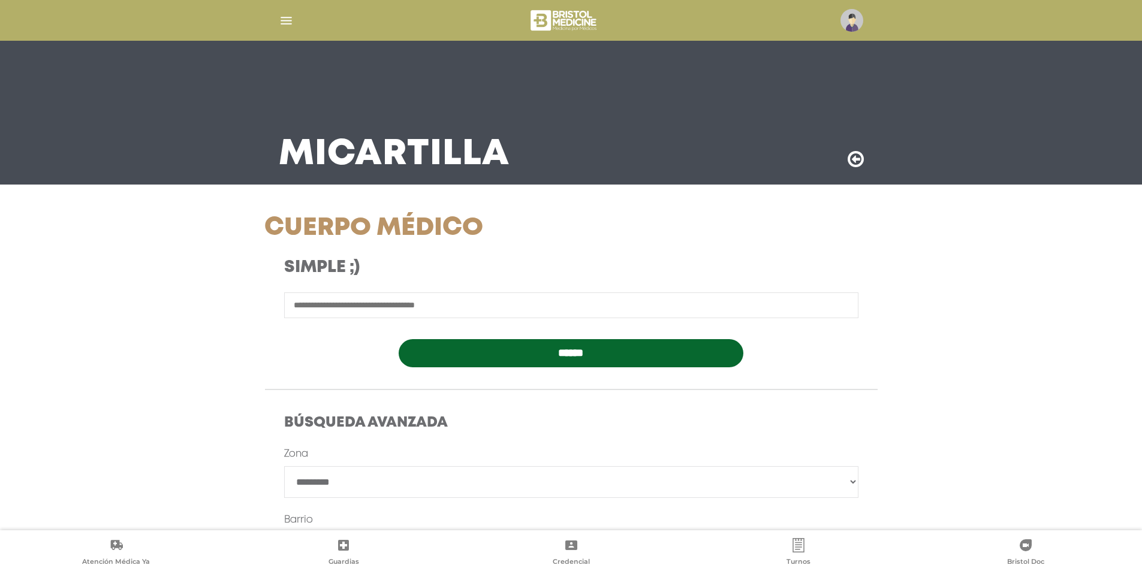
click at [445, 301] on input "text" at bounding box center [571, 305] width 574 height 26
type input "**********"
click at [399, 339] on input "******" at bounding box center [571, 353] width 345 height 28
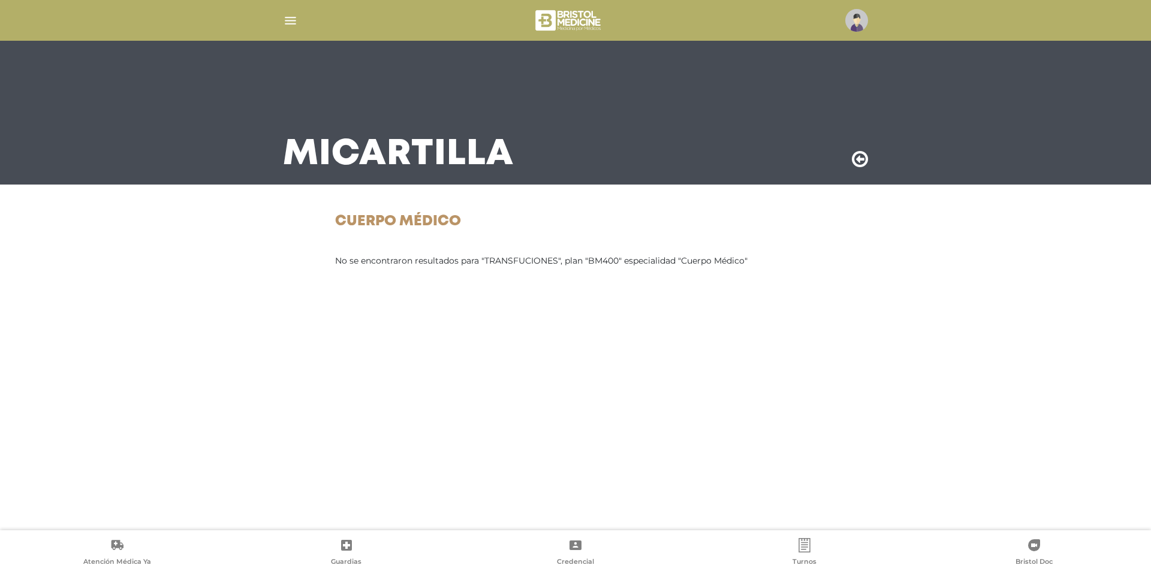
click at [661, 198] on main "Mi Cartilla Cuerpo Médico No se encontraron resultados para "TRANSFUCIONES", pl…" at bounding box center [575, 285] width 1151 height 571
click at [850, 158] on div "Mi Cartilla" at bounding box center [575, 113] width 614 height 144
click at [865, 160] on icon at bounding box center [860, 159] width 16 height 19
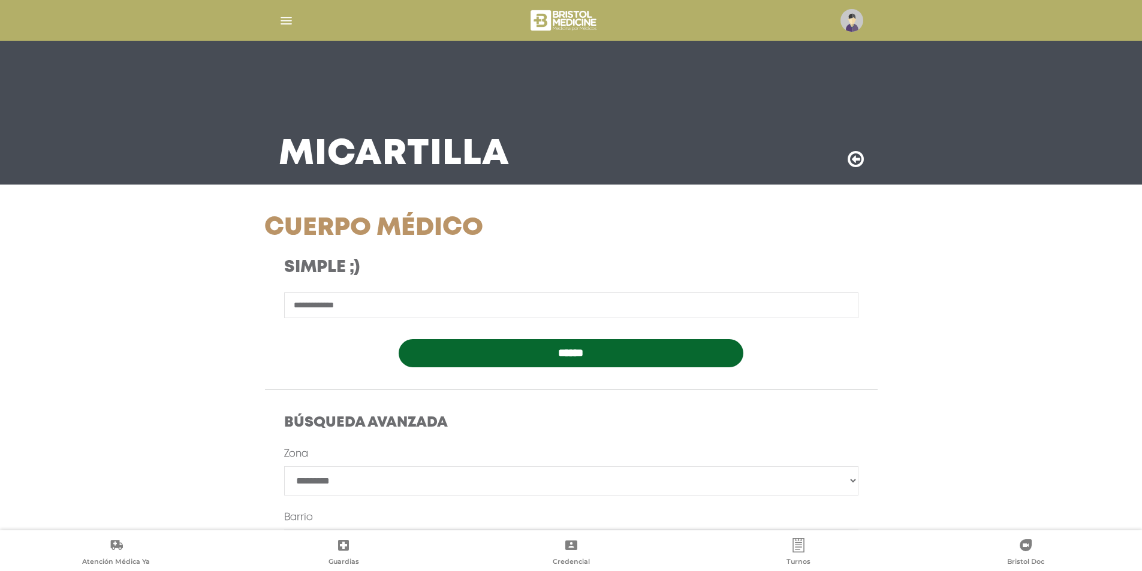
select select "*********"
click at [287, 25] on img "button" at bounding box center [286, 20] width 15 height 15
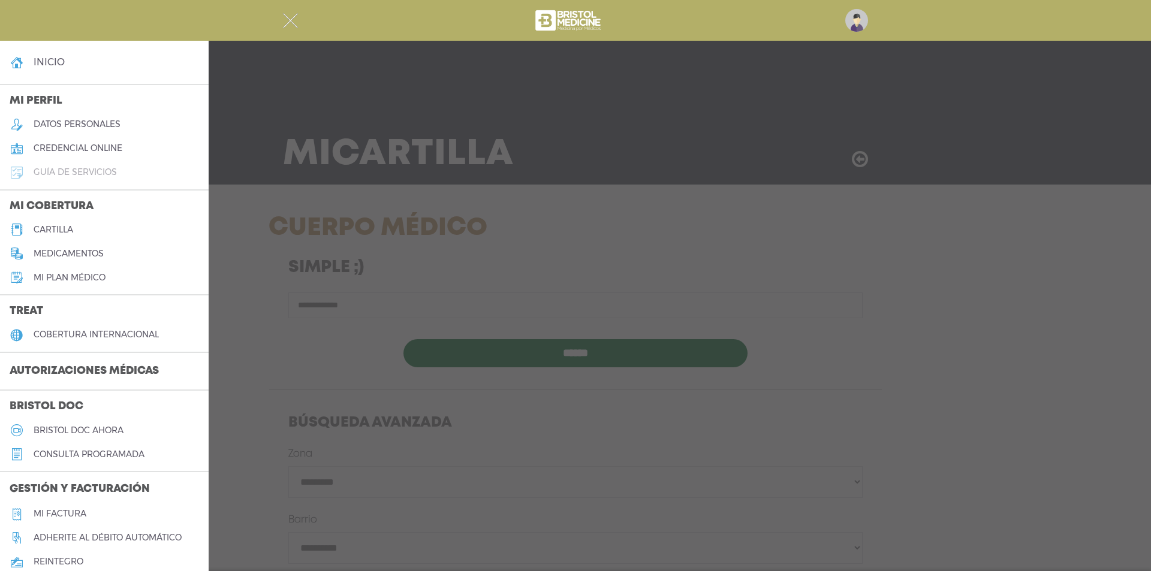
click at [110, 173] on h5 "guía de servicios" at bounding box center [75, 172] width 83 height 10
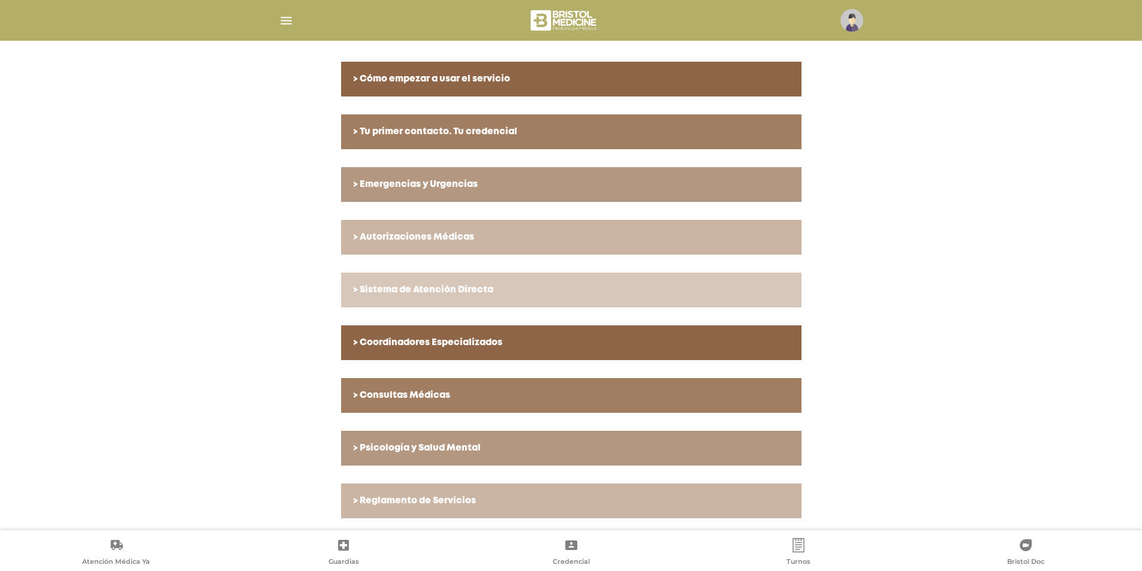
scroll to position [255, 0]
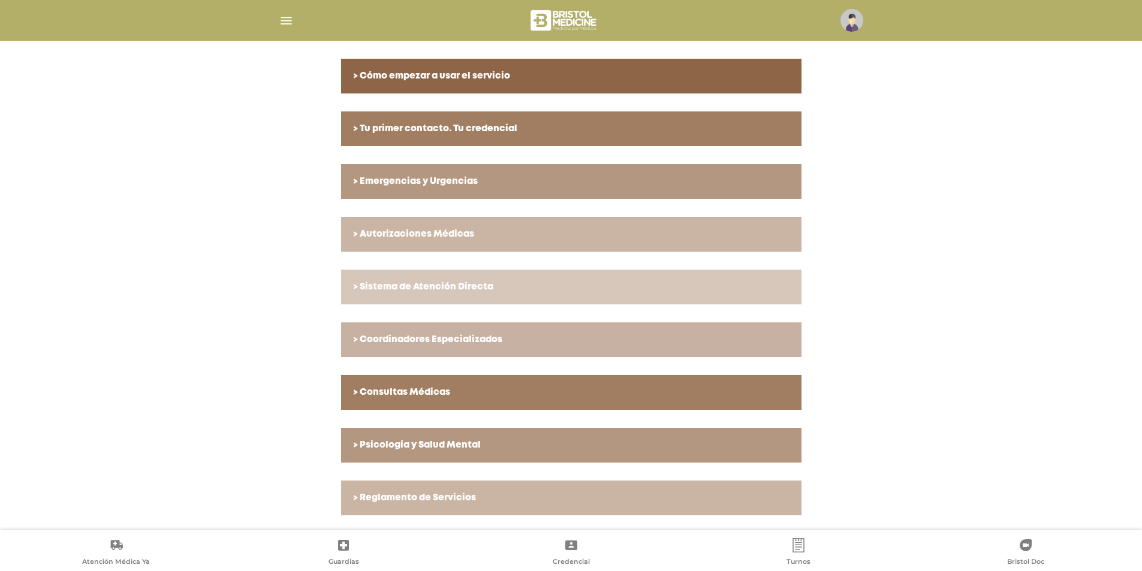
click at [503, 344] on h6 "> Coordinadores Especializados" at bounding box center [571, 339] width 436 height 11
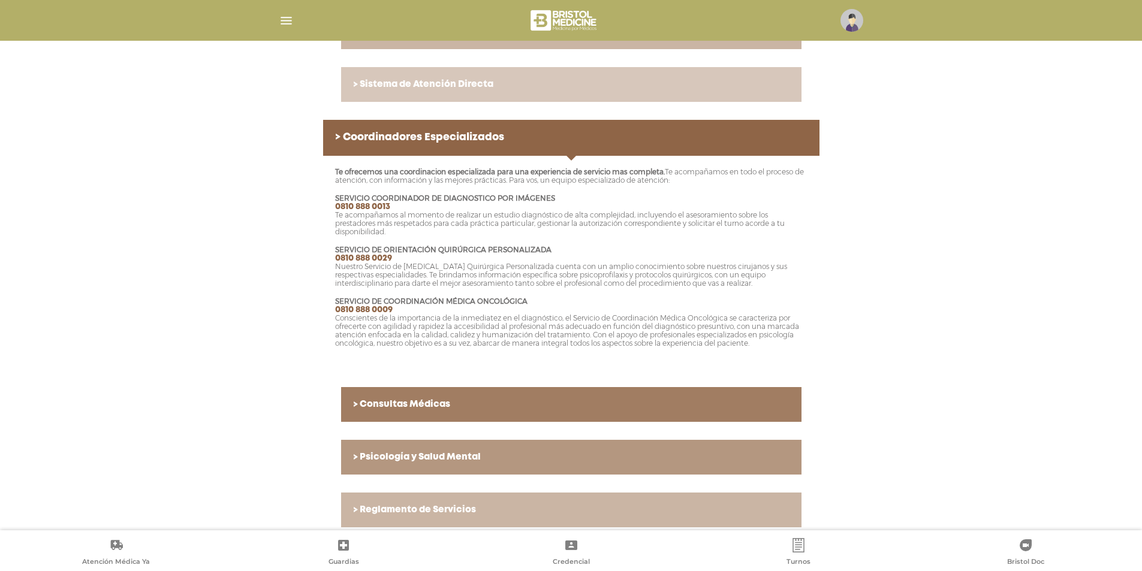
scroll to position [470, 0]
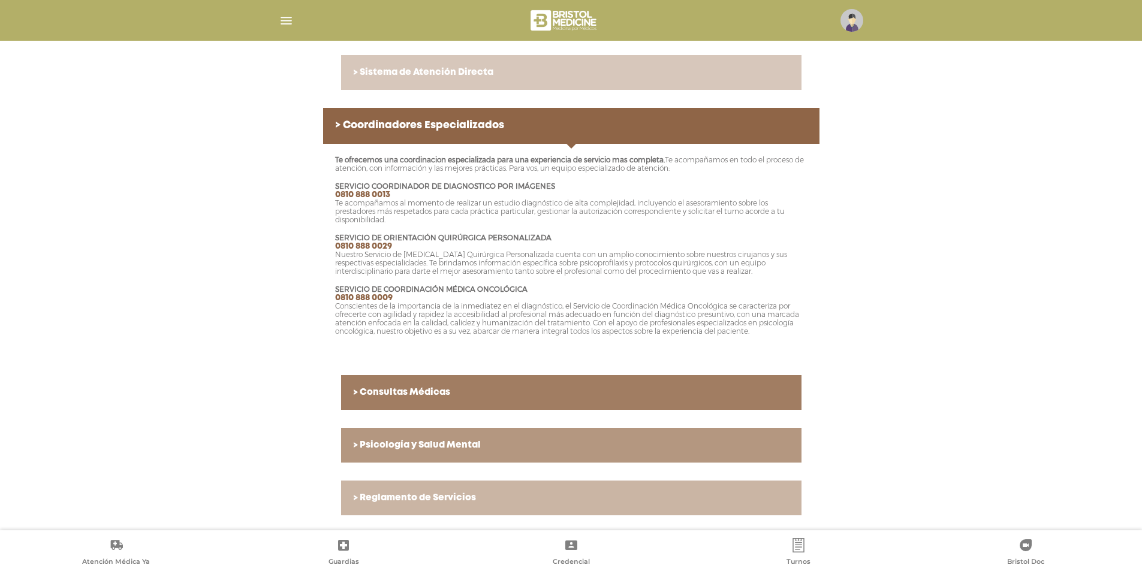
click at [475, 392] on h6 "> Consultas Médicas" at bounding box center [571, 392] width 436 height 11
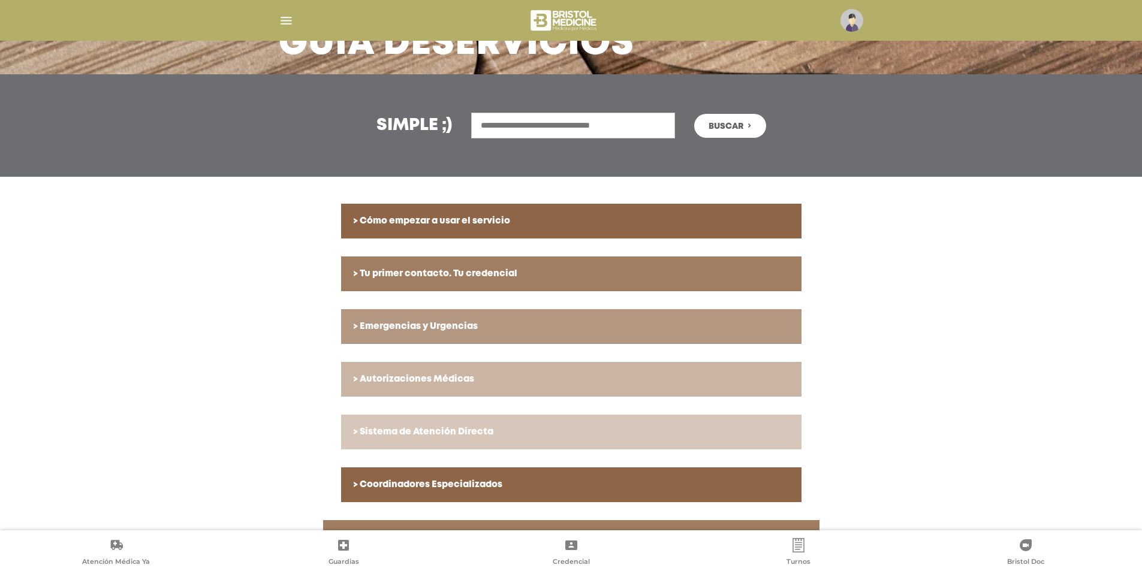
scroll to position [93, 0]
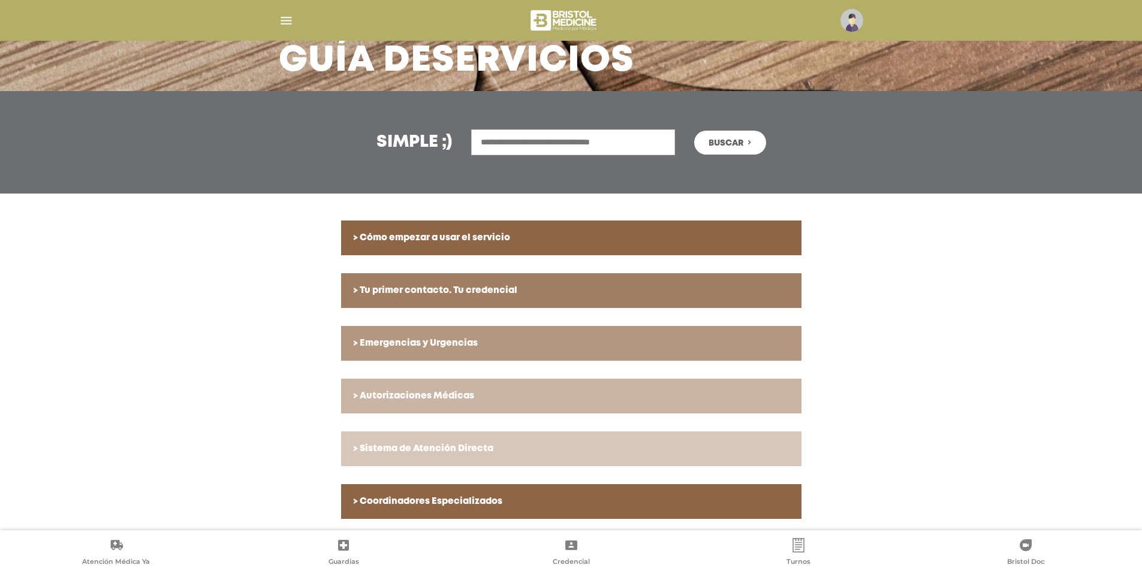
click at [294, 29] on div at bounding box center [571, 20] width 614 height 29
click at [289, 23] on img "button" at bounding box center [286, 20] width 15 height 15
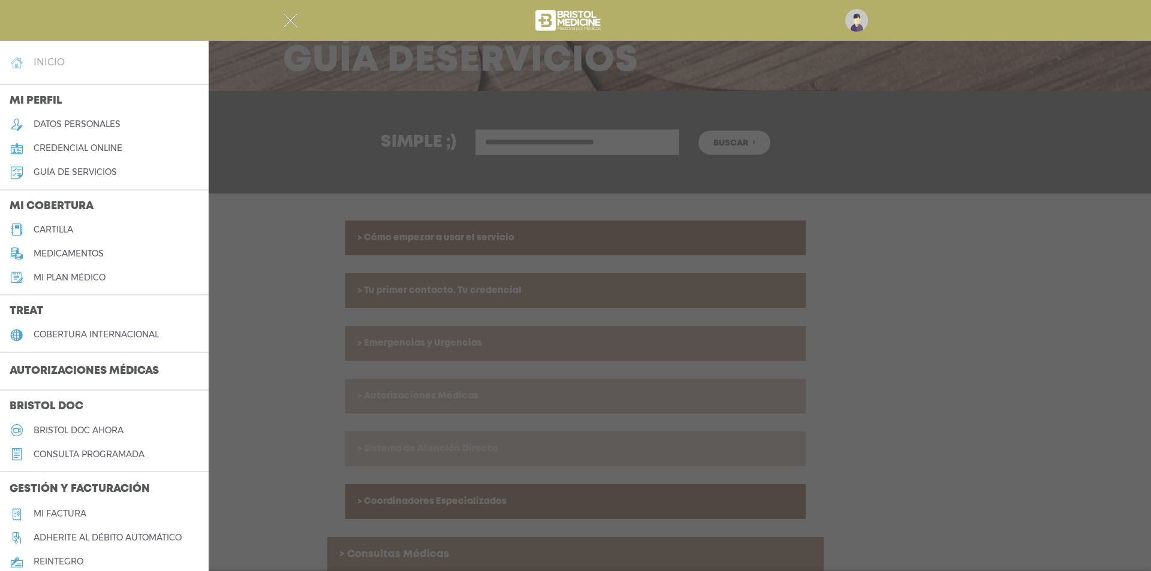
click at [47, 58] on h4 "inicio" at bounding box center [49, 61] width 31 height 11
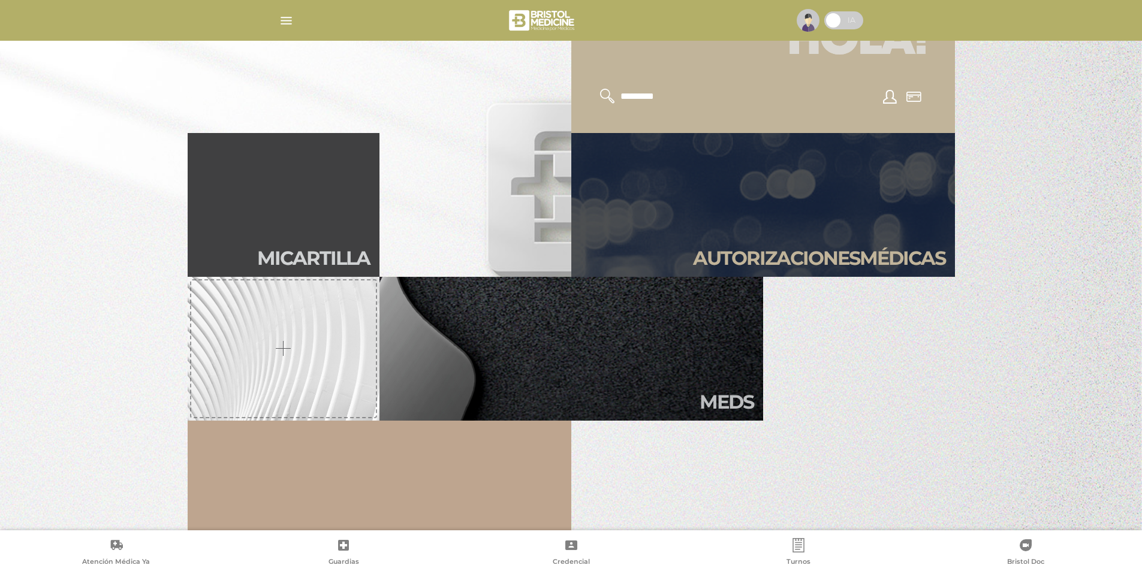
scroll to position [577, 0]
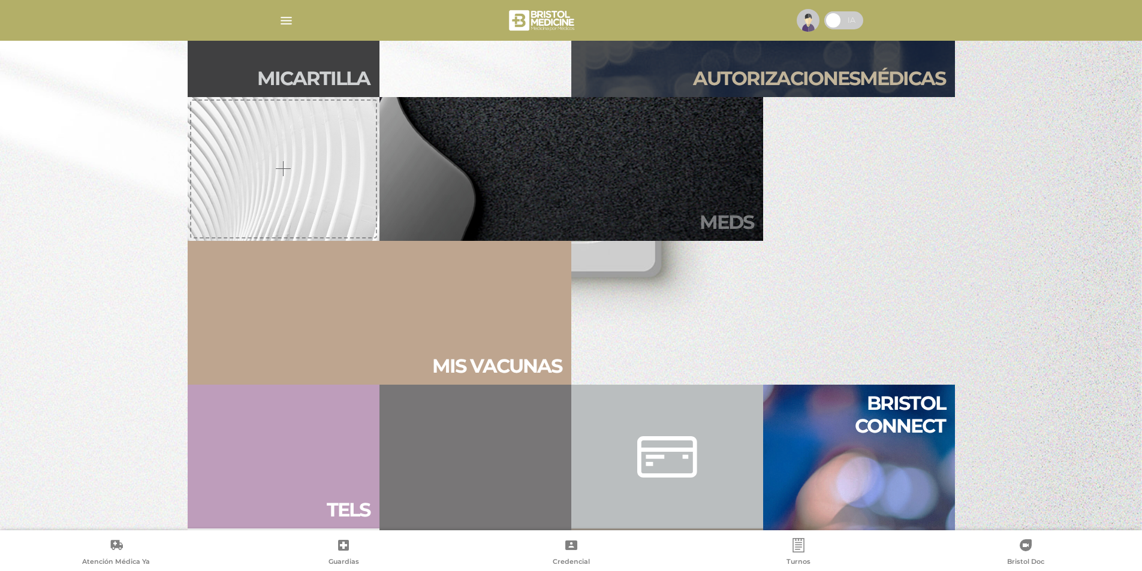
click at [716, 173] on link "Meds" at bounding box center [571, 169] width 384 height 144
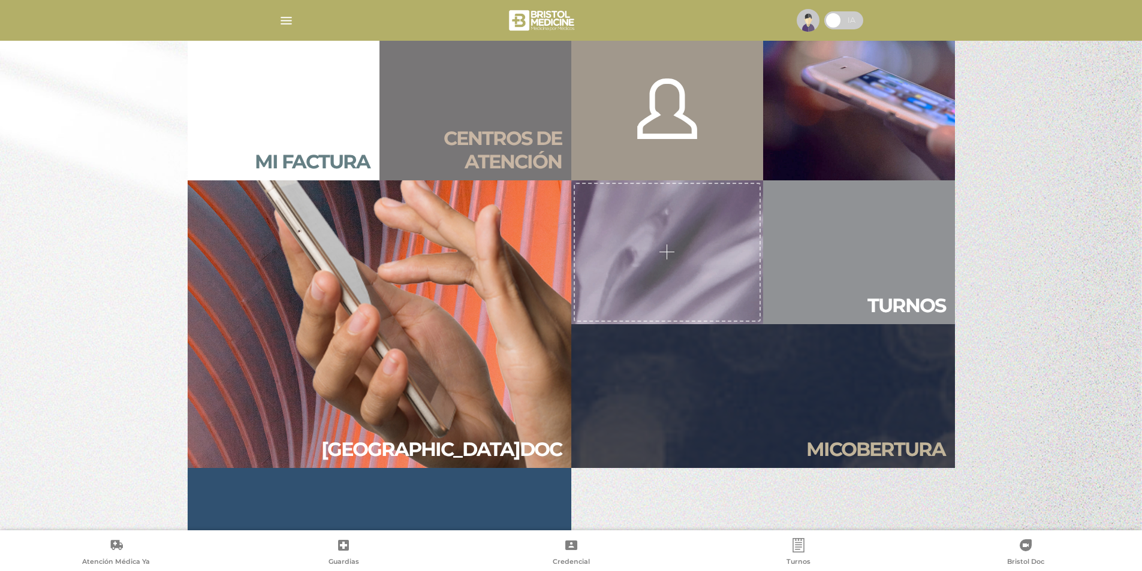
scroll to position [1151, 0]
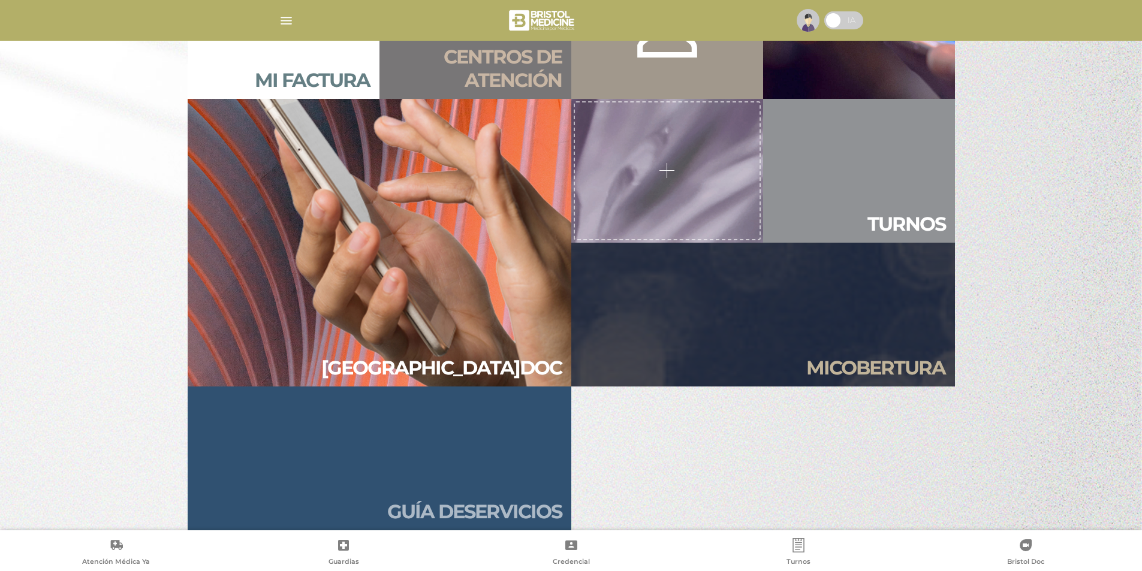
click at [509, 482] on link "Guía de servicios" at bounding box center [380, 459] width 384 height 144
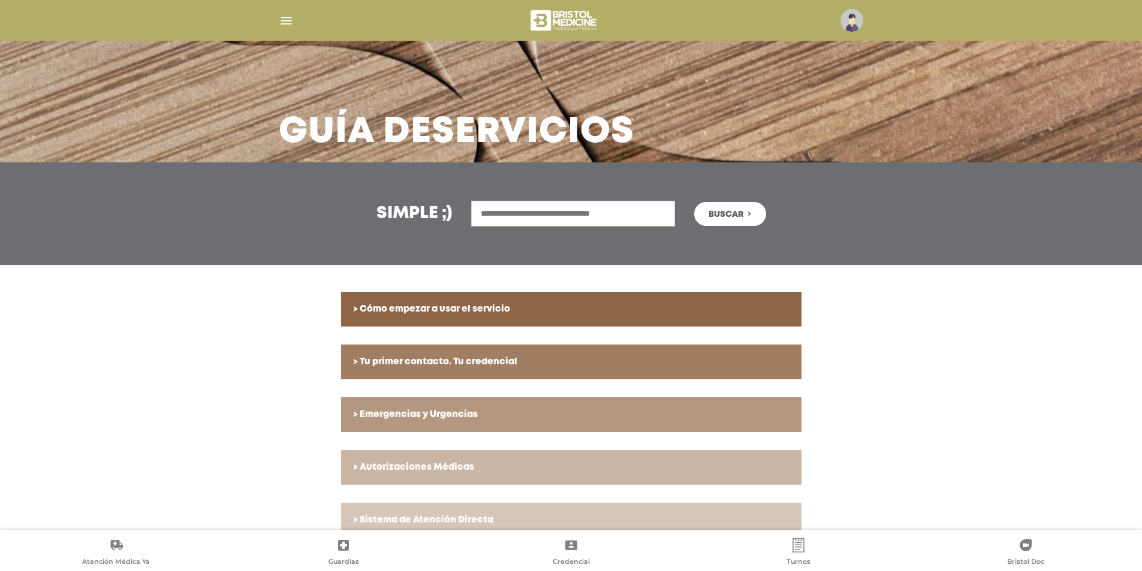
scroll to position [60, 0]
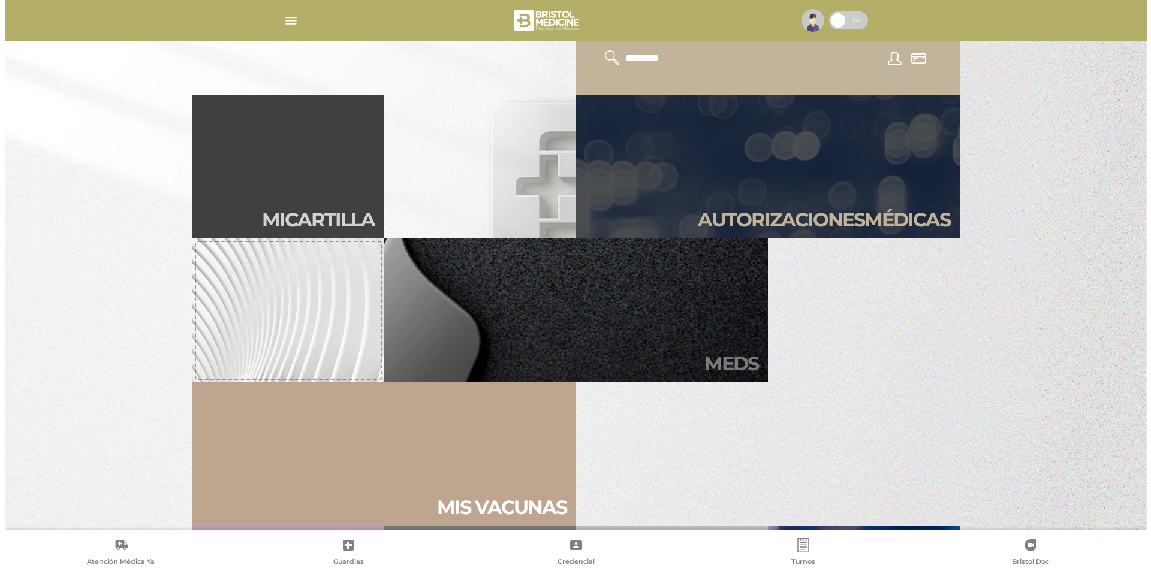
scroll to position [432, 0]
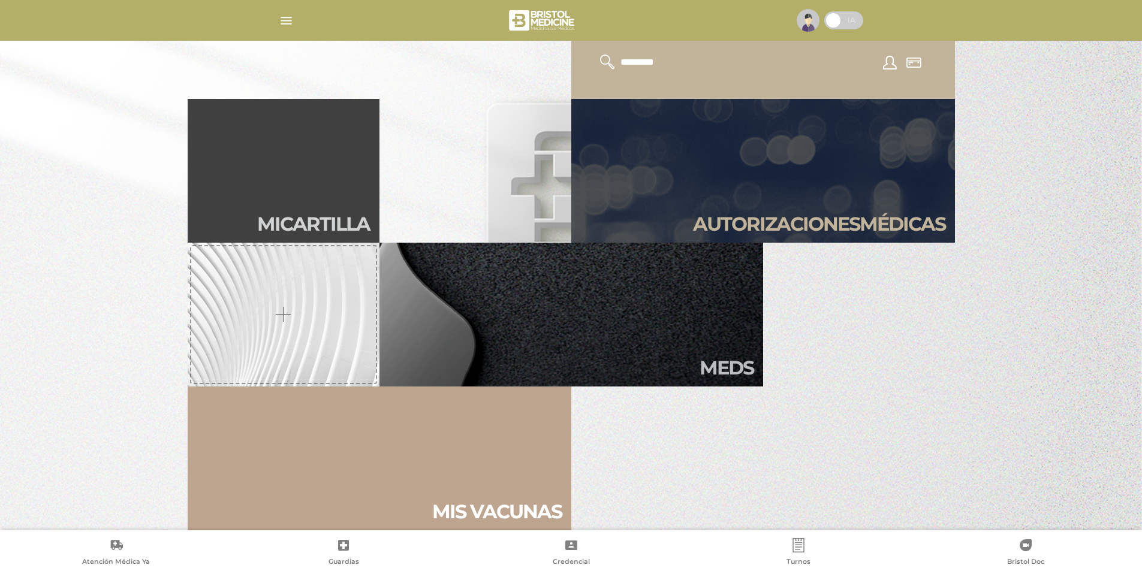
click at [288, 22] on img "button" at bounding box center [286, 20] width 15 height 15
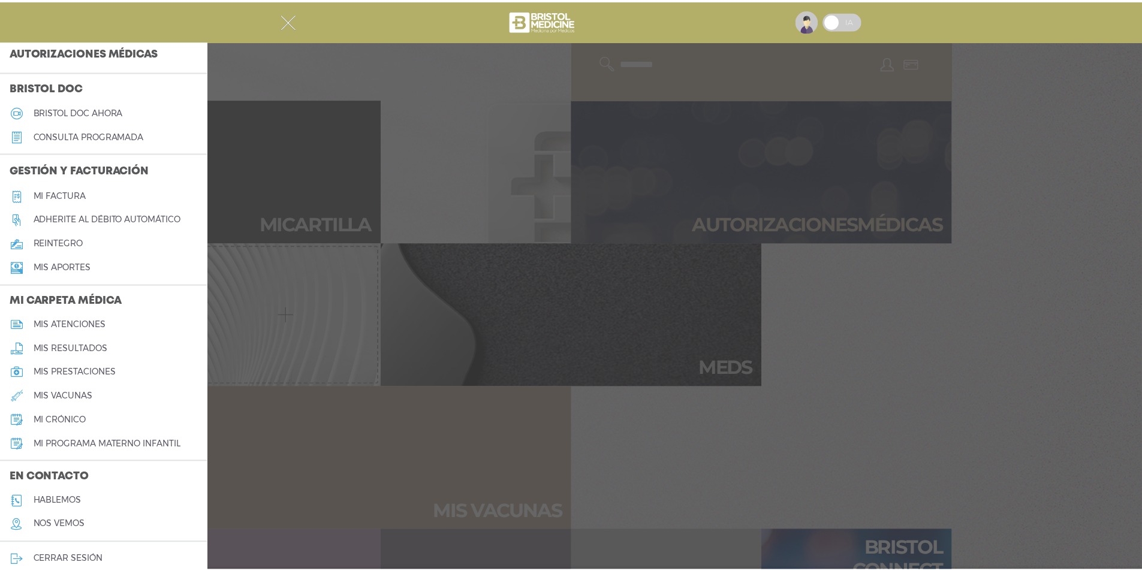
scroll to position [330, 0]
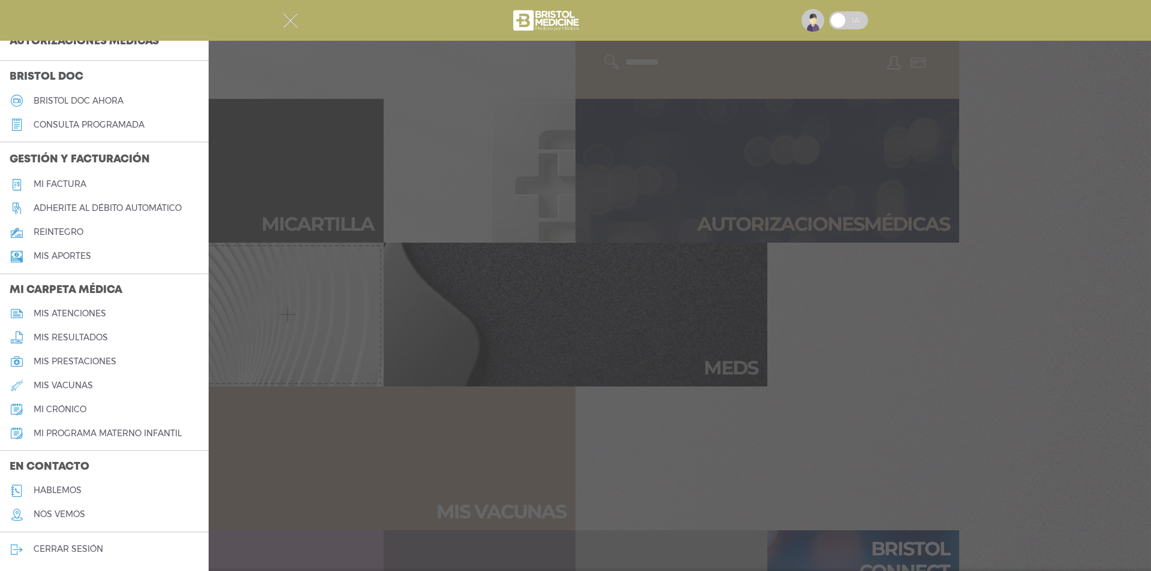
click at [58, 491] on h5 "hablemos" at bounding box center [58, 490] width 48 height 10
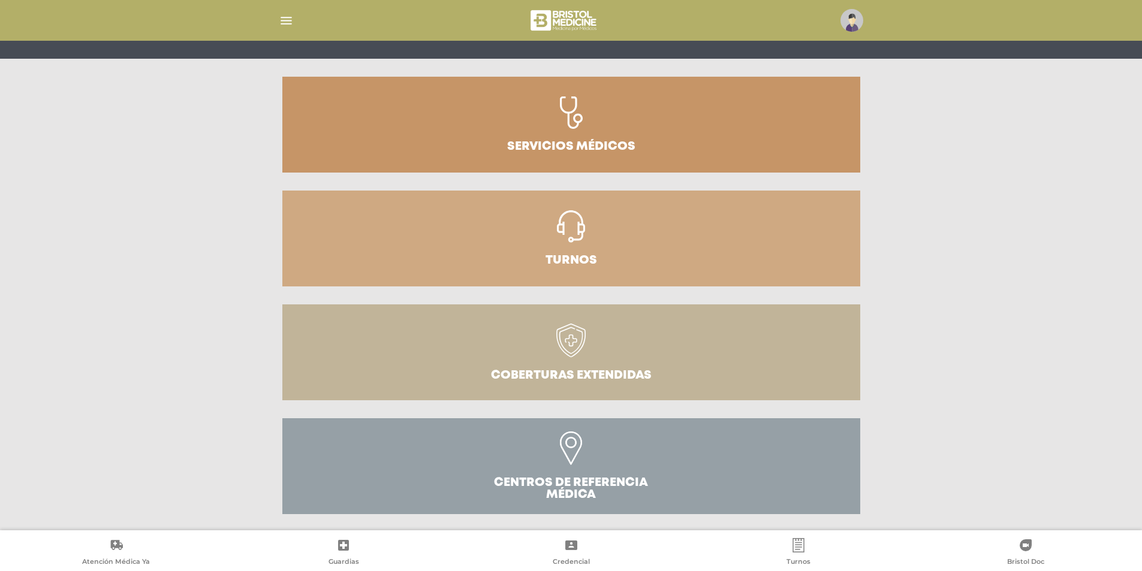
scroll to position [128, 0]
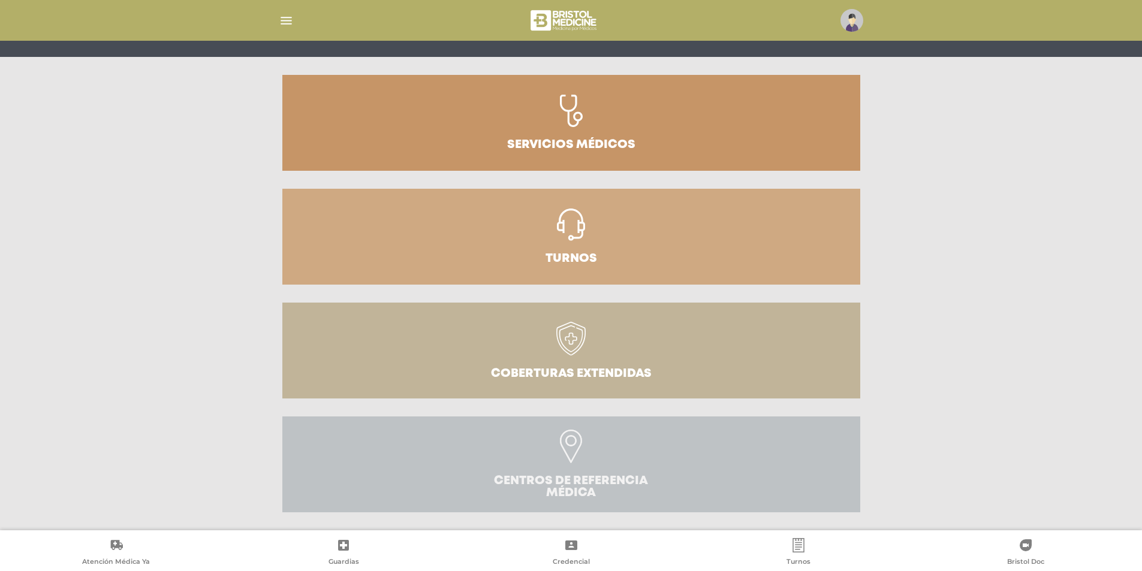
click at [743, 487] on link "Centros de Referencia Médica" at bounding box center [571, 465] width 578 height 96
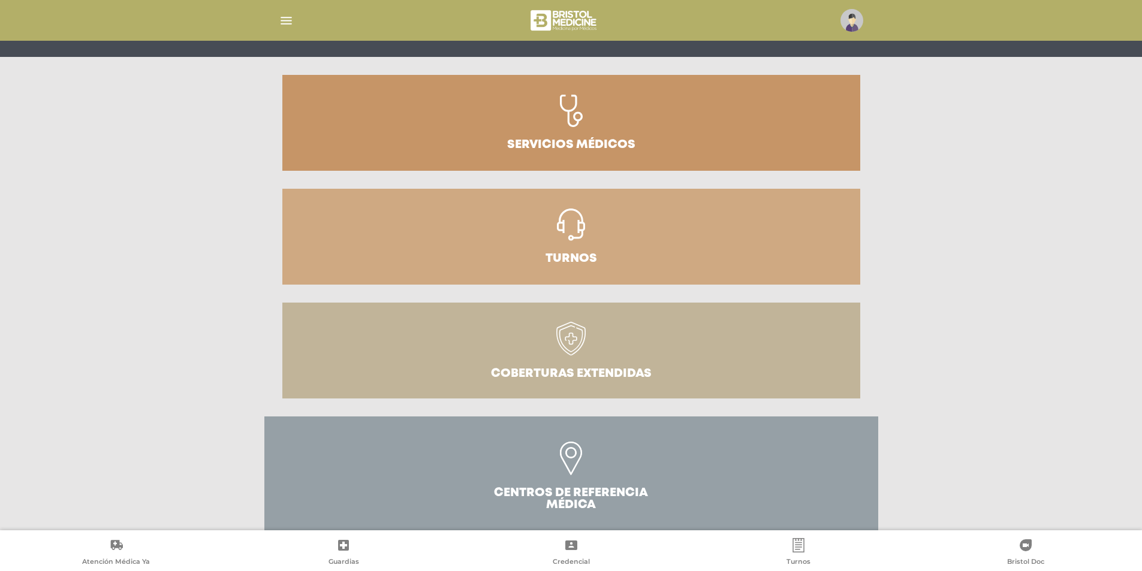
click at [568, 452] on icon at bounding box center [571, 459] width 22 height 34
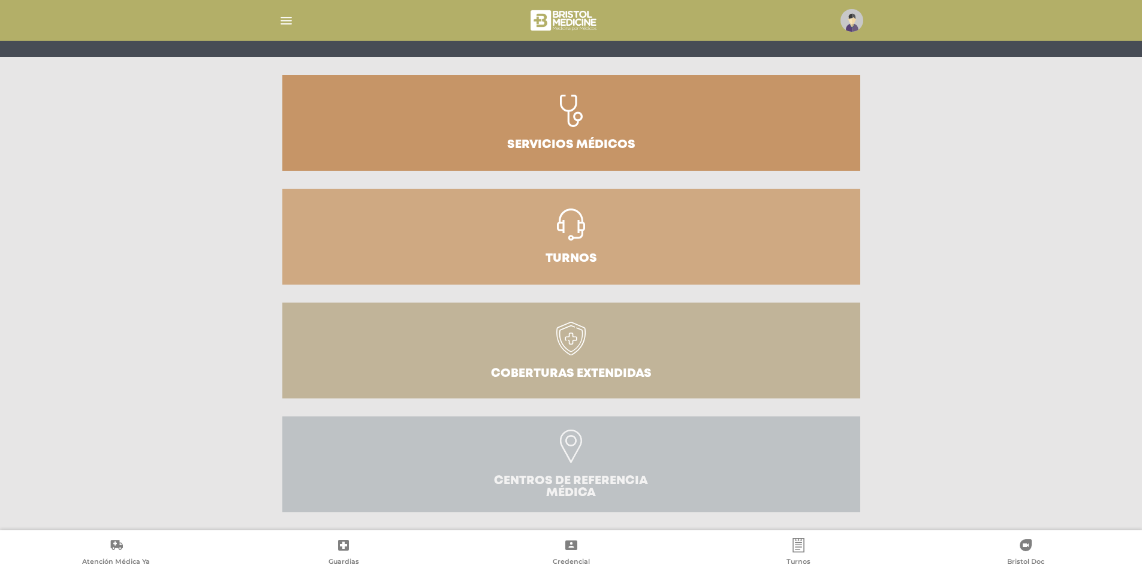
click at [571, 443] on icon at bounding box center [571, 447] width 22 height 34
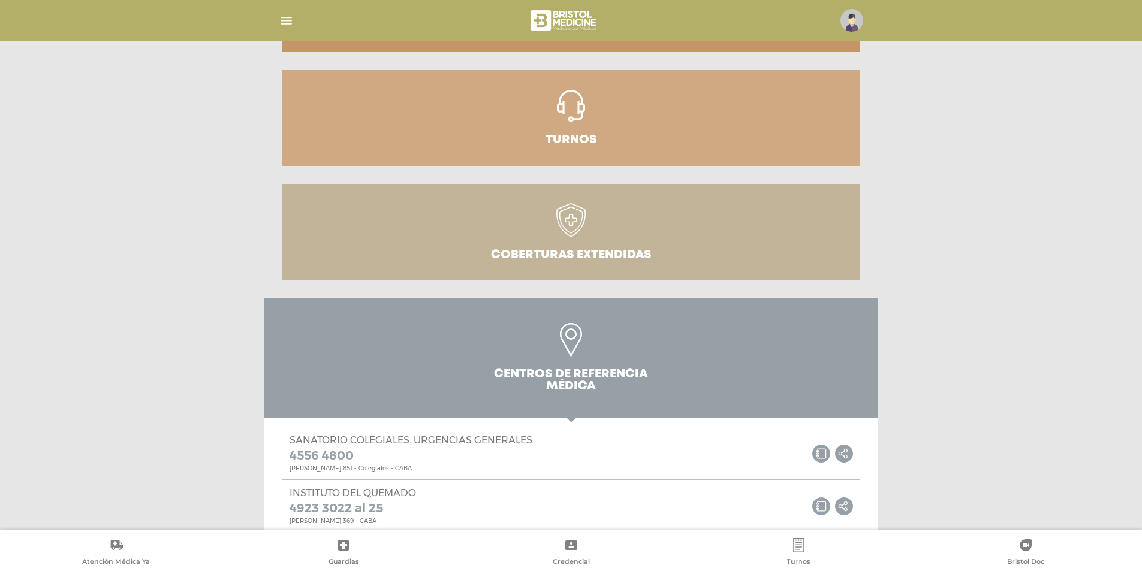
scroll to position [227, 0]
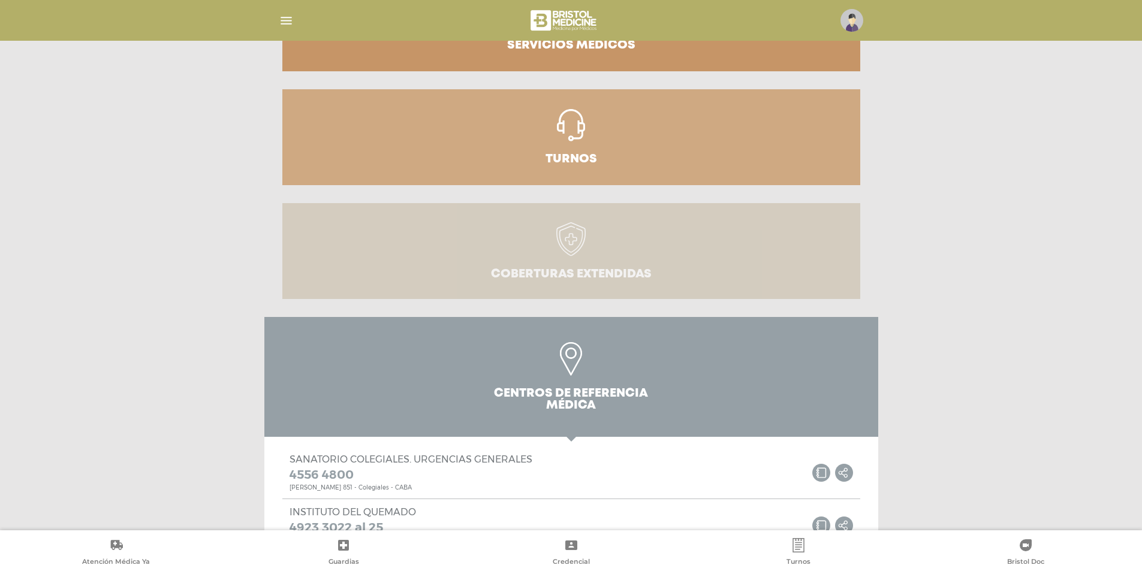
click at [702, 265] on link "Coberturas Extendidas" at bounding box center [571, 251] width 578 height 96
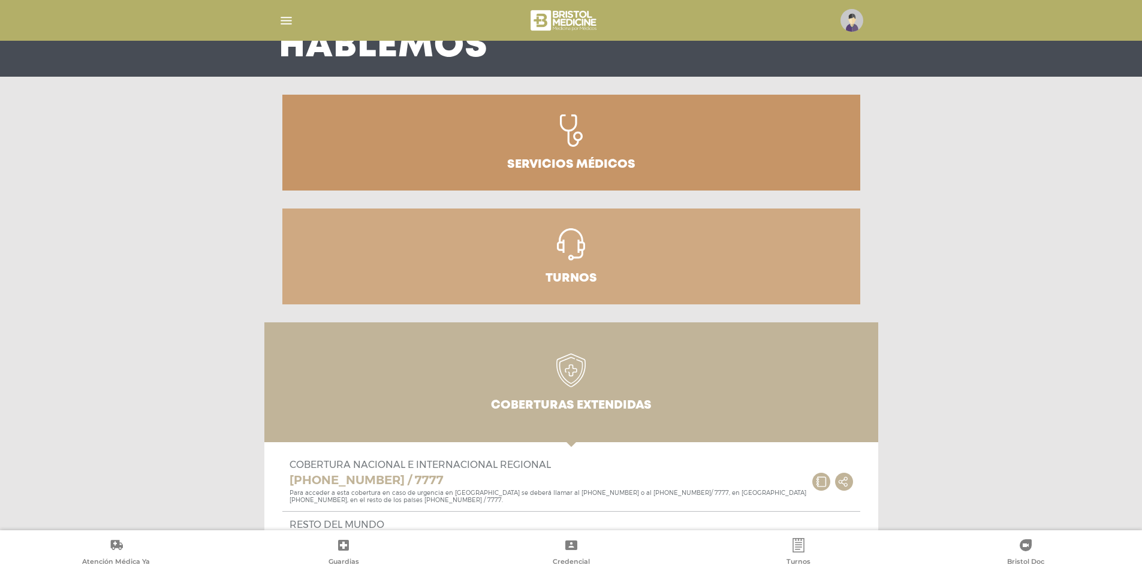
scroll to position [107, 0]
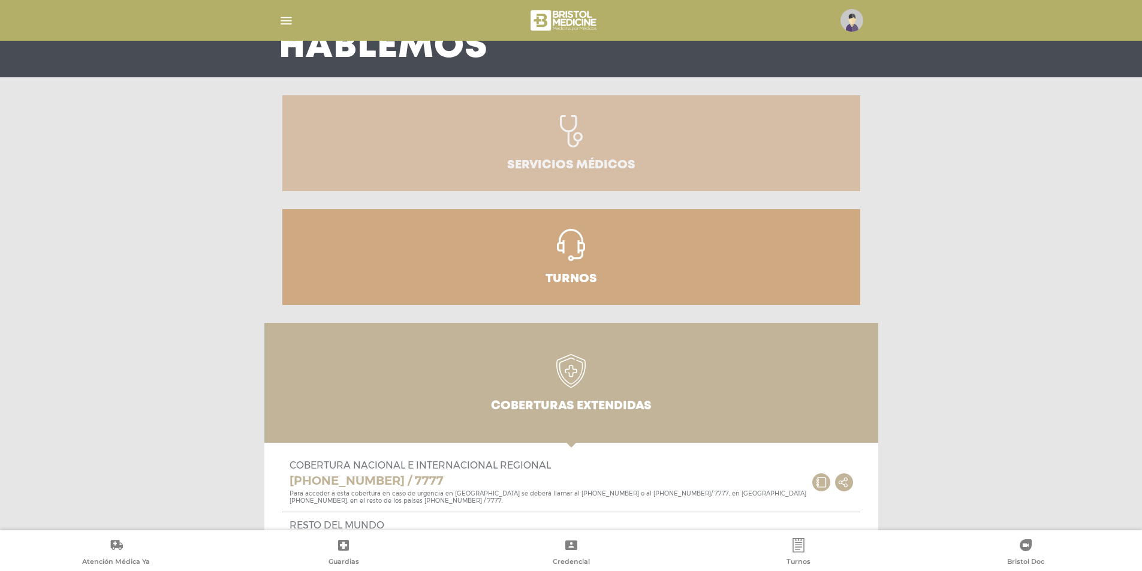
click at [613, 139] on link "Servicios médicos" at bounding box center [571, 143] width 578 height 96
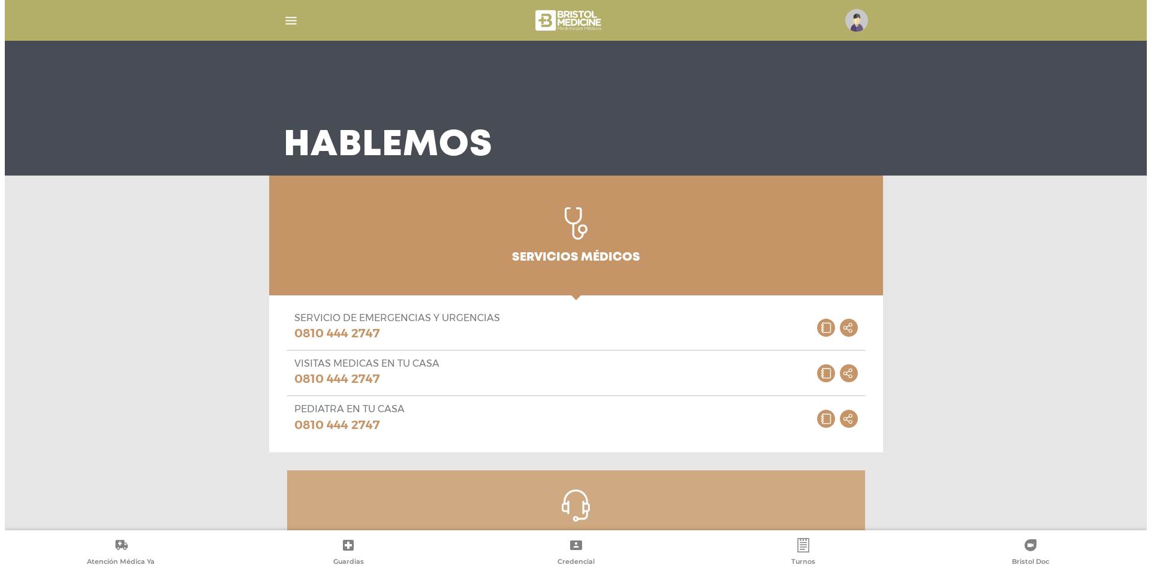
scroll to position [0, 0]
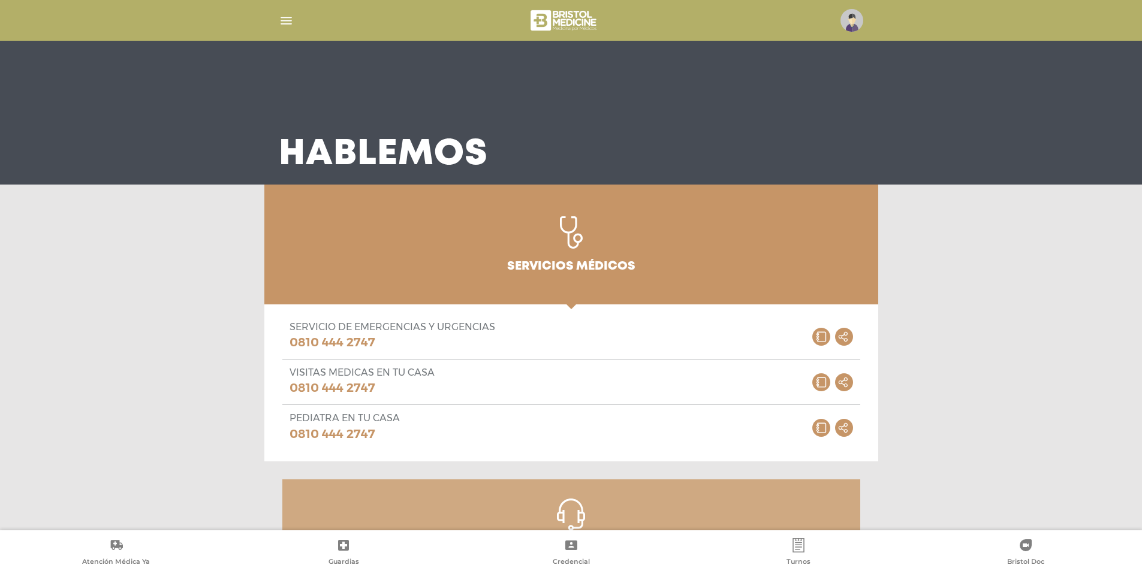
click at [282, 28] on div at bounding box center [571, 20] width 614 height 29
click at [287, 21] on img "button" at bounding box center [286, 20] width 15 height 15
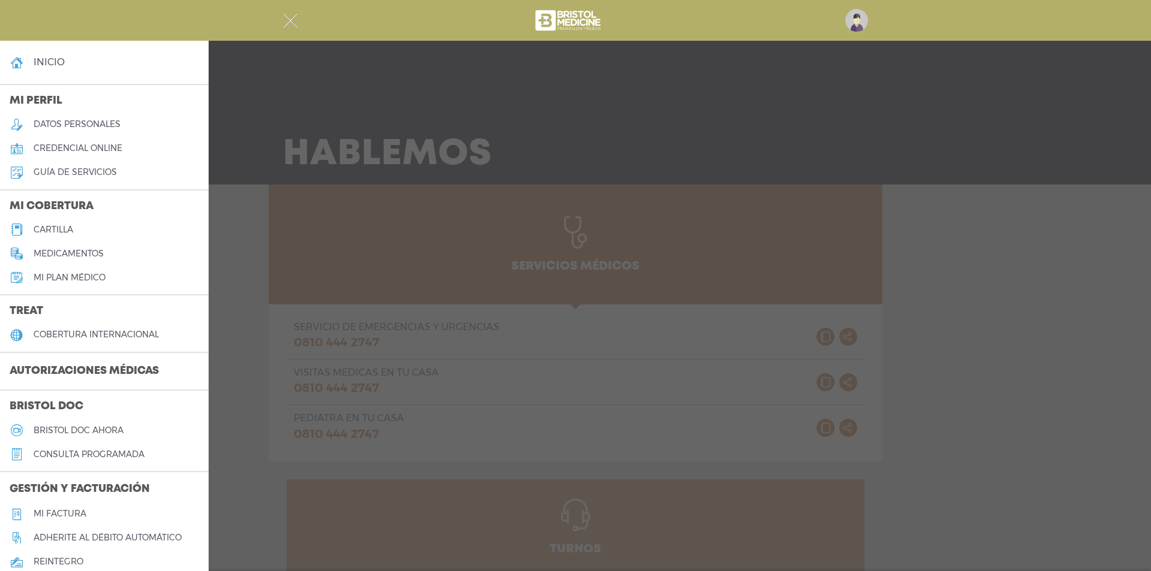
click at [68, 56] on link "inicio" at bounding box center [104, 62] width 209 height 24
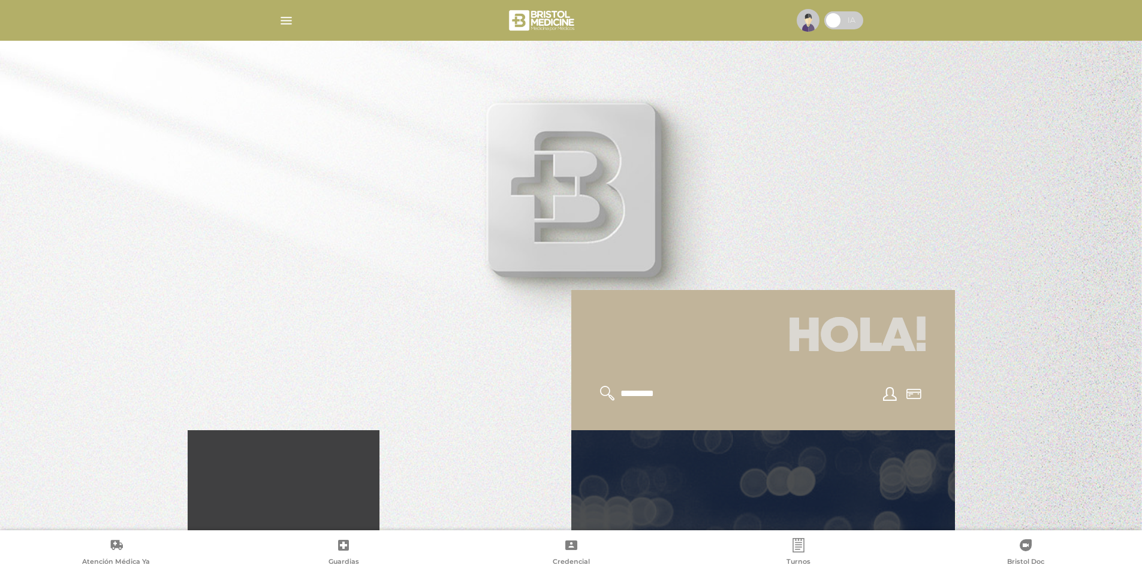
scroll to position [120, 0]
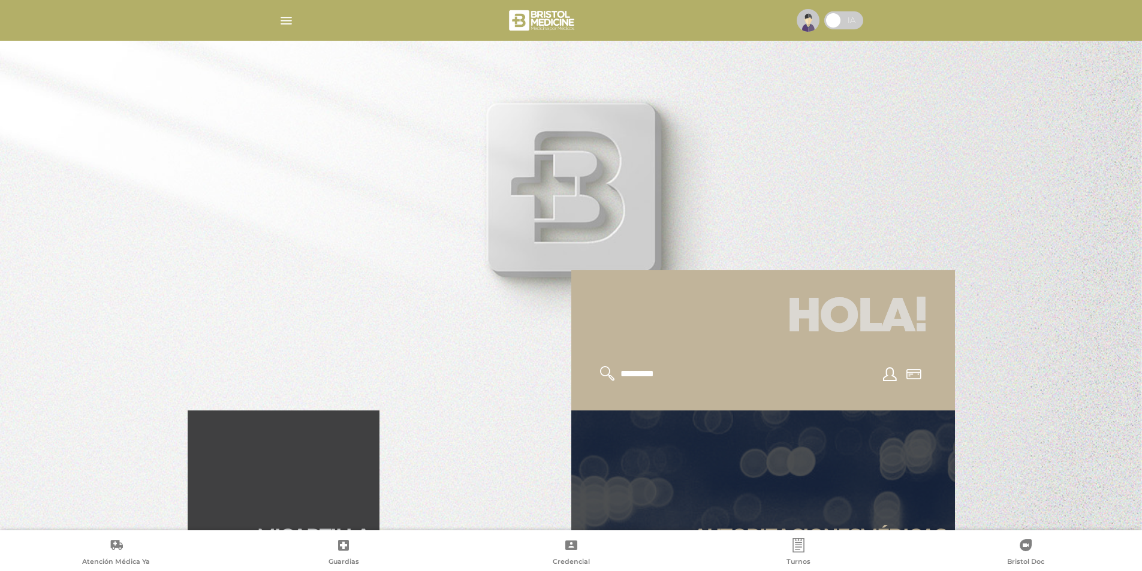
click at [844, 19] on span at bounding box center [843, 20] width 39 height 18
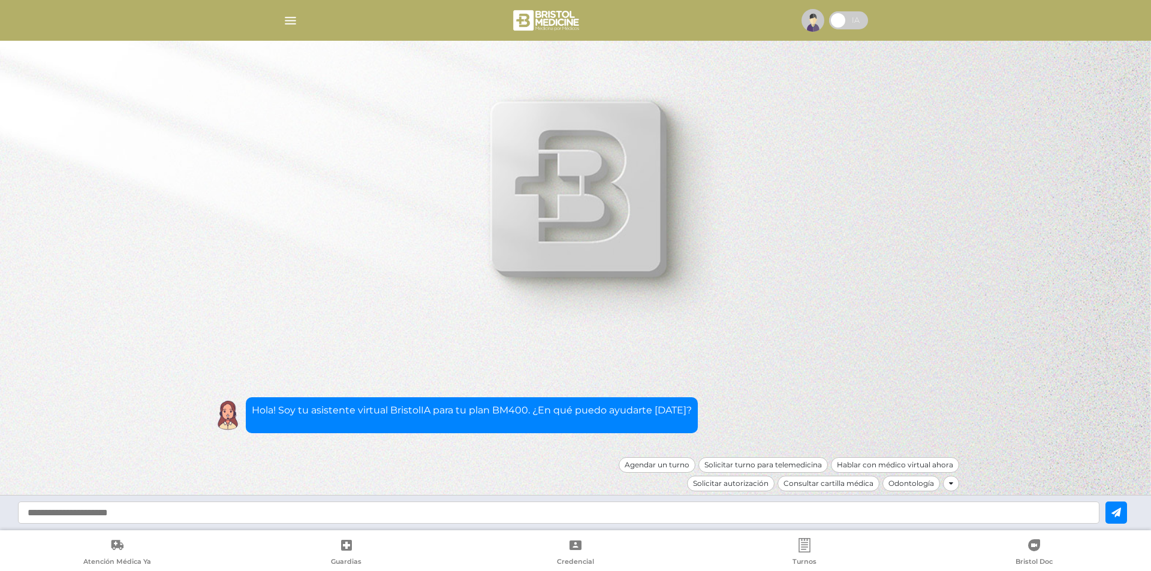
click at [957, 481] on div at bounding box center [951, 484] width 16 height 16
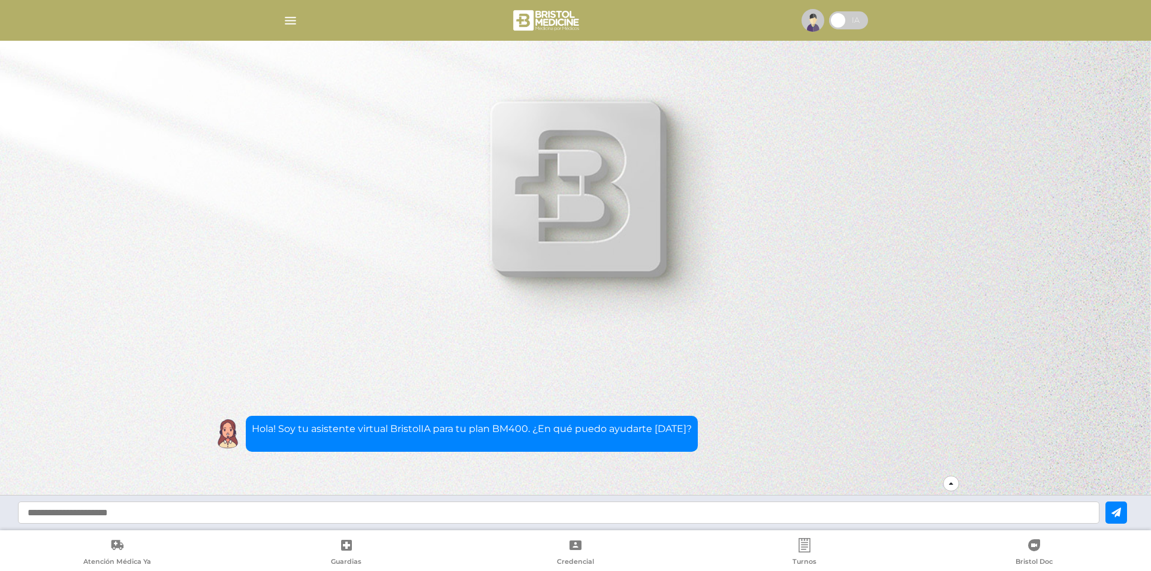
click at [957, 481] on div at bounding box center [951, 484] width 16 height 16
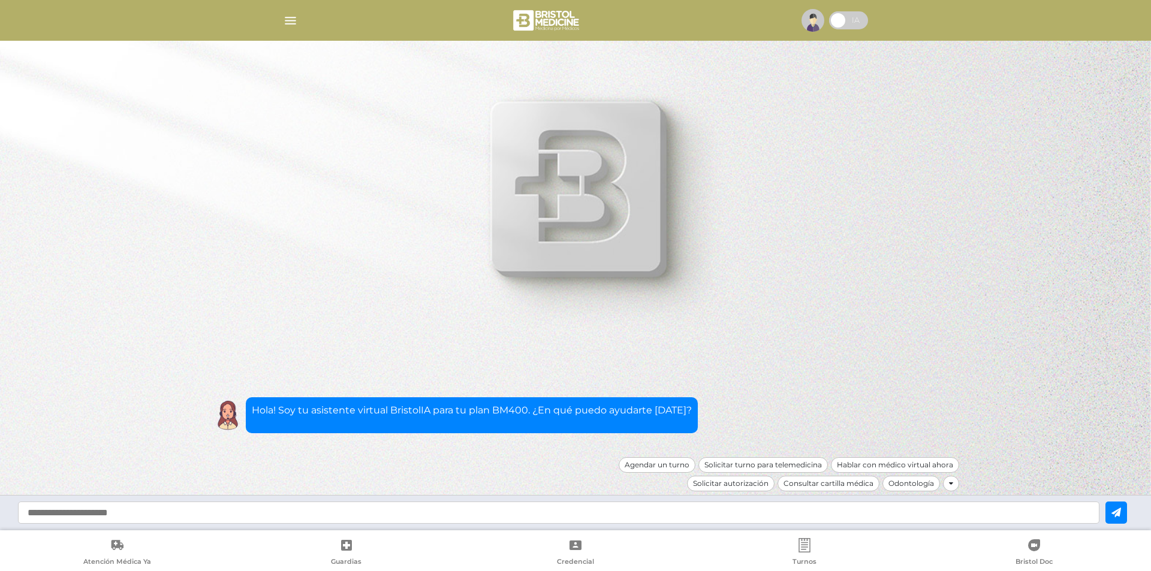
click at [497, 519] on input "text" at bounding box center [558, 513] width 1081 height 22
click at [871, 488] on div "Consultar cartilla médica" at bounding box center [828, 484] width 102 height 16
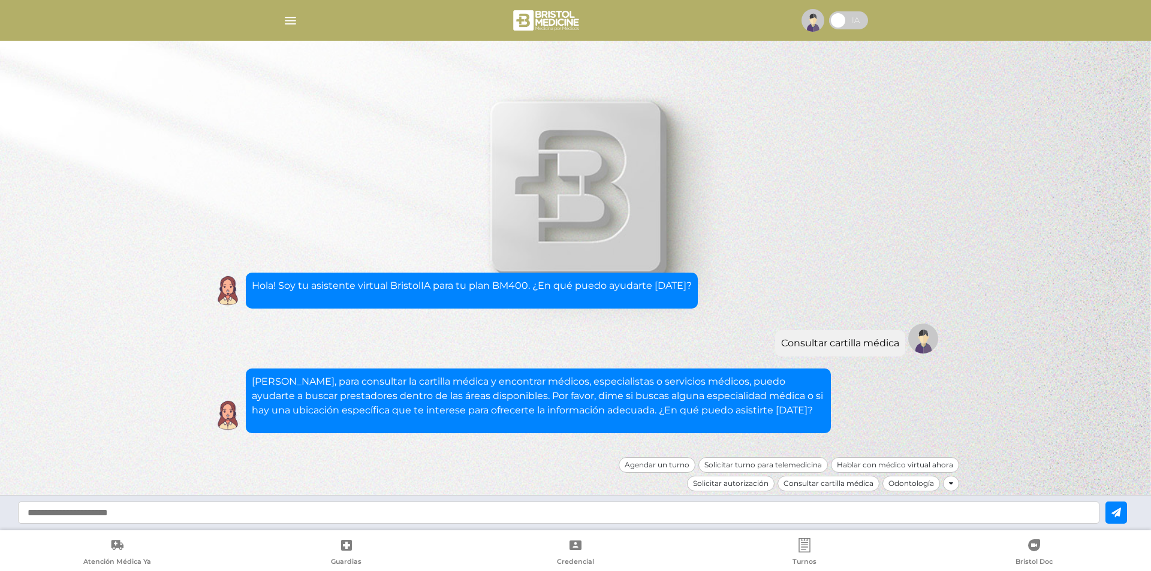
click at [582, 126] on div at bounding box center [575, 285] width 1151 height 571
click at [949, 483] on icon at bounding box center [951, 483] width 4 height 7
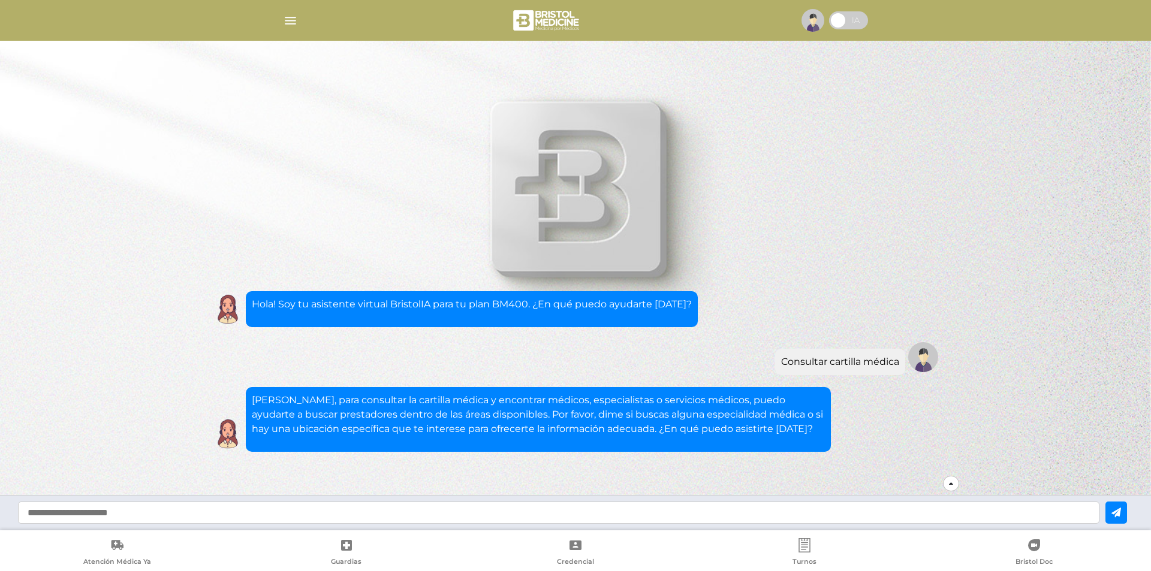
click at [922, 466] on div "Nahir, para consultar la cartilla médica y encontrar médicos, especialistas o s…" at bounding box center [575, 356] width 767 height 239
click at [952, 486] on div at bounding box center [951, 484] width 16 height 16
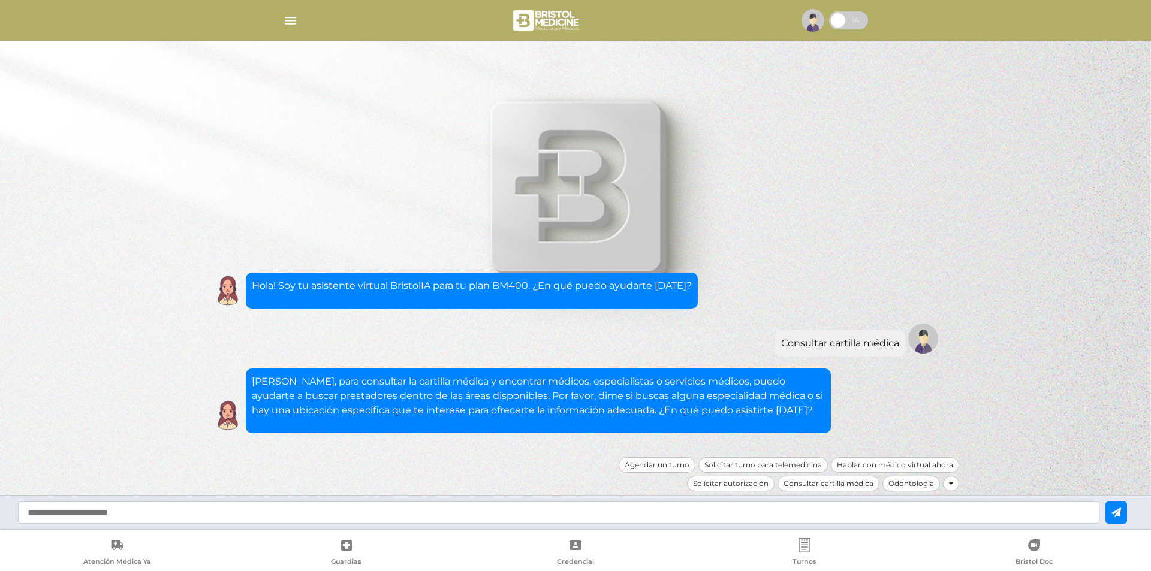
click at [516, 93] on div at bounding box center [575, 285] width 1151 height 571
click at [391, 516] on input "text" at bounding box center [558, 513] width 1081 height 22
type input "**********"
click at [439, 532] on nav "Atención Médica Ya Guardias Credencial Turnos Bristol Doc" at bounding box center [575, 550] width 1151 height 41
click at [461, 515] on input "**********" at bounding box center [558, 513] width 1081 height 22
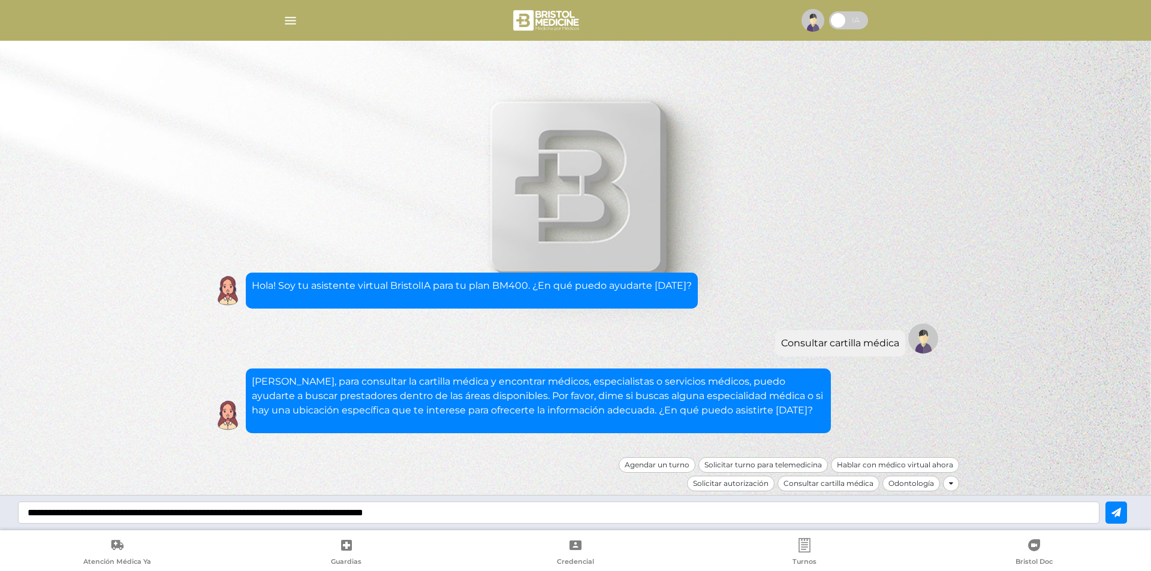
type input "**********"
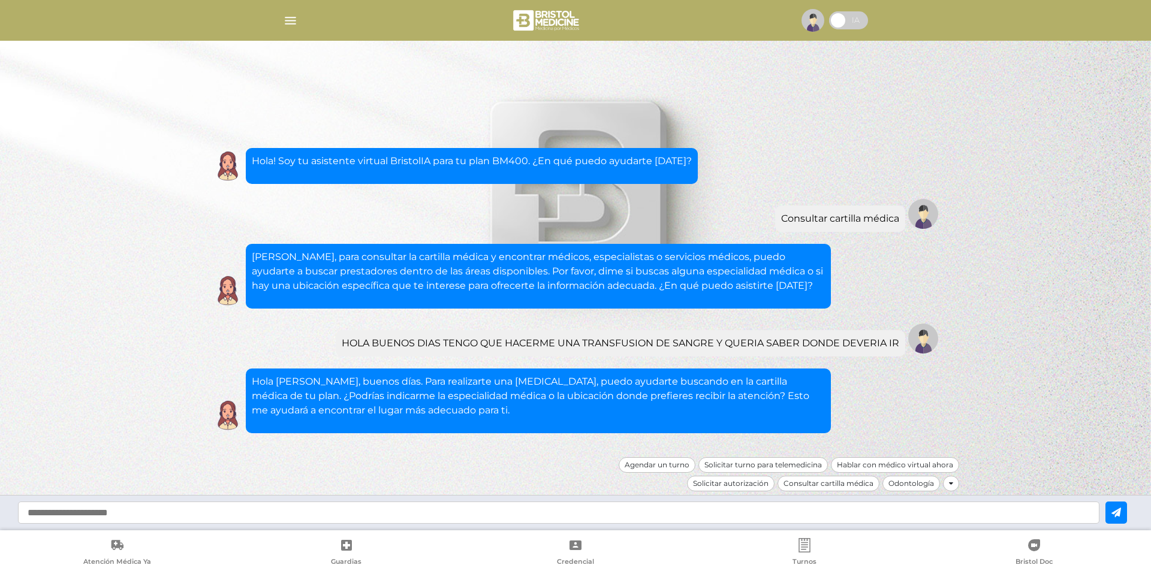
click at [456, 502] on input "text" at bounding box center [558, 513] width 1081 height 22
click at [662, 509] on input "text" at bounding box center [558, 513] width 1081 height 22
type input "*"
type input "**********"
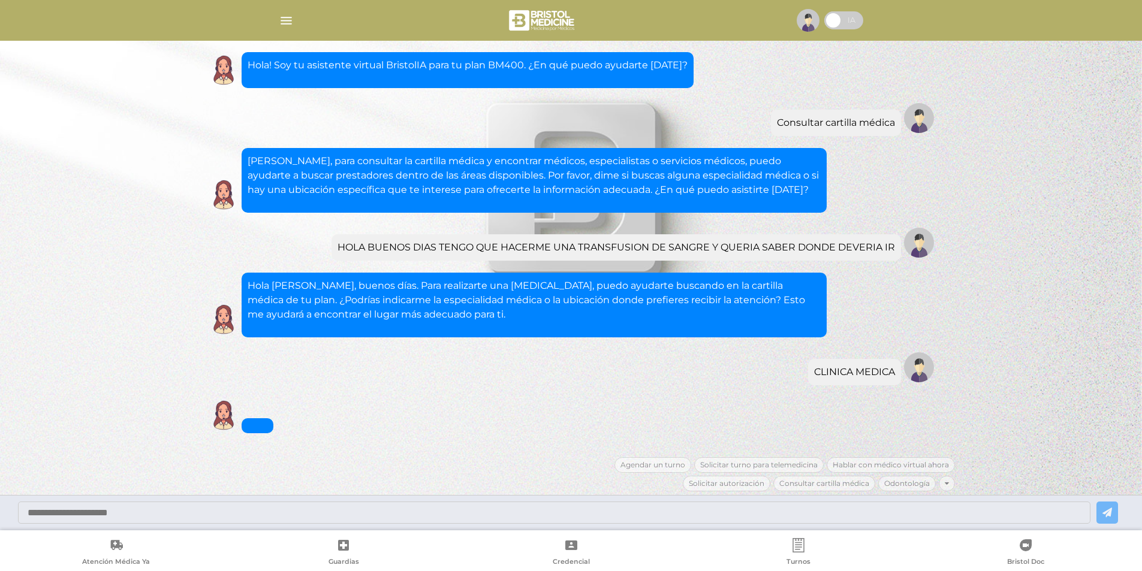
scroll to position [31, 0]
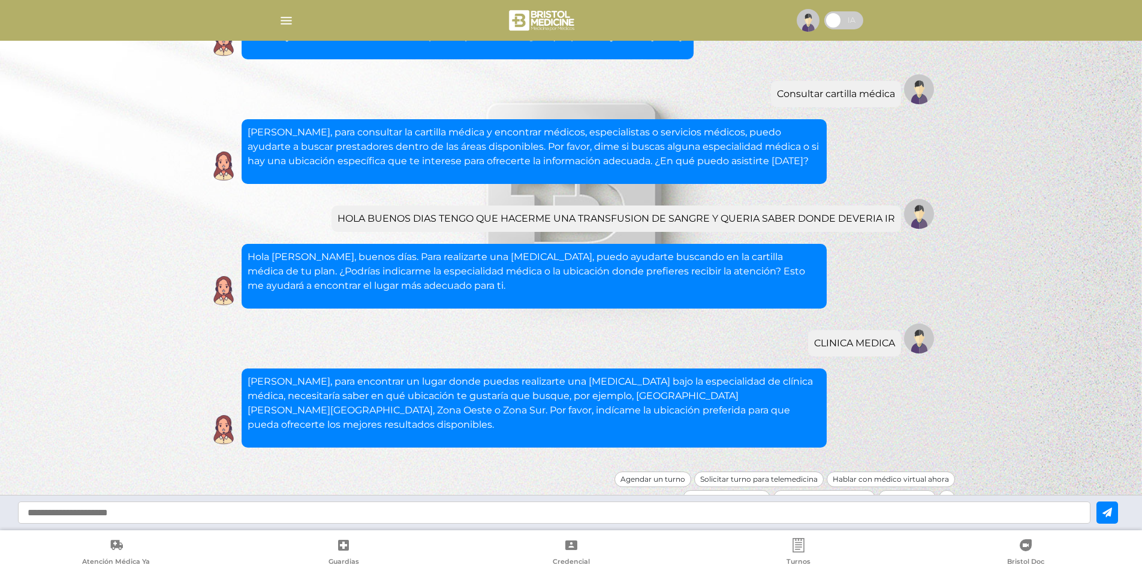
click at [658, 506] on input "text" at bounding box center [554, 513] width 1072 height 22
click at [630, 508] on input "****" at bounding box center [554, 513] width 1072 height 22
type input "**********"
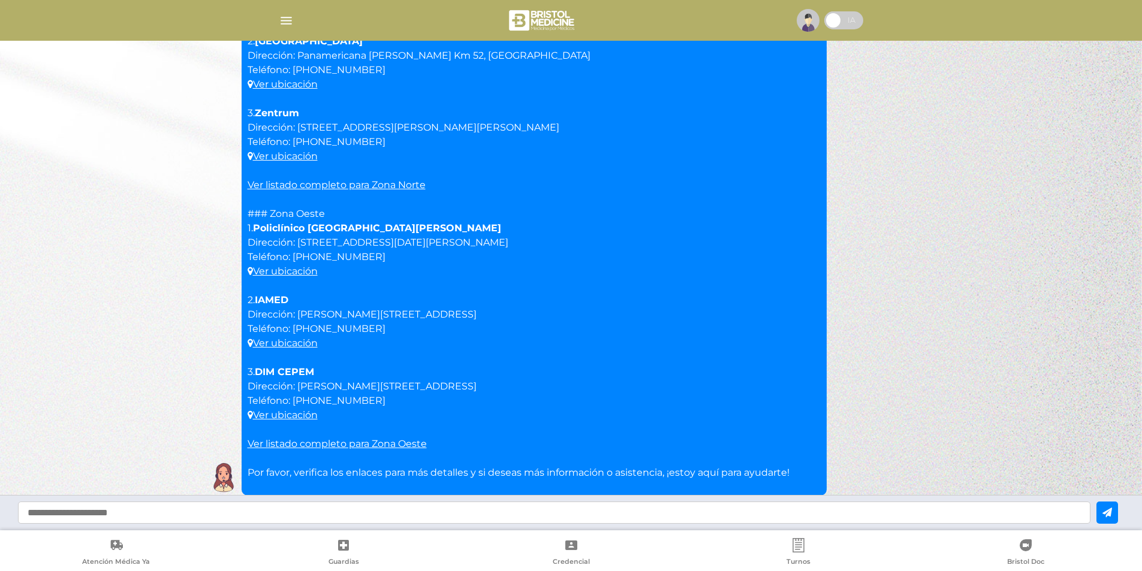
scroll to position [687, 0]
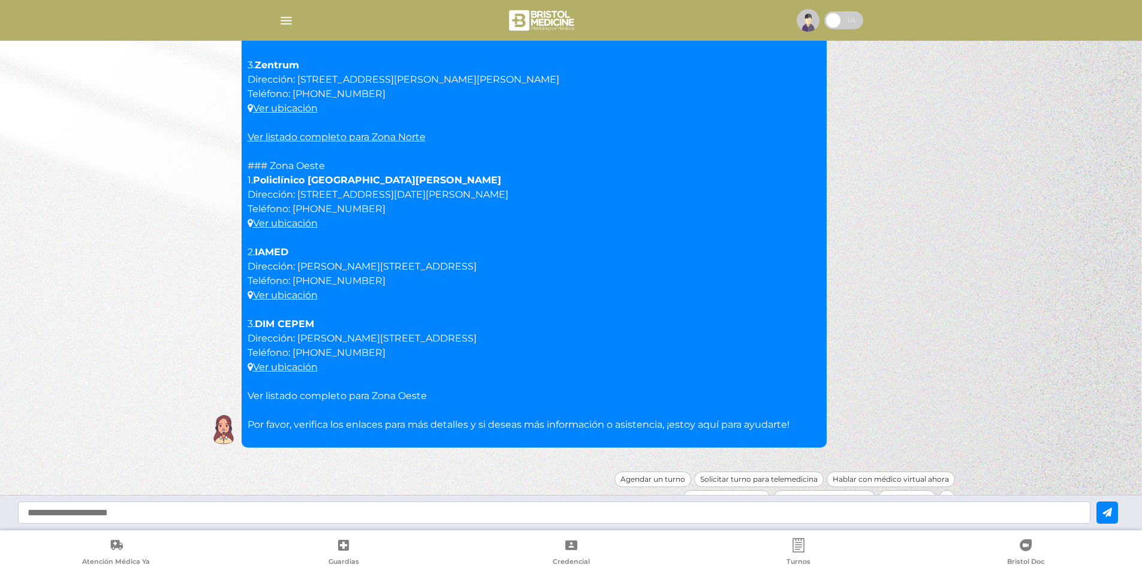
click at [305, 390] on link "Ver listado completo para Zona Oeste" at bounding box center [337, 395] width 179 height 11
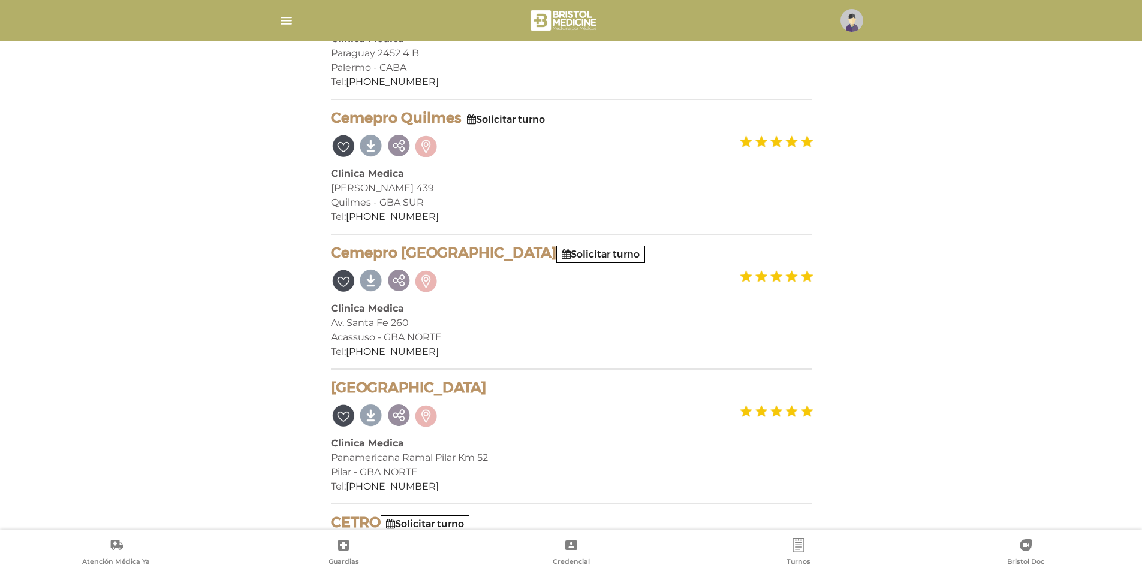
scroll to position [599, 0]
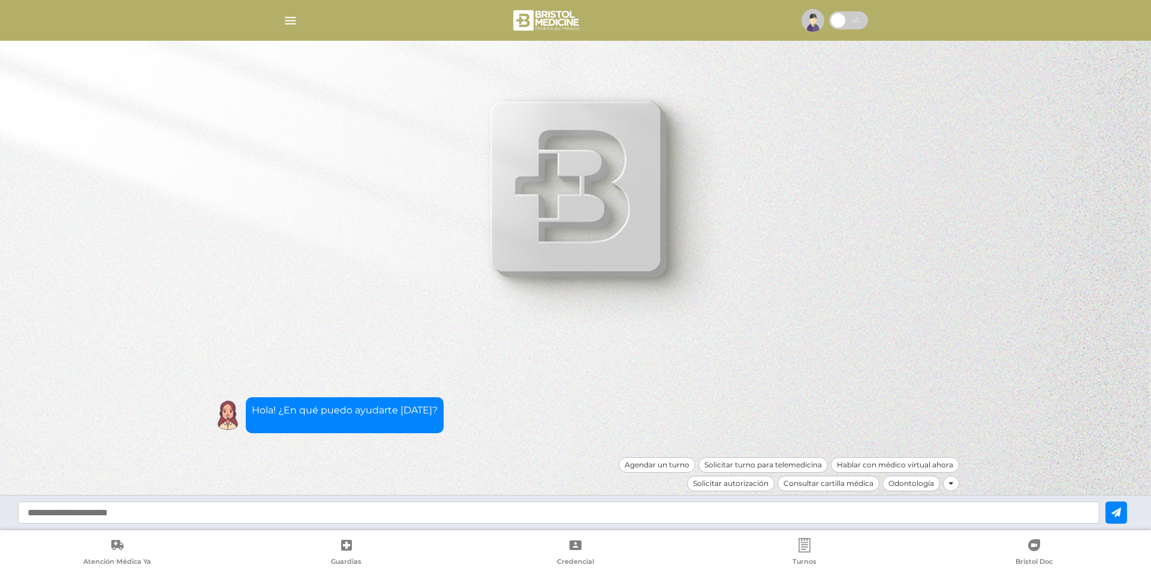
click at [838, 396] on div "Hola! ¿En qué puedo ayudarte [DATE]?" at bounding box center [575, 400] width 767 height 114
click at [545, 517] on input "text" at bounding box center [558, 513] width 1081 height 22
type input "**********"
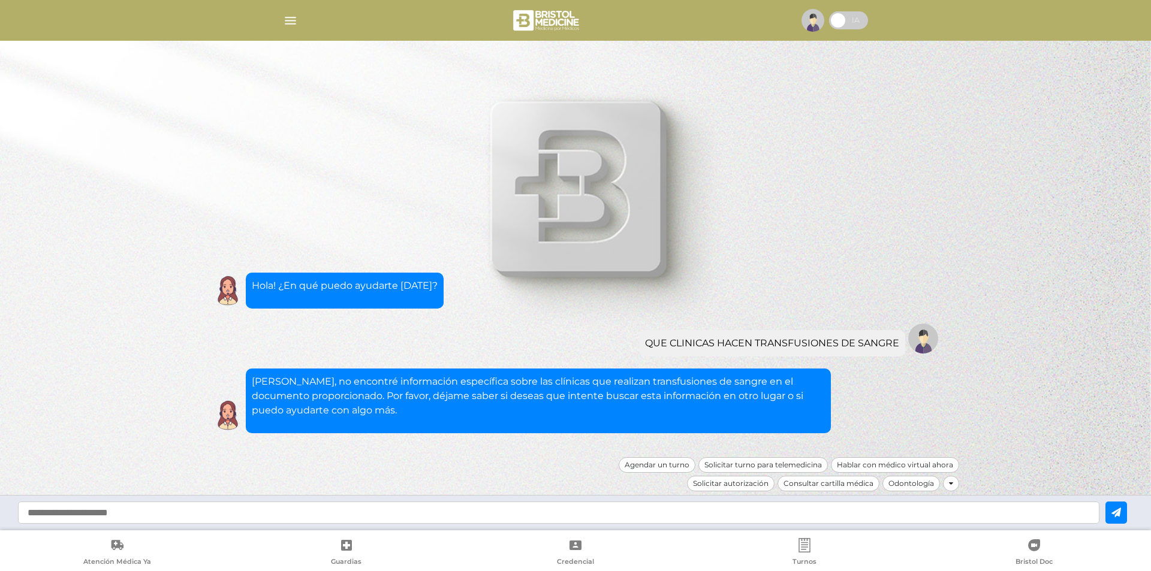
click at [499, 517] on input "text" at bounding box center [558, 513] width 1081 height 22
type input "**"
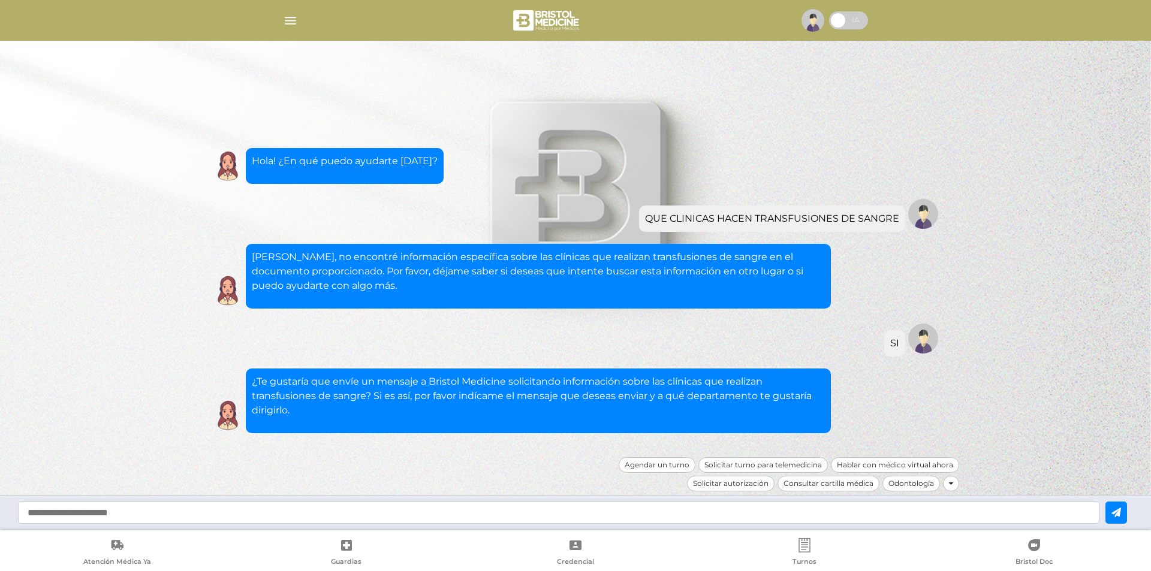
click at [482, 501] on div at bounding box center [575, 512] width 1151 height 35
click at [485, 515] on input "text" at bounding box center [558, 513] width 1081 height 22
type input "**********"
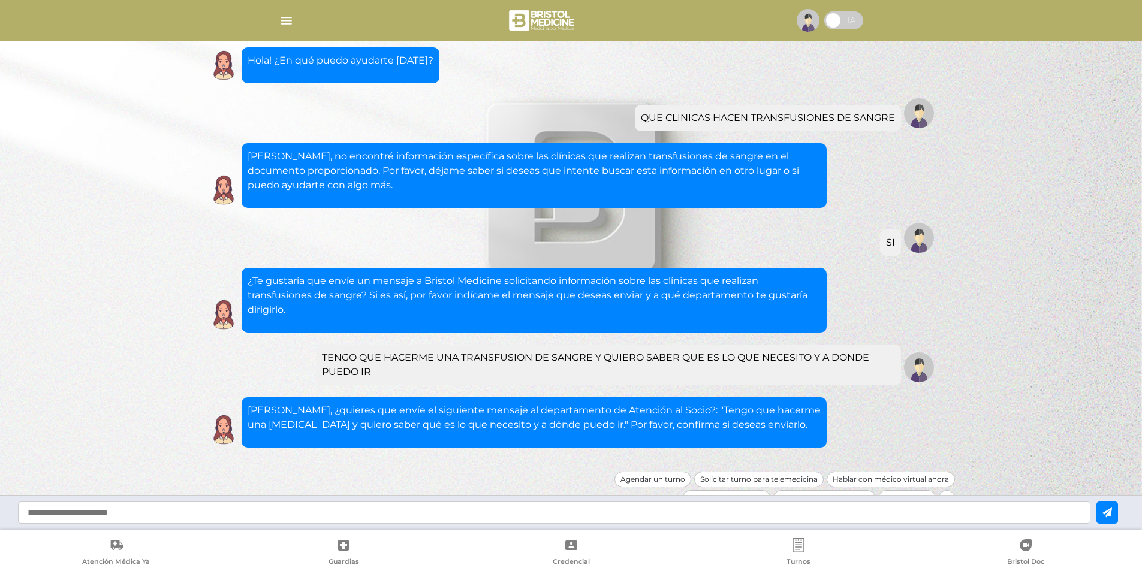
scroll to position [21, 0]
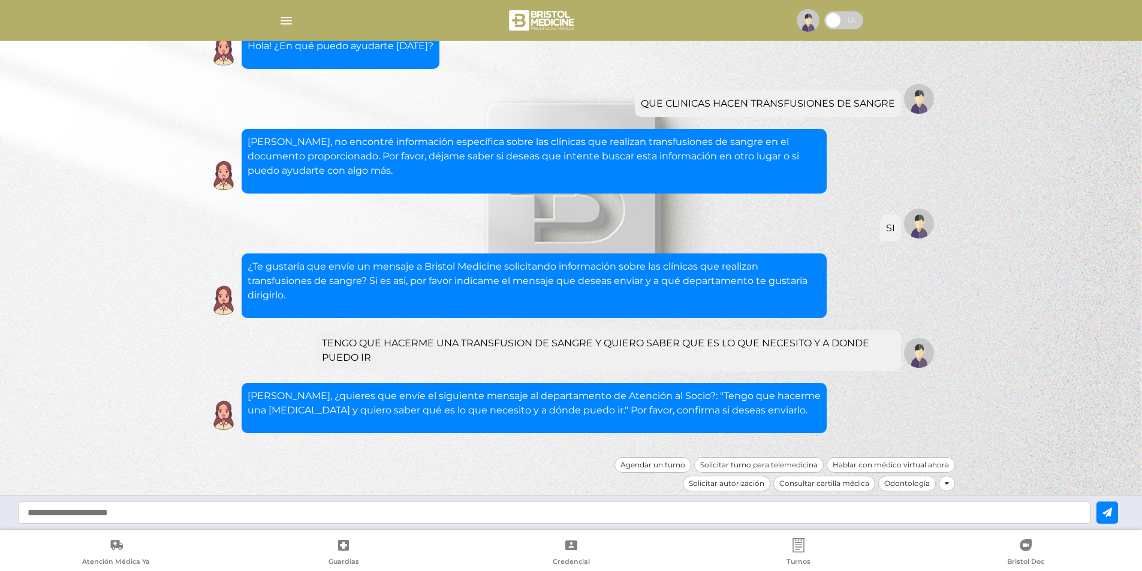
click at [430, 501] on div at bounding box center [571, 512] width 1142 height 35
click at [425, 504] on input "text" at bounding box center [554, 513] width 1072 height 22
type input "**"
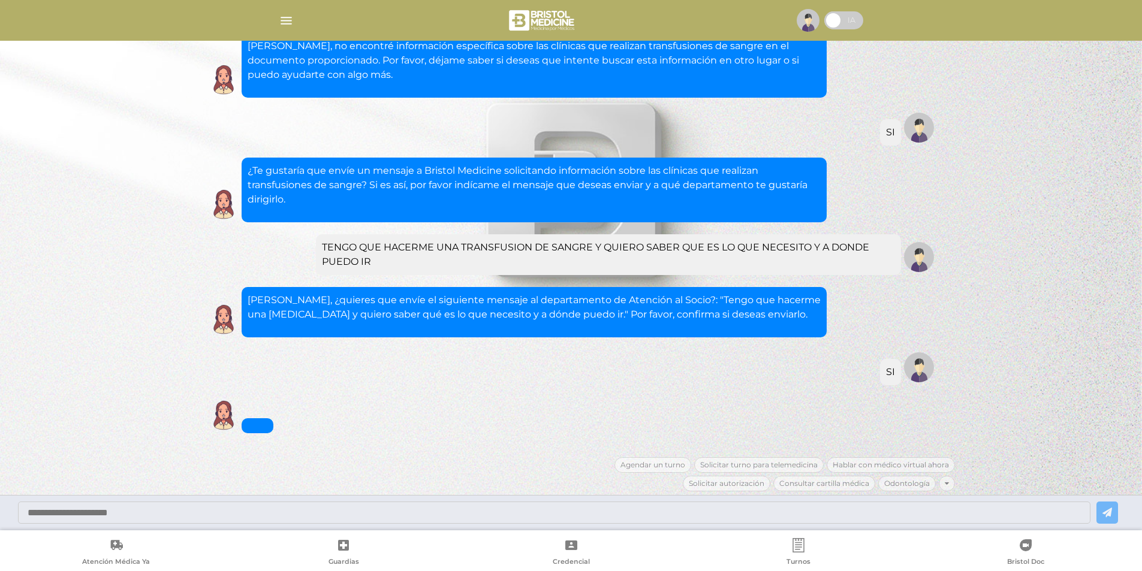
scroll to position [131, 0]
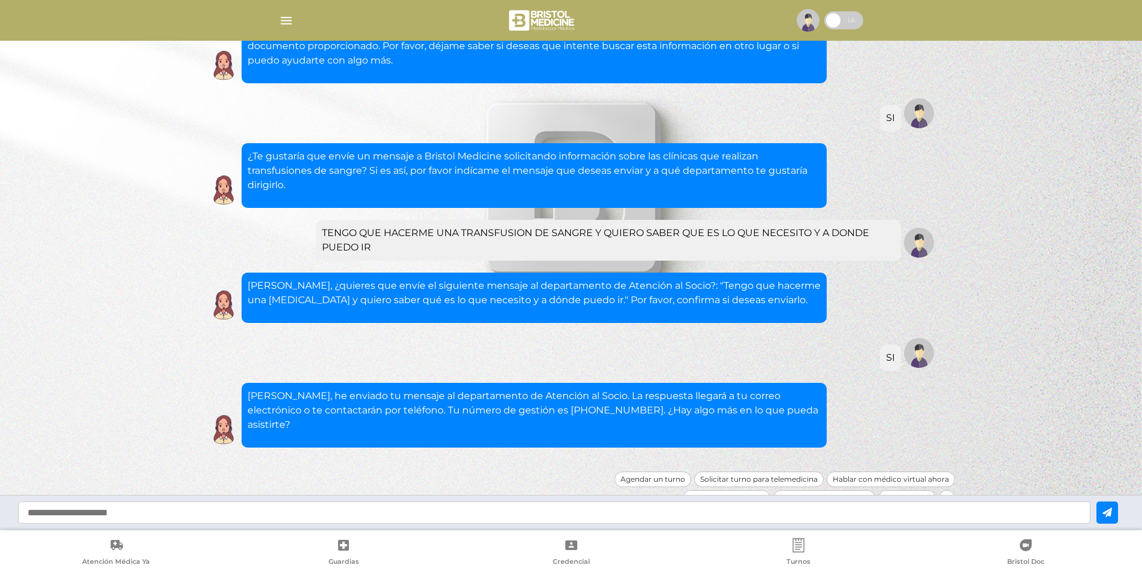
click at [288, 521] on input "text" at bounding box center [554, 513] width 1072 height 22
type input "**********"
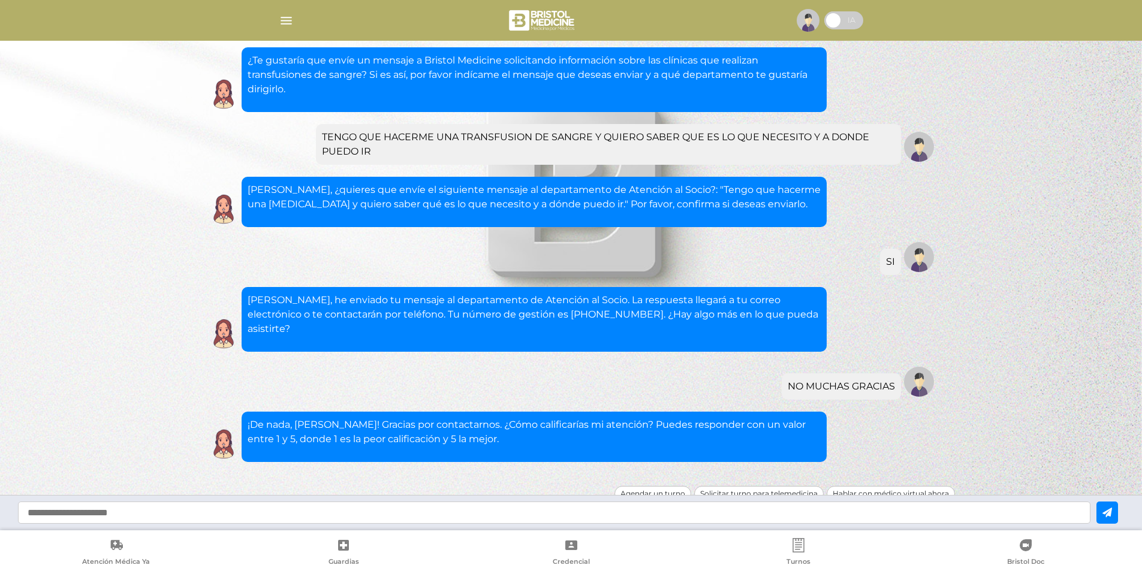
scroll to position [242, 0]
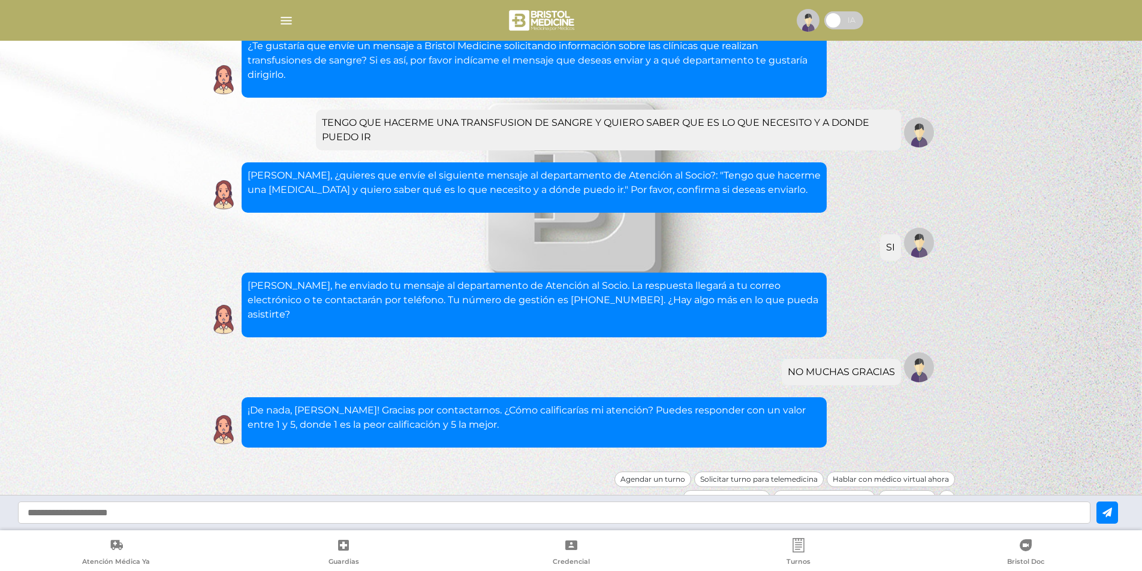
click at [107, 515] on input "text" at bounding box center [554, 513] width 1072 height 22
type input "*"
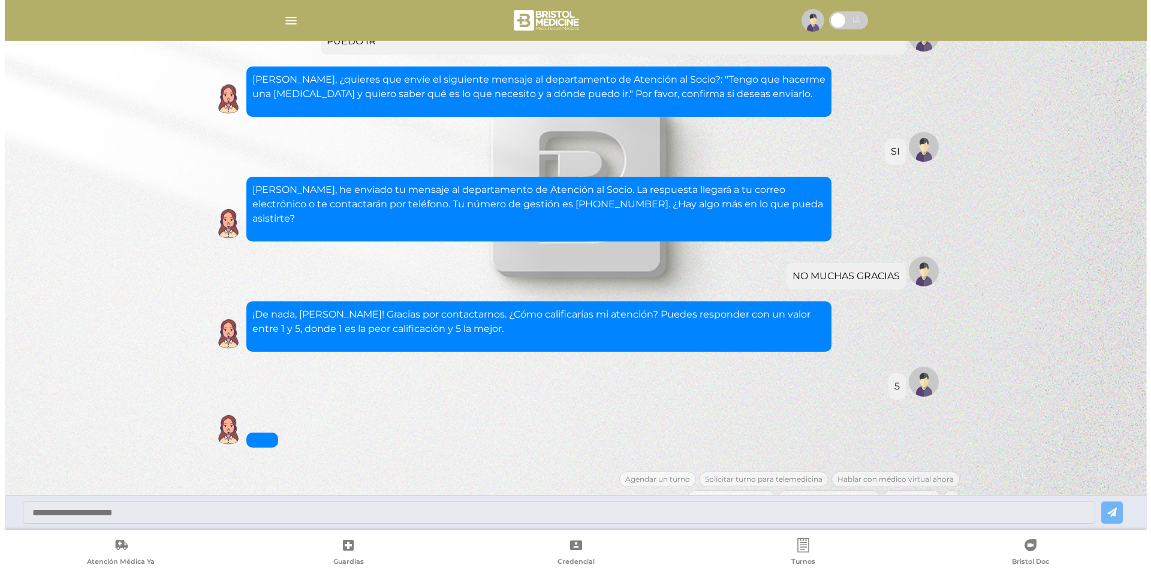
scroll to position [352, 0]
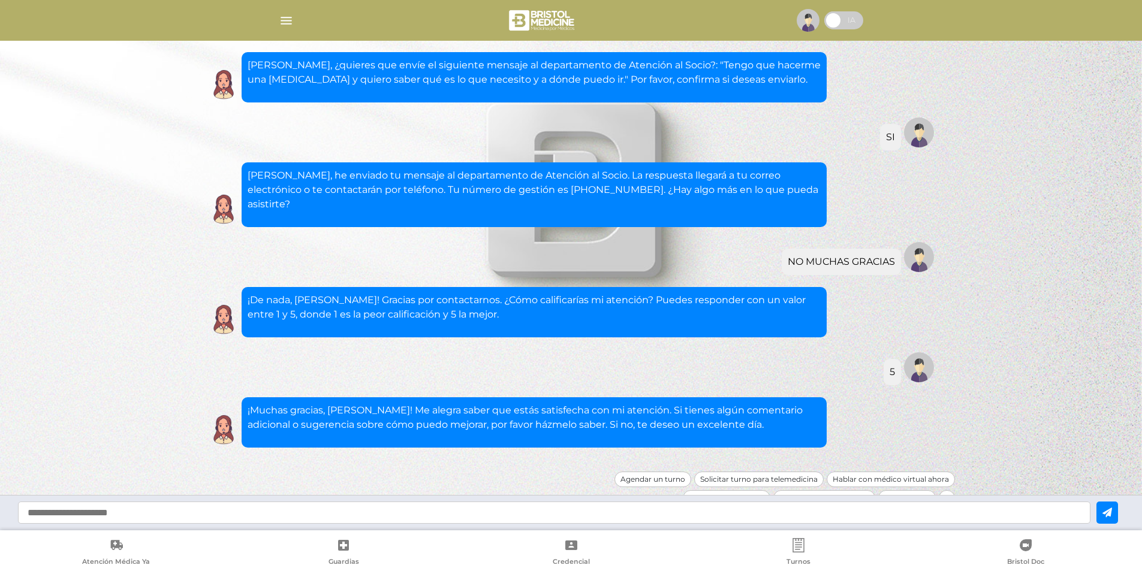
click at [277, 26] on div at bounding box center [571, 20] width 614 height 29
click at [280, 25] on img "button" at bounding box center [286, 20] width 15 height 15
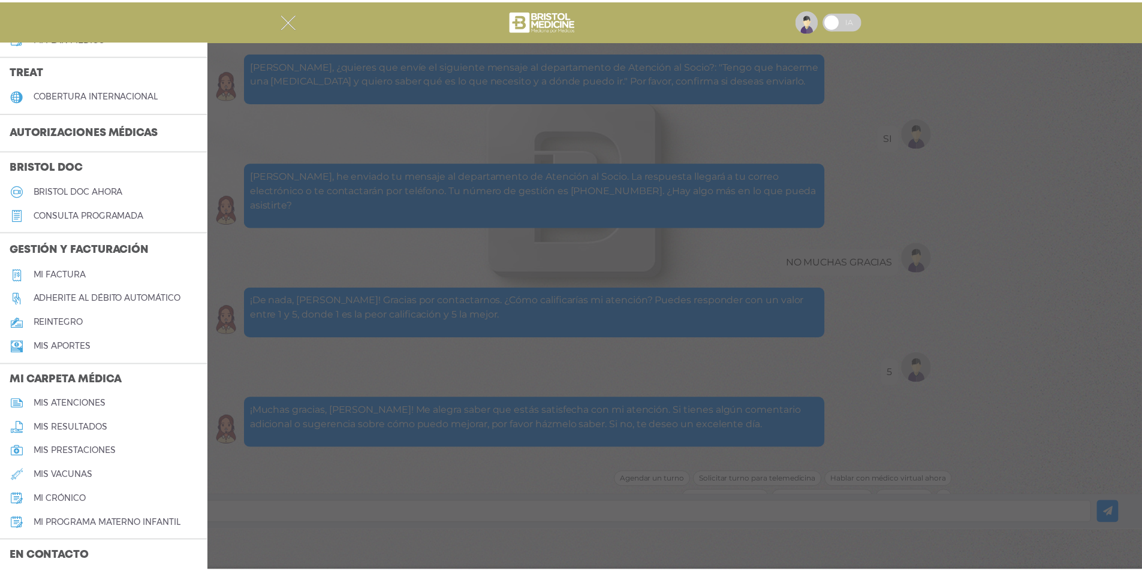
scroll to position [330, 0]
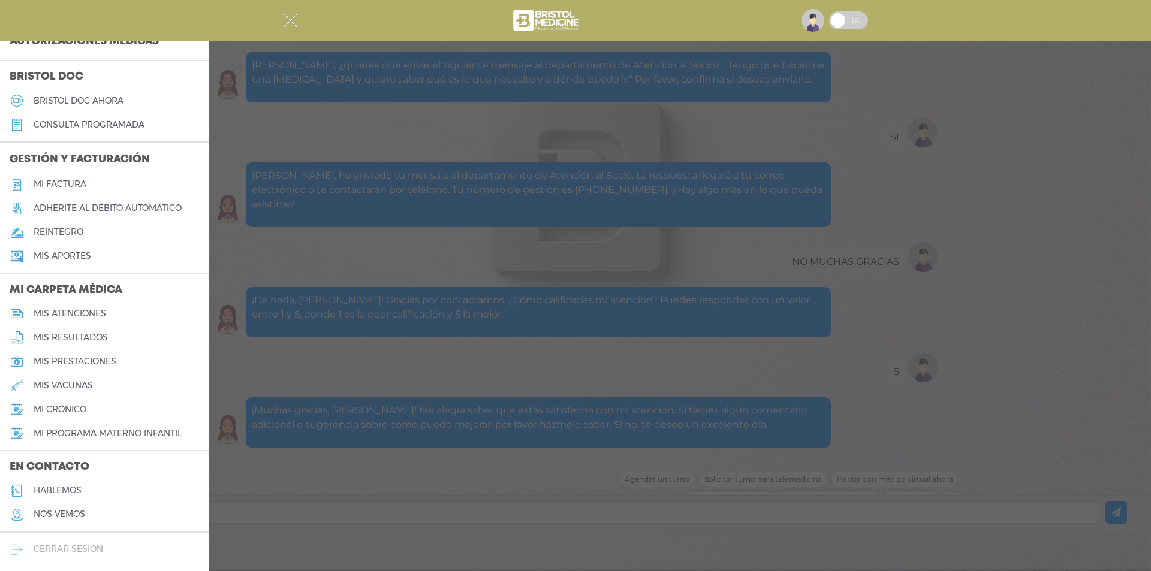
click at [96, 549] on h5 "cerrar sesión" at bounding box center [69, 549] width 70 height 10
